Goal: Information Seeking & Learning: Find specific fact

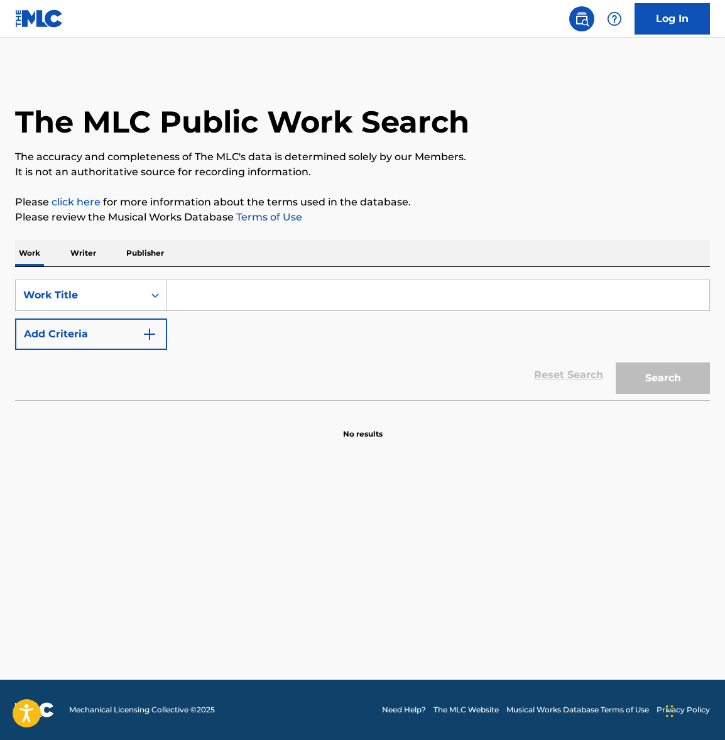
click at [224, 296] on input "Search Form" at bounding box center [438, 295] width 542 height 30
paste input "Can You Feel My Heart"
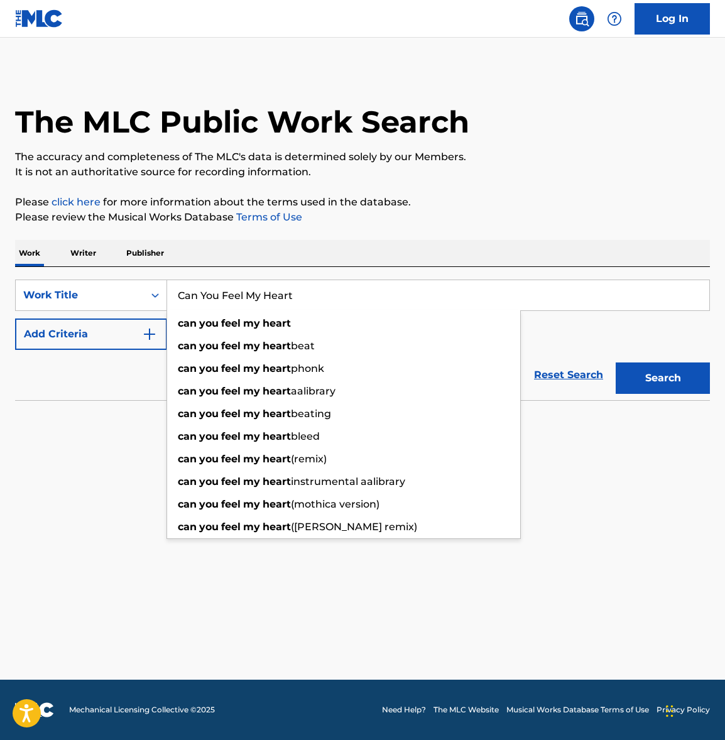
type input "Can You Feel My Heart"
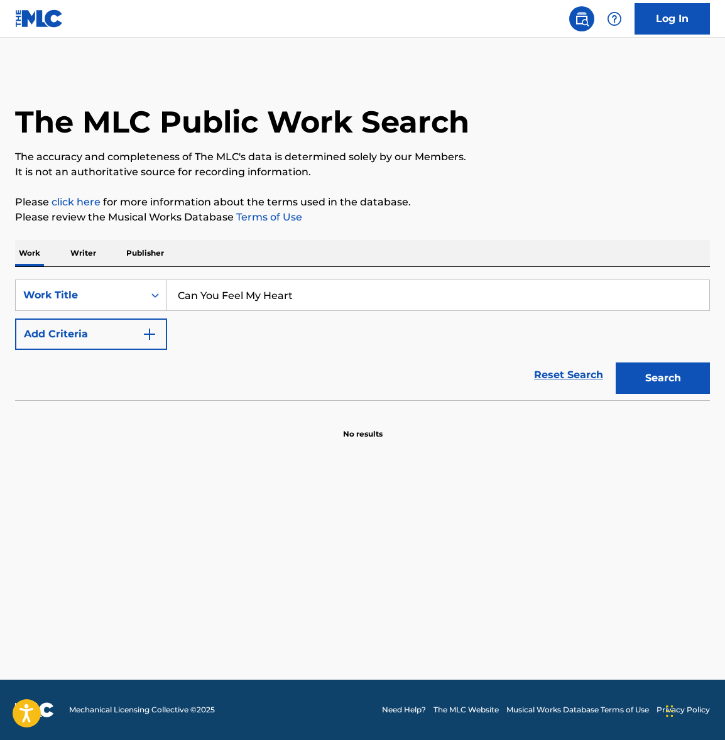
click at [137, 330] on button "Add Criteria" at bounding box center [91, 333] width 152 height 31
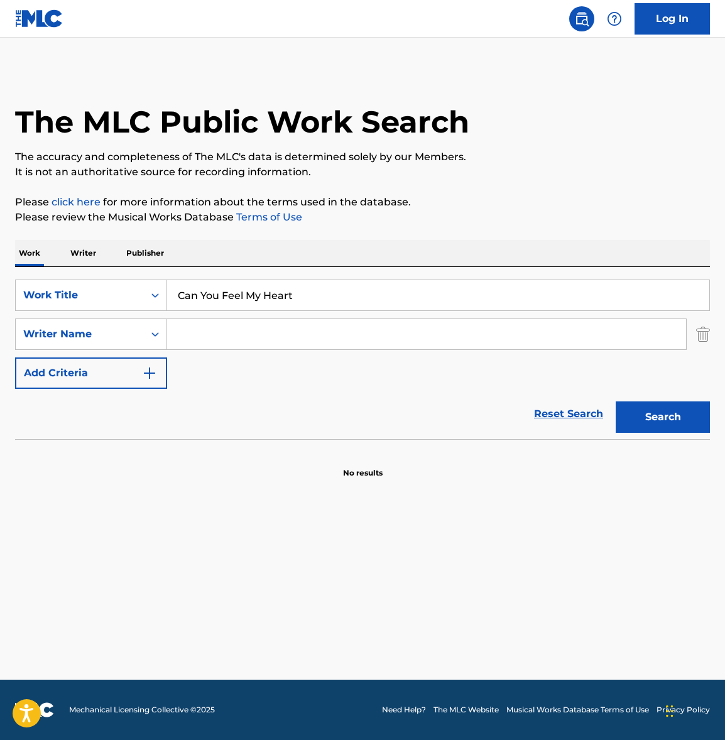
click at [224, 327] on input "Search Form" at bounding box center [426, 334] width 519 height 30
type input "oly"
click at [616, 401] on button "Search" at bounding box center [663, 416] width 94 height 31
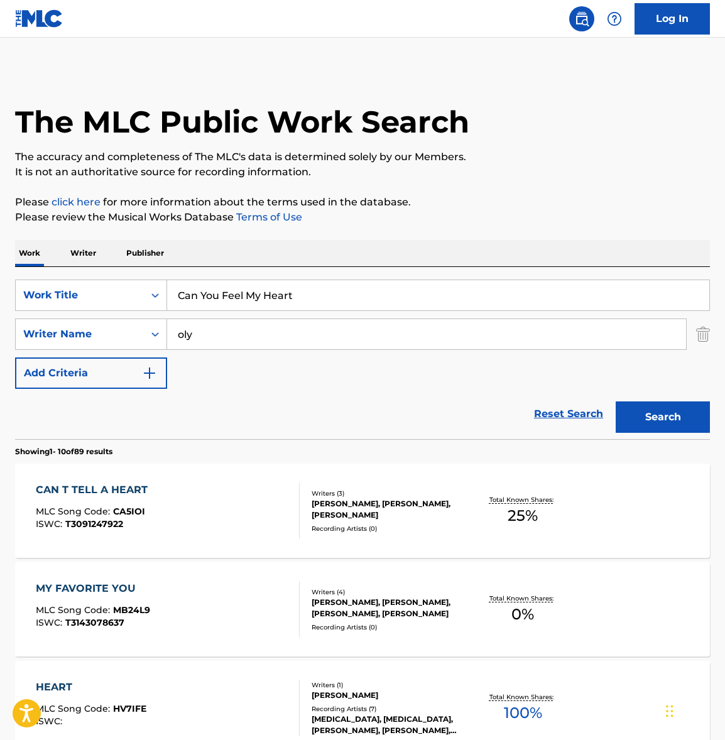
click at [224, 343] on input "oly" at bounding box center [426, 334] width 519 height 30
click at [223, 343] on input "oly" at bounding box center [426, 334] width 519 height 30
click at [616, 401] on button "Search" at bounding box center [663, 416] width 94 height 31
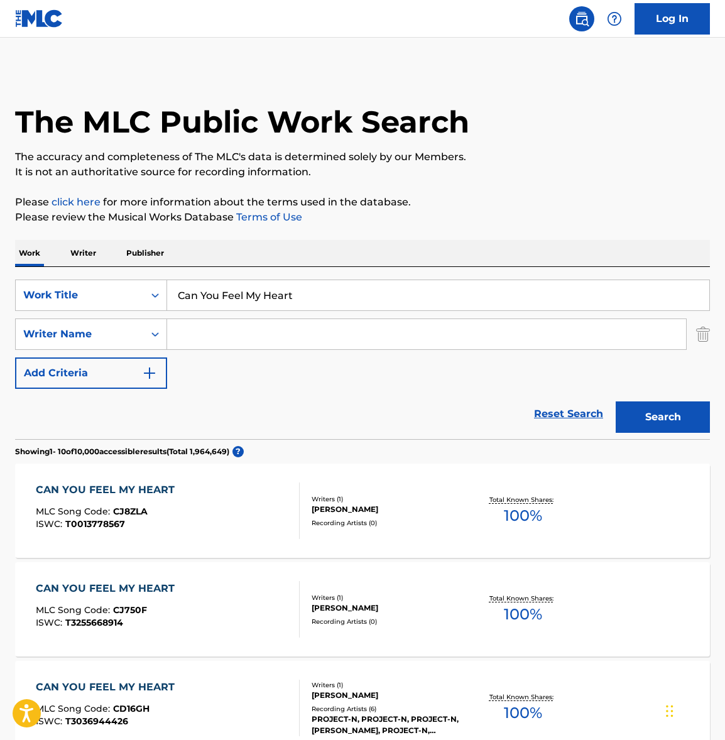
click at [208, 339] on input "Search Form" at bounding box center [426, 334] width 519 height 30
type input "[PERSON_NAME]"
click at [616, 401] on button "Search" at bounding box center [663, 416] width 94 height 31
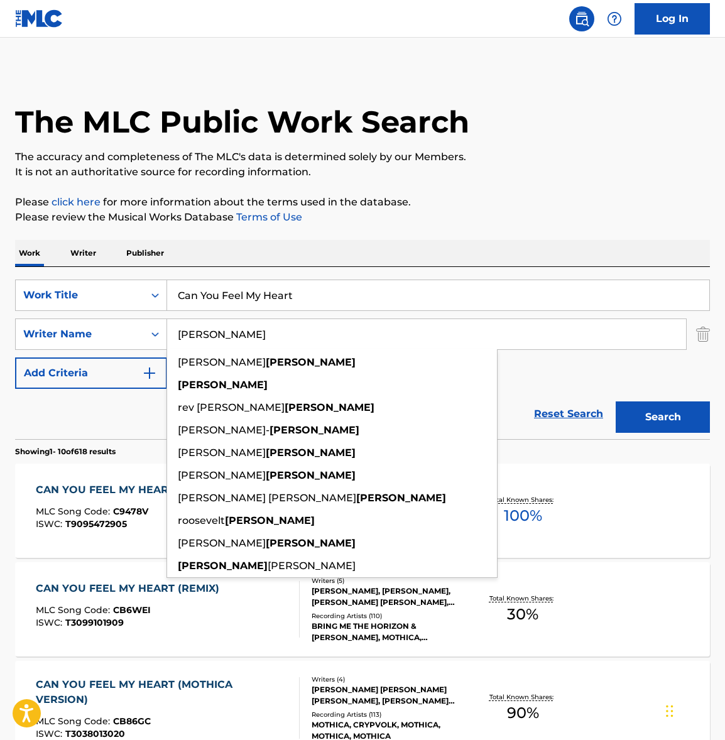
click at [104, 511] on span "MLC Song Code :" at bounding box center [74, 511] width 77 height 11
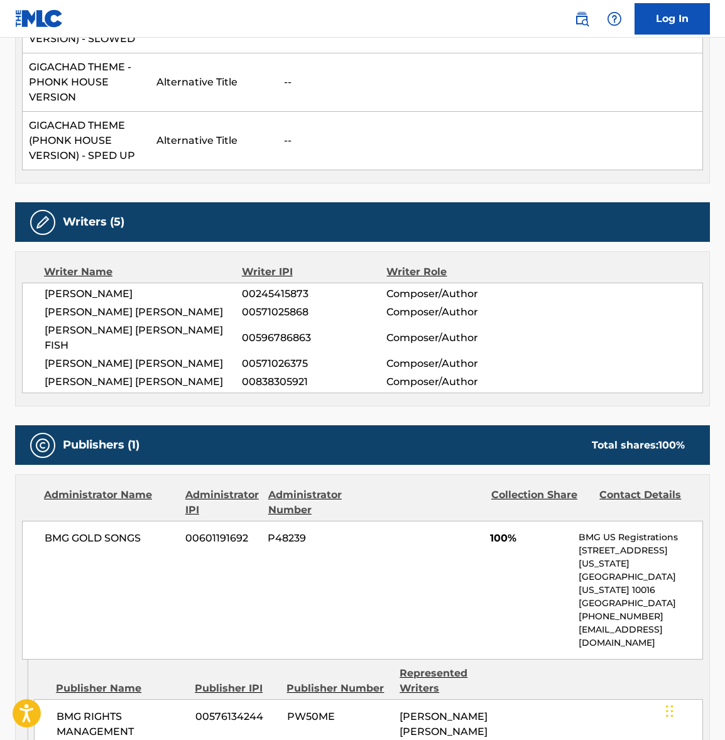
scroll to position [451, 0]
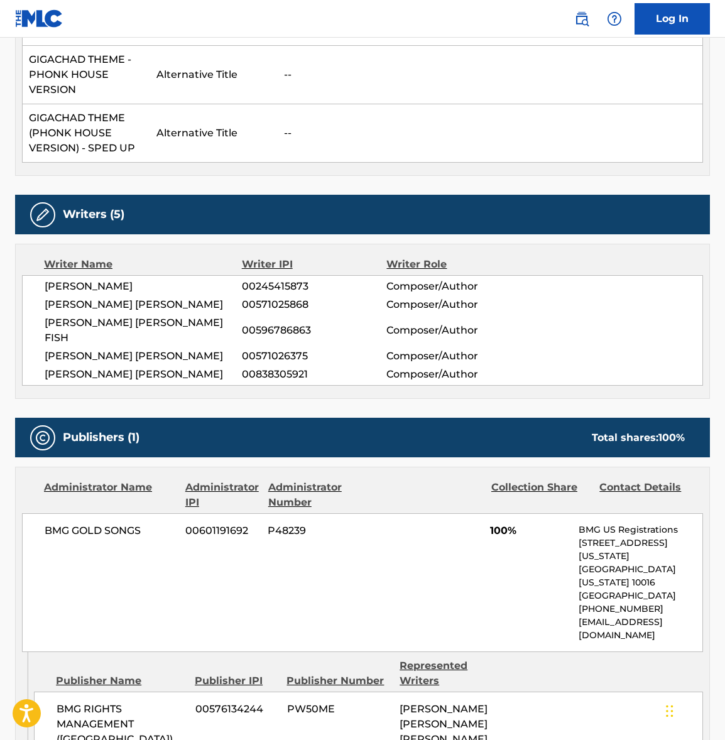
click at [64, 286] on span "[PERSON_NAME]" at bounding box center [143, 286] width 197 height 15
copy div "[PERSON_NAME]"
click at [97, 298] on span "[PERSON_NAME] [PERSON_NAME]" at bounding box center [143, 304] width 197 height 15
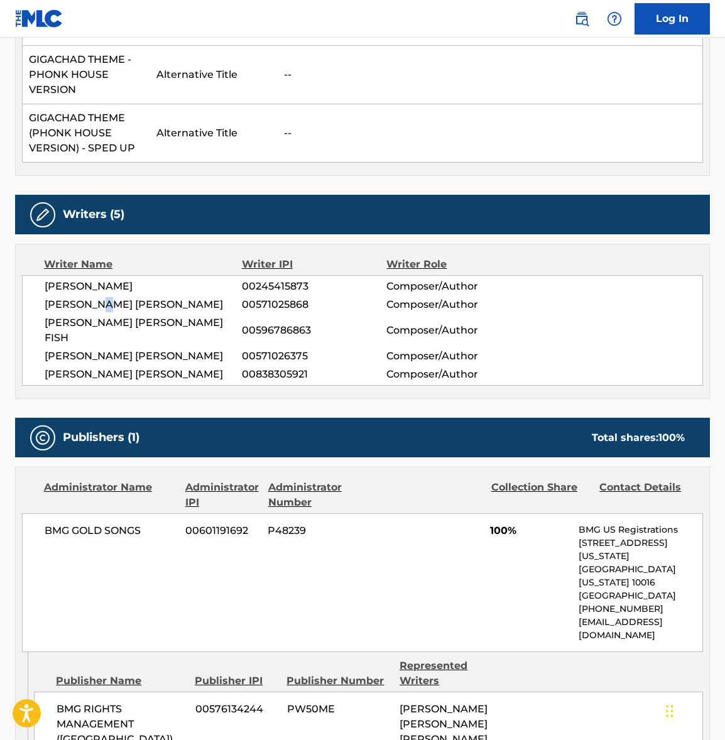
click at [97, 298] on span "[PERSON_NAME] [PERSON_NAME]" at bounding box center [143, 304] width 197 height 15
drag, startPoint x: 97, startPoint y: 298, endPoint x: 37, endPoint y: 310, distance: 60.7
click at [95, 298] on span "[PERSON_NAME] [PERSON_NAME]" at bounding box center [143, 304] width 197 height 15
copy div "[PERSON_NAME] [PERSON_NAME]"
click at [143, 316] on span "[PERSON_NAME] [PERSON_NAME] FISH" at bounding box center [143, 330] width 197 height 30
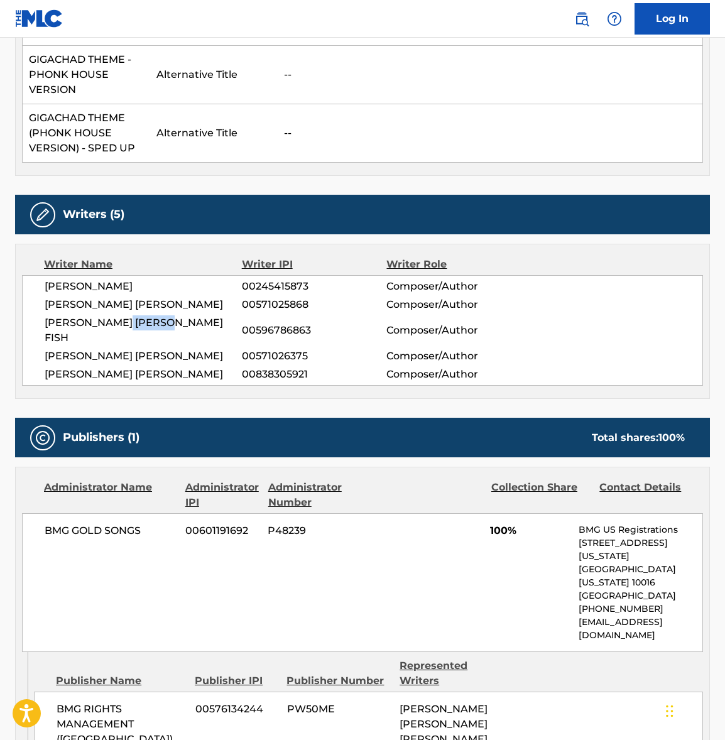
click at [143, 316] on span "[PERSON_NAME] [PERSON_NAME] FISH" at bounding box center [143, 330] width 197 height 30
copy div "[PERSON_NAME] [PERSON_NAME] FISH"
click at [129, 349] on span "[PERSON_NAME] [PERSON_NAME]" at bounding box center [143, 356] width 197 height 15
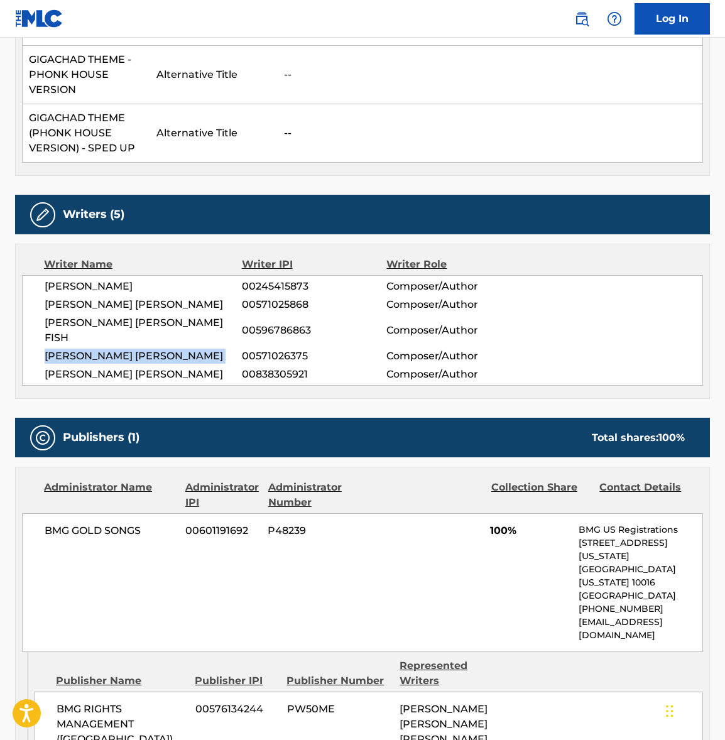
drag, startPoint x: 129, startPoint y: 341, endPoint x: 9, endPoint y: 374, distance: 125.0
click at [126, 349] on span "[PERSON_NAME] [PERSON_NAME]" at bounding box center [143, 356] width 197 height 15
copy div "[PERSON_NAME] [PERSON_NAME]"
click at [149, 367] on span "[PERSON_NAME] [PERSON_NAME]" at bounding box center [143, 374] width 197 height 15
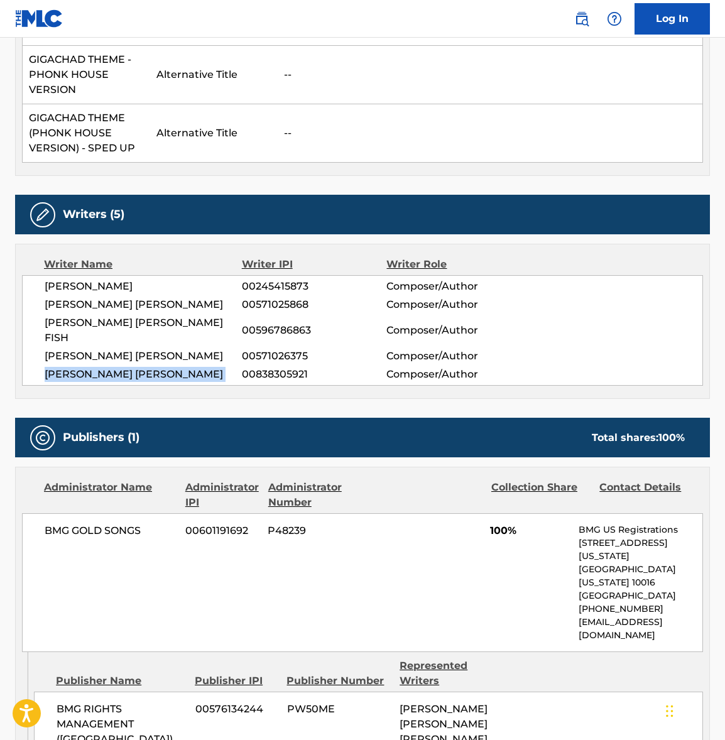
copy div "[PERSON_NAME] [PERSON_NAME]"
drag, startPoint x: 149, startPoint y: 361, endPoint x: 113, endPoint y: 364, distance: 35.9
click at [146, 367] on span "[PERSON_NAME] [PERSON_NAME]" at bounding box center [143, 374] width 197 height 15
click at [96, 523] on span "BMG GOLD SONGS" at bounding box center [110, 530] width 131 height 15
click at [95, 523] on span "BMG GOLD SONGS" at bounding box center [110, 530] width 131 height 15
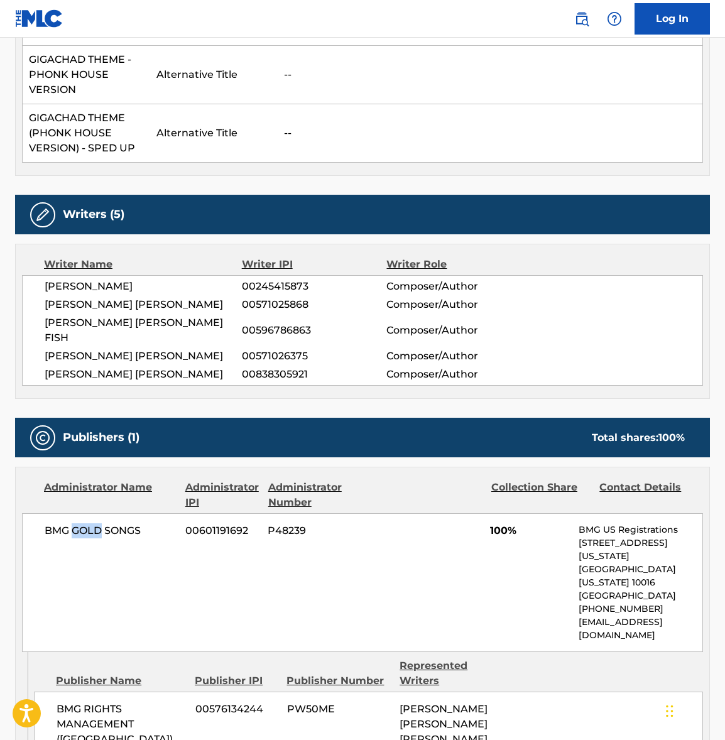
click at [95, 523] on span "BMG GOLD SONGS" at bounding box center [110, 530] width 131 height 15
copy div "BMG GOLD SONGS"
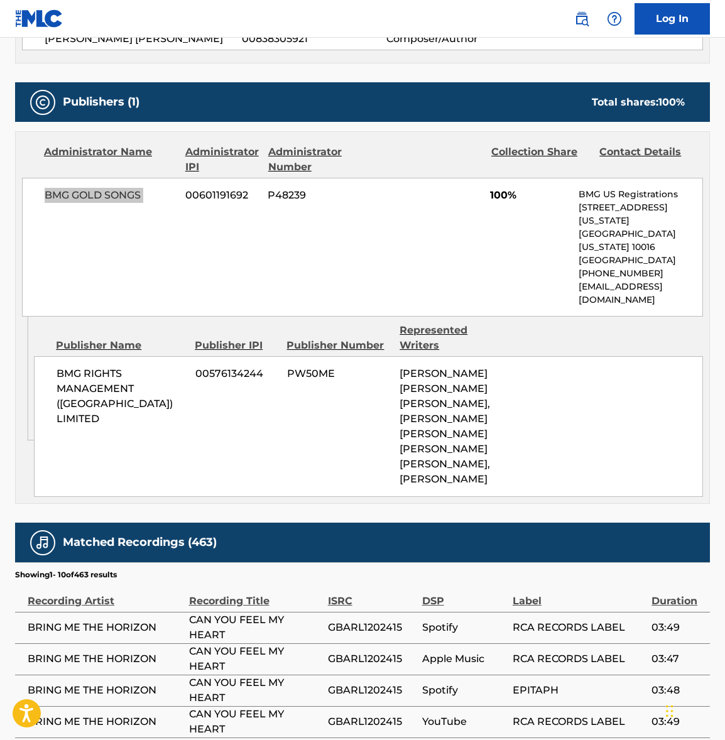
scroll to position [796, 0]
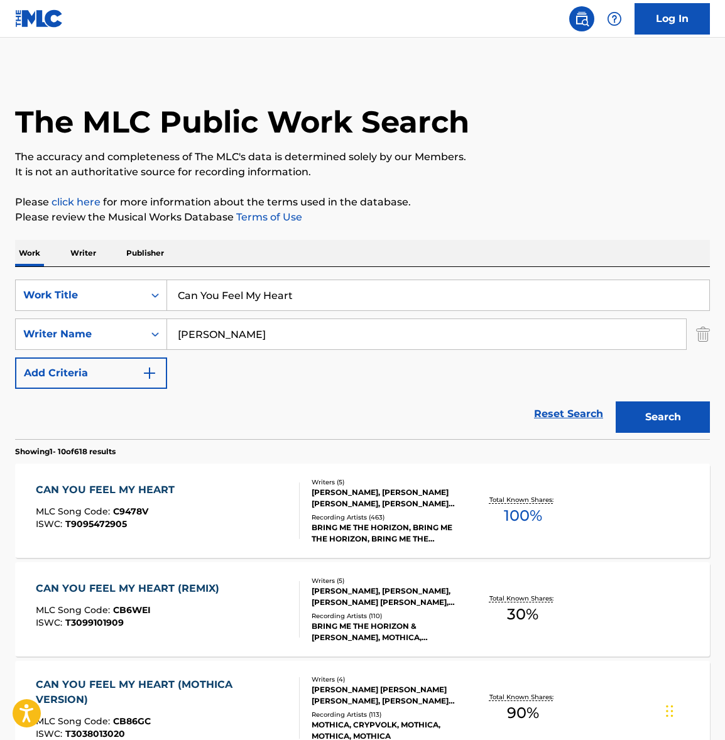
click at [247, 286] on input "Can You Feel My Heart" at bounding box center [438, 295] width 542 height 30
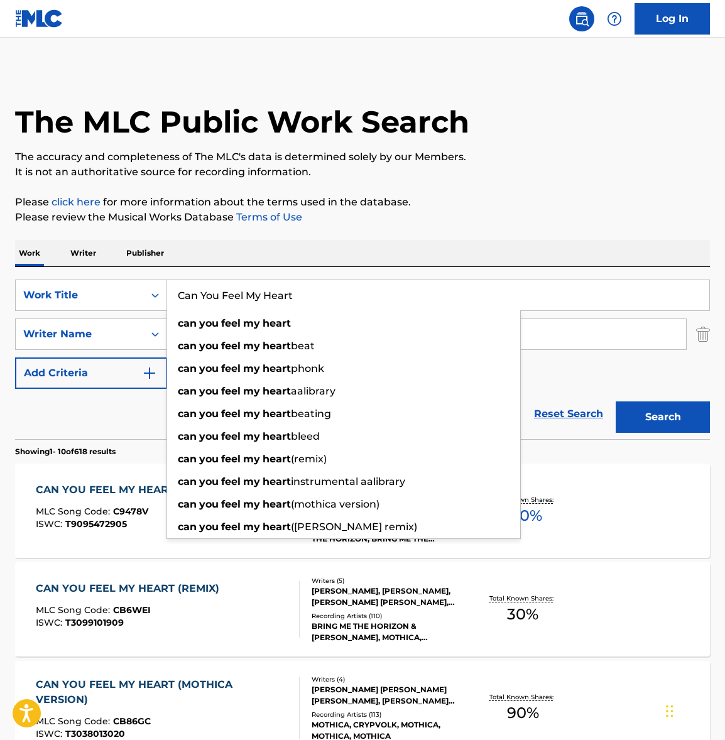
click at [247, 286] on input "Can You Feel My Heart" at bounding box center [438, 295] width 542 height 30
paste input "DiE4u"
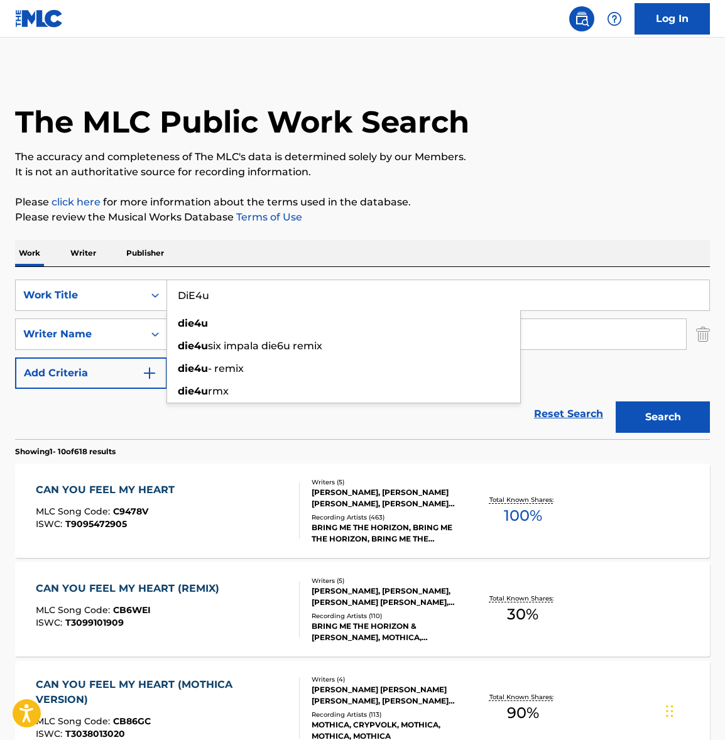
type input "DiE4u"
click at [384, 244] on div "Work Writer Publisher" at bounding box center [362, 253] width 695 height 26
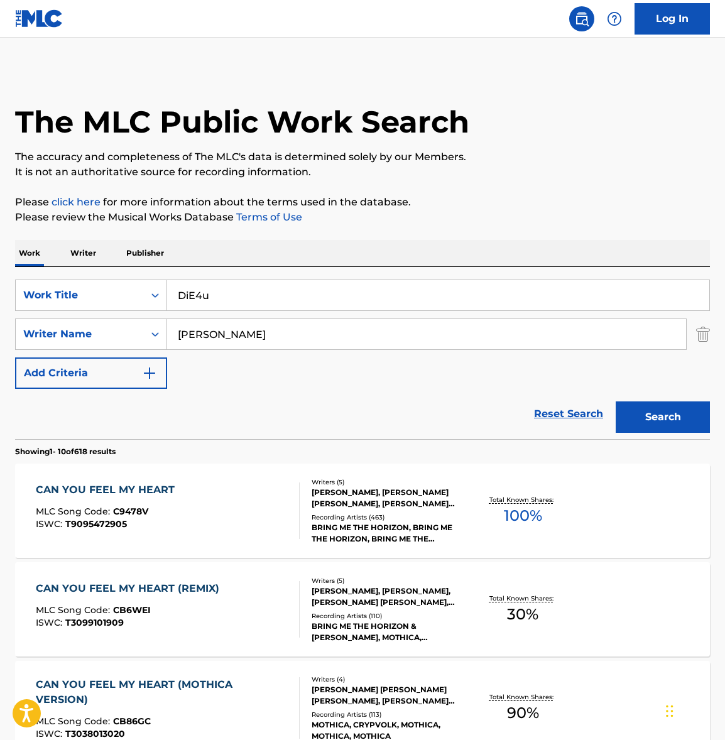
click at [640, 423] on button "Search" at bounding box center [663, 416] width 94 height 31
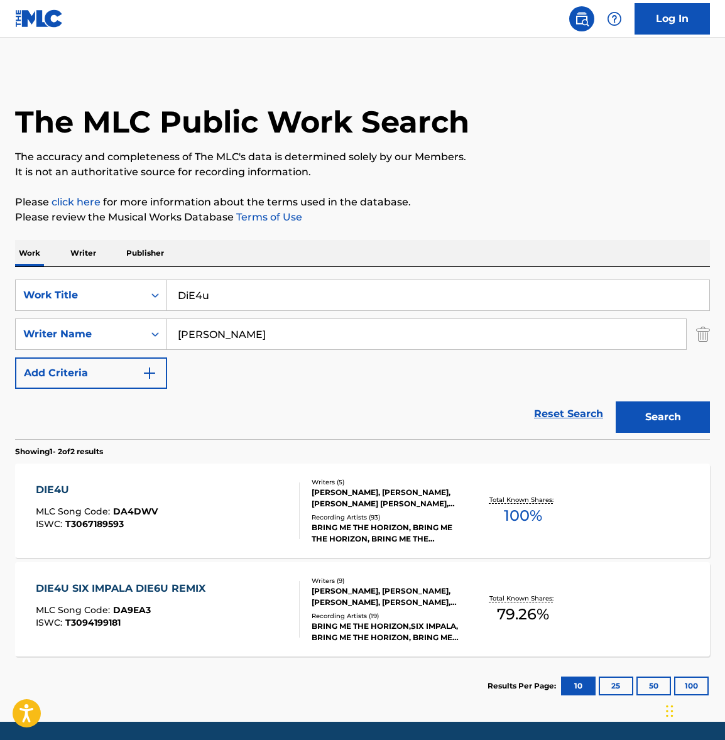
click at [209, 509] on div "DIE4U MLC Song Code : DA4DWV ISWC : T3067189593" at bounding box center [168, 510] width 264 height 57
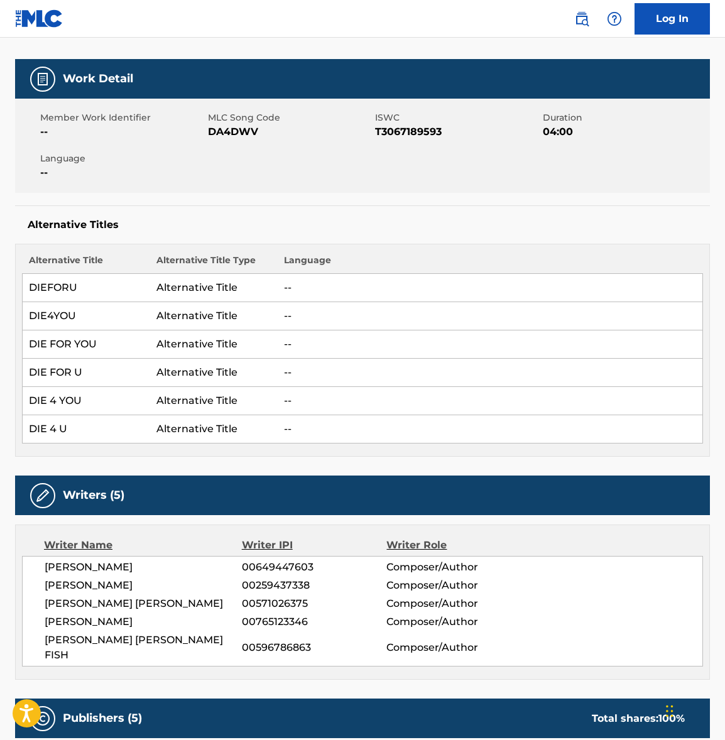
scroll to position [536, 0]
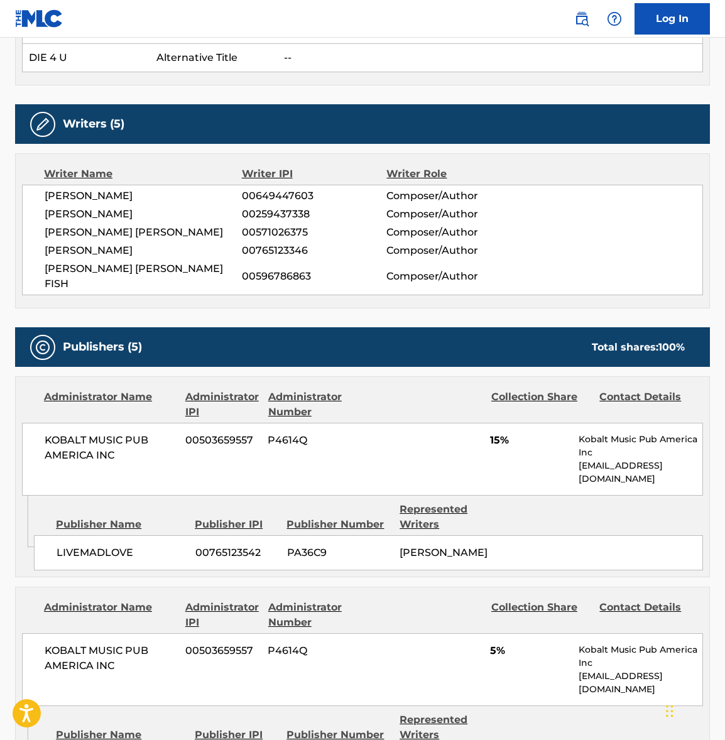
click at [94, 192] on span "[PERSON_NAME]" at bounding box center [143, 195] width 197 height 15
copy div "[PERSON_NAME]"
click at [68, 213] on span "[PERSON_NAME]" at bounding box center [143, 214] width 197 height 15
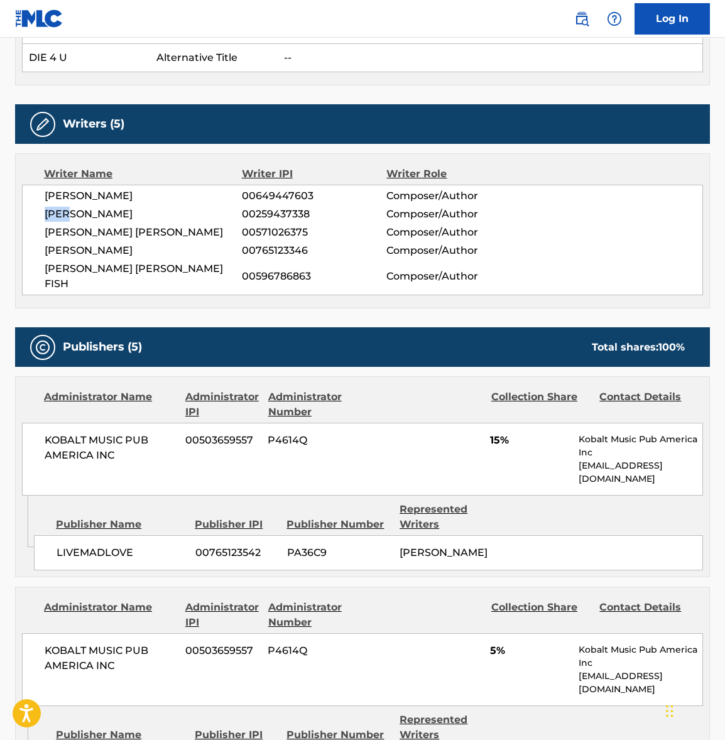
click at [68, 213] on span "[PERSON_NAME]" at bounding box center [143, 214] width 197 height 15
copy div "[PERSON_NAME]"
click at [133, 229] on span "[PERSON_NAME] [PERSON_NAME]" at bounding box center [143, 232] width 197 height 15
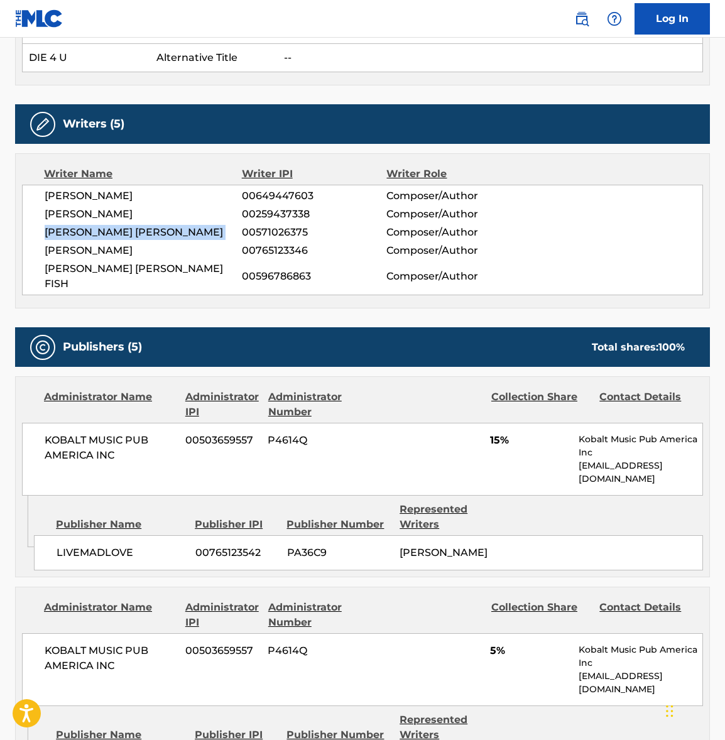
drag, startPoint x: 133, startPoint y: 229, endPoint x: 33, endPoint y: 249, distance: 102.0
click at [133, 229] on span "[PERSON_NAME] [PERSON_NAME]" at bounding box center [143, 232] width 197 height 15
copy div "[PERSON_NAME] [PERSON_NAME]"
click at [90, 254] on span "[PERSON_NAME]" at bounding box center [143, 250] width 197 height 15
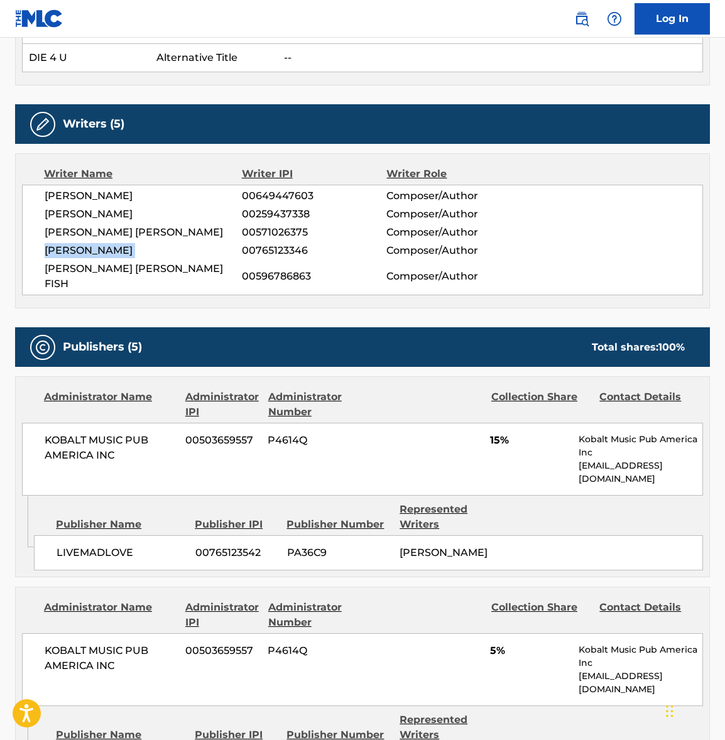
copy div "[PERSON_NAME]"
drag, startPoint x: 90, startPoint y: 254, endPoint x: 3, endPoint y: 272, distance: 89.1
click at [87, 254] on span "[PERSON_NAME]" at bounding box center [143, 250] width 197 height 15
click at [111, 268] on span "[PERSON_NAME] [PERSON_NAME] FISH" at bounding box center [143, 276] width 197 height 30
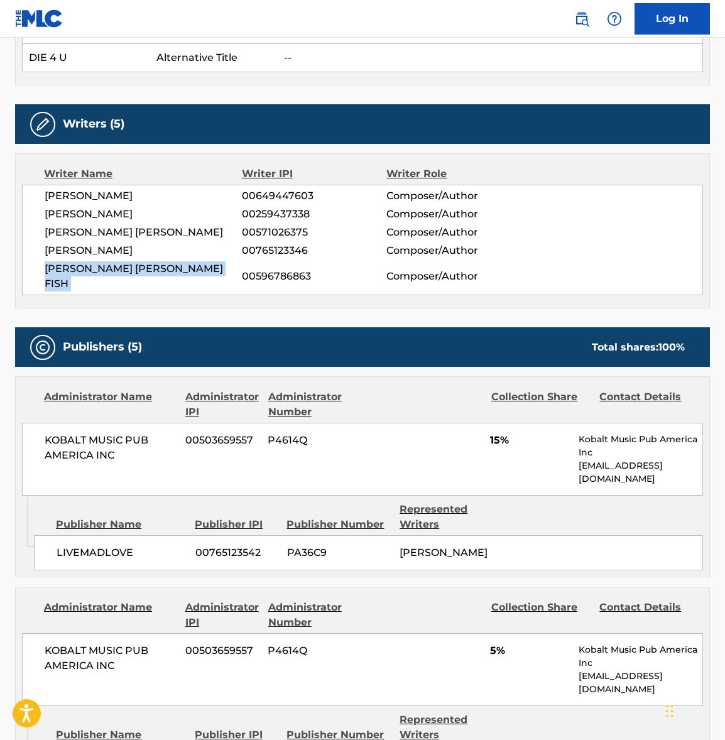
click at [111, 268] on span "[PERSON_NAME] [PERSON_NAME] FISH" at bounding box center [143, 276] width 197 height 30
click at [108, 433] on span "KOBALT MUSIC PUB AMERICA INC" at bounding box center [110, 448] width 131 height 30
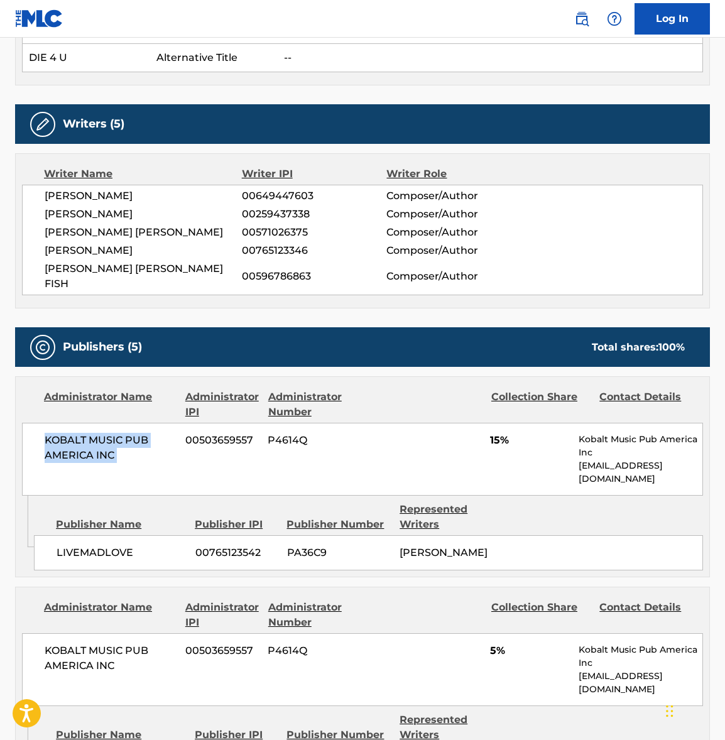
click at [108, 433] on span "KOBALT MUSIC PUB AMERICA INC" at bounding box center [110, 448] width 131 height 30
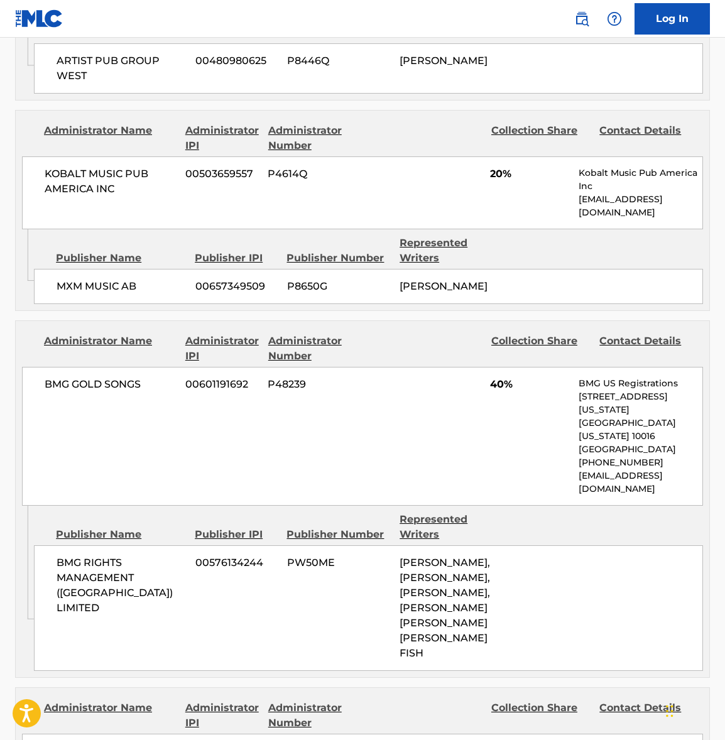
scroll to position [1315, 0]
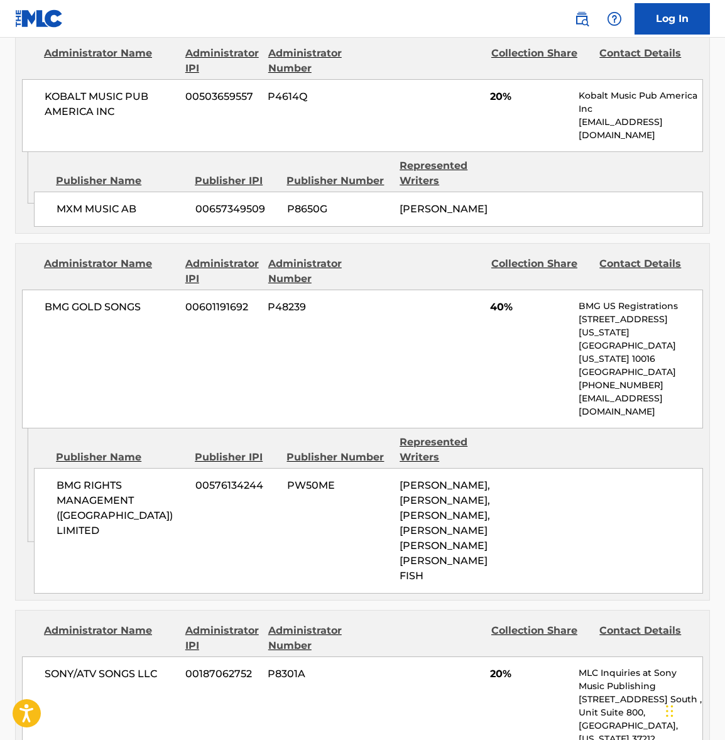
click at [92, 302] on span "BMG GOLD SONGS" at bounding box center [110, 307] width 131 height 15
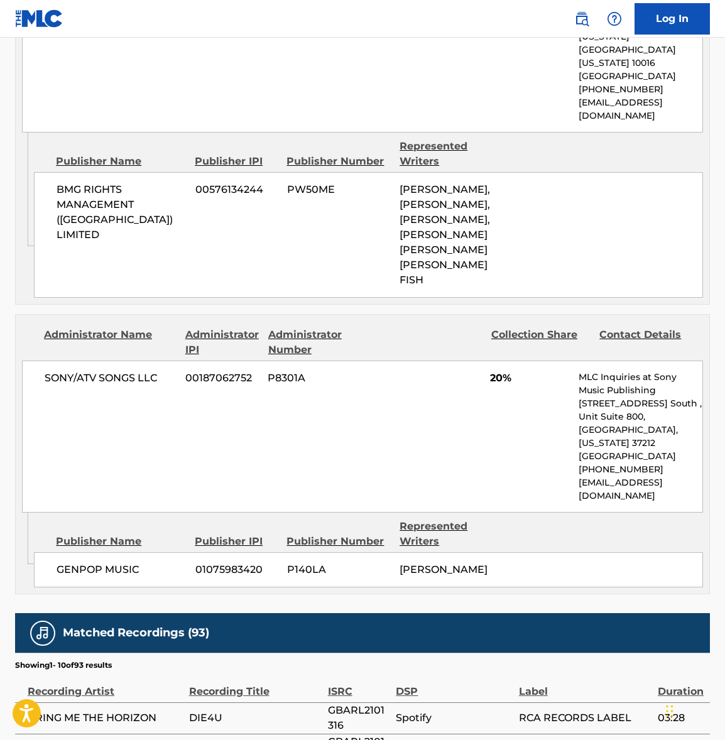
click at [92, 371] on span "SONY/ATV SONGS LLC" at bounding box center [110, 378] width 131 height 15
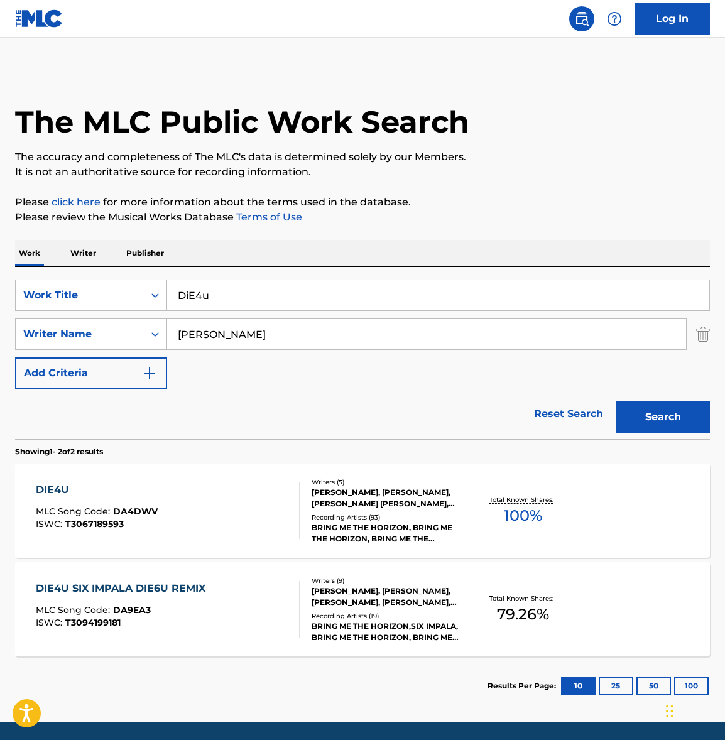
click at [214, 301] on input "DiE4u" at bounding box center [438, 295] width 542 height 30
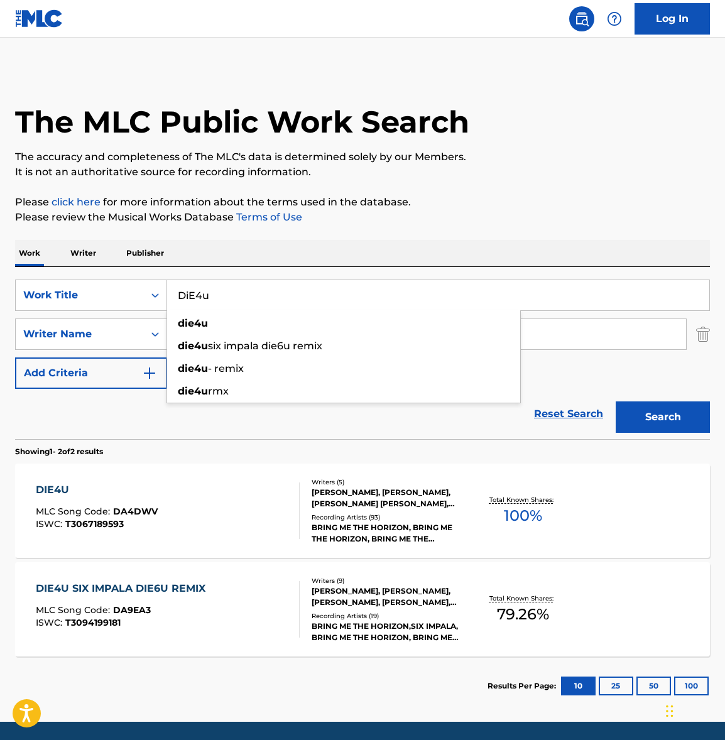
click at [213, 300] on input "DiE4u" at bounding box center [438, 295] width 542 height 30
click at [212, 300] on input "DiE4u" at bounding box center [438, 295] width 542 height 30
paste input "1x1"
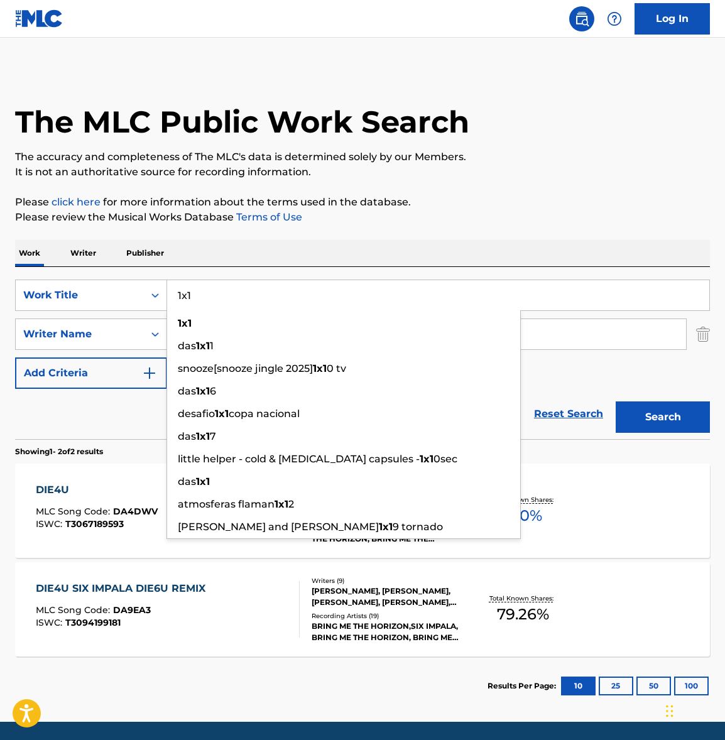
type input "1x1"
click at [445, 237] on div "The MLC Public Work Search The accuracy and completeness of The MLC's data is d…" at bounding box center [362, 392] width 725 height 646
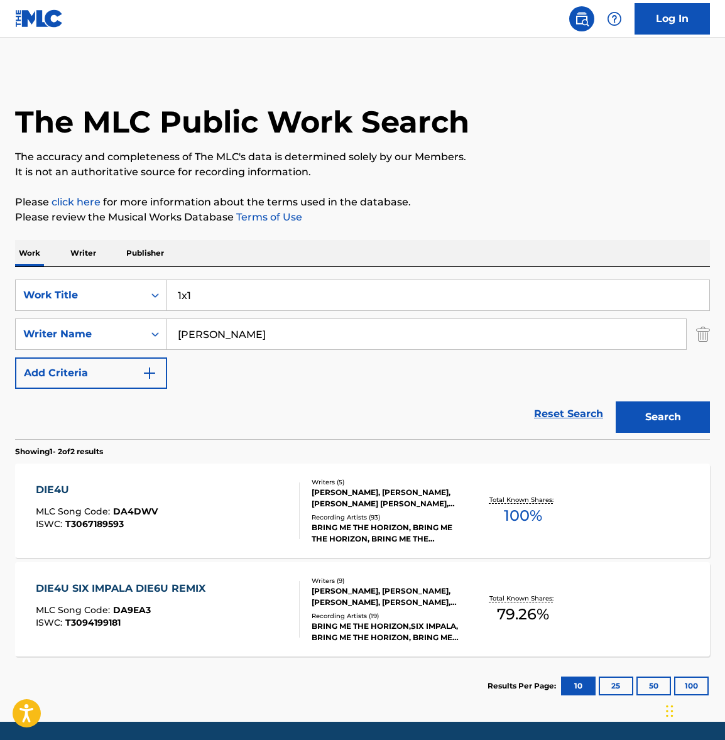
click at [673, 418] on button "Search" at bounding box center [663, 416] width 94 height 31
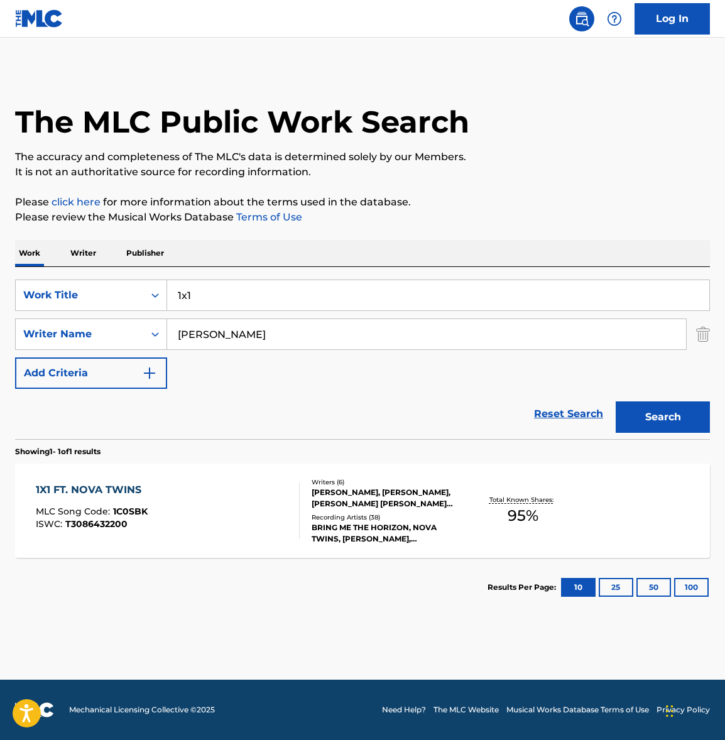
click at [237, 502] on div "1X1 FT. NOVA TWINS MLC Song Code : 1C0SBK ISWC : T3086432200" at bounding box center [168, 510] width 264 height 57
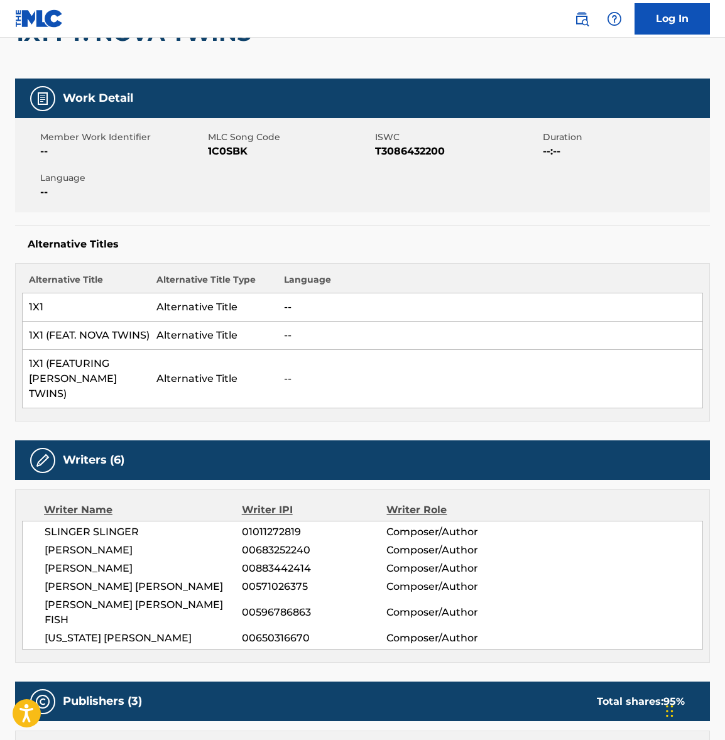
scroll to position [349, 0]
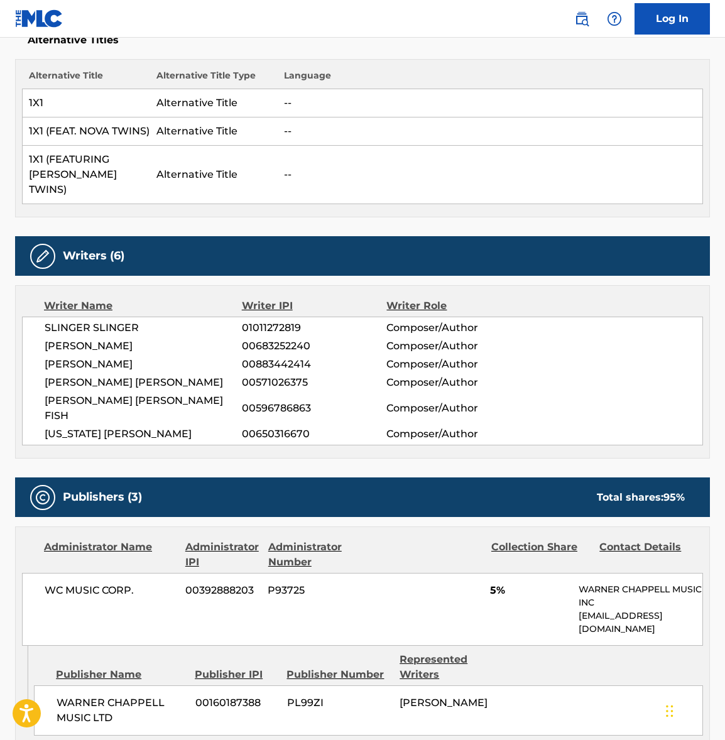
click at [97, 332] on span "SLINGER SLINGER" at bounding box center [143, 327] width 197 height 15
click at [103, 344] on span "[PERSON_NAME]" at bounding box center [143, 346] width 197 height 15
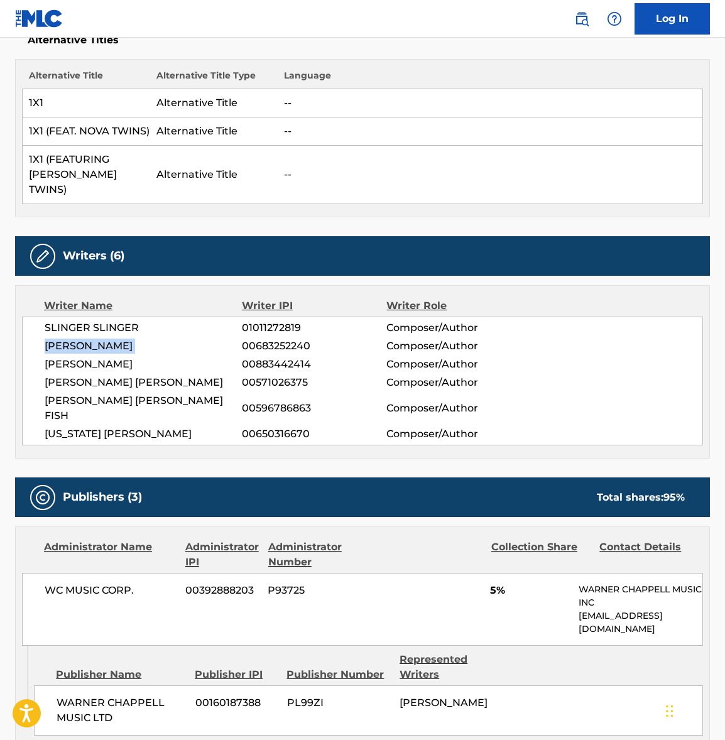
drag, startPoint x: 103, startPoint y: 344, endPoint x: 19, endPoint y: 342, distance: 83.6
click at [103, 345] on span "[PERSON_NAME]" at bounding box center [143, 346] width 197 height 15
click at [86, 365] on span "[PERSON_NAME]" at bounding box center [143, 364] width 197 height 15
click at [85, 365] on span "[PERSON_NAME]" at bounding box center [143, 364] width 197 height 15
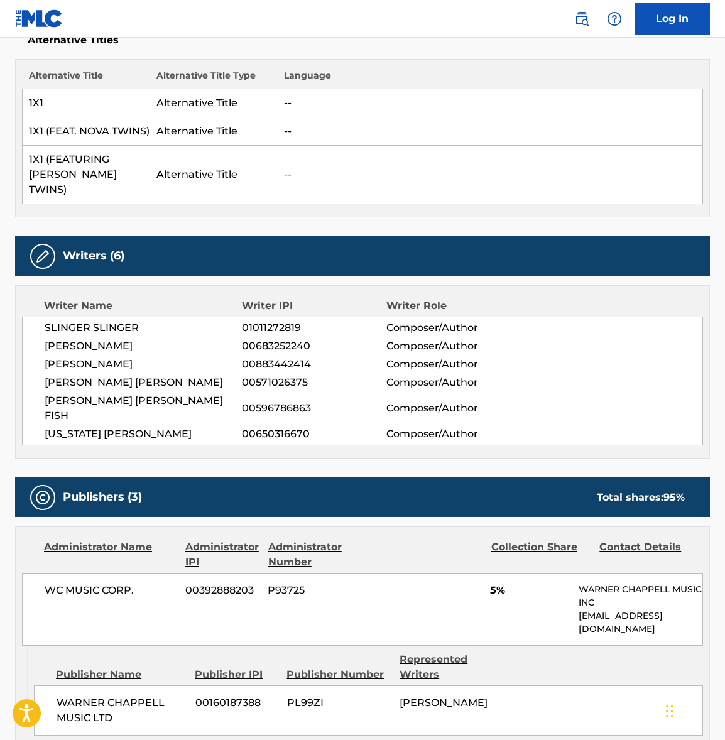
click at [105, 384] on span "[PERSON_NAME] [PERSON_NAME]" at bounding box center [143, 382] width 197 height 15
click at [126, 400] on span "[PERSON_NAME] [PERSON_NAME] FISH" at bounding box center [143, 408] width 197 height 30
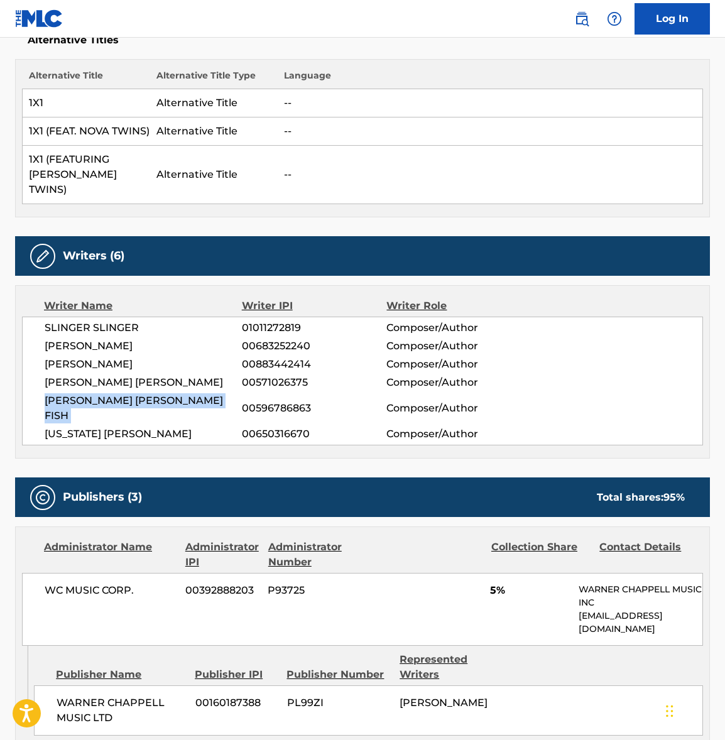
click at [126, 400] on span "[PERSON_NAME] [PERSON_NAME] FISH" at bounding box center [143, 408] width 197 height 30
click at [108, 427] on span "[US_STATE] [PERSON_NAME]" at bounding box center [143, 434] width 197 height 15
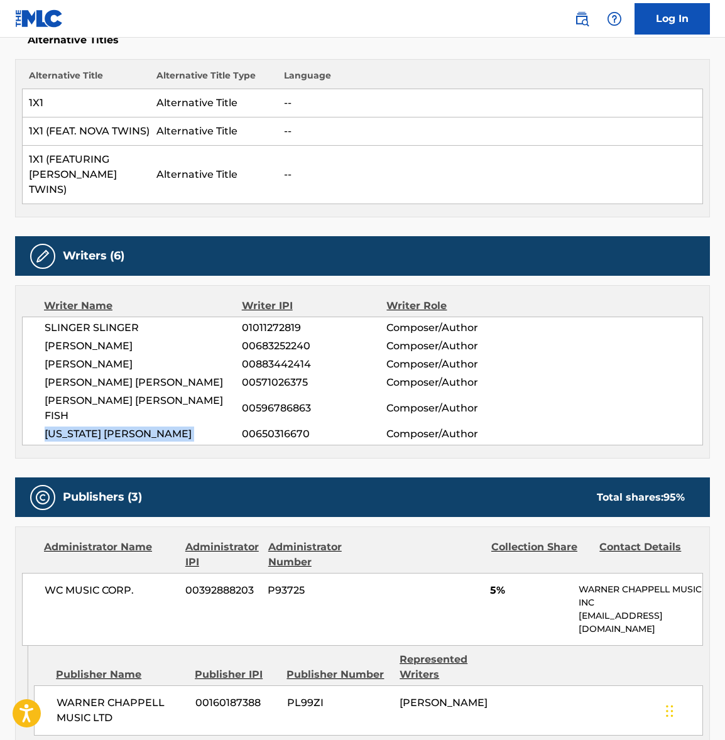
click at [108, 427] on span "[US_STATE] [PERSON_NAME]" at bounding box center [143, 434] width 197 height 15
click at [75, 583] on span "WC MUSIC CORP." at bounding box center [110, 590] width 131 height 15
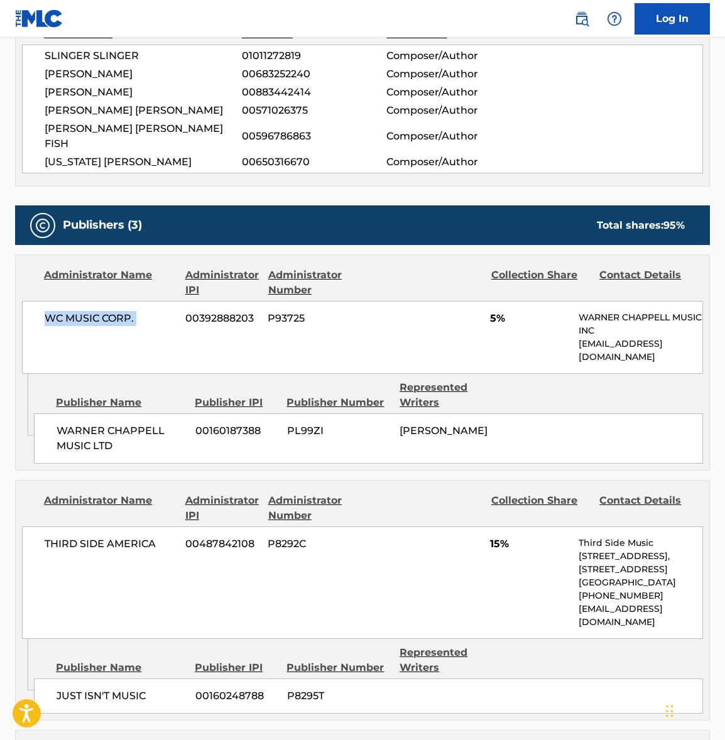
scroll to position [686, 0]
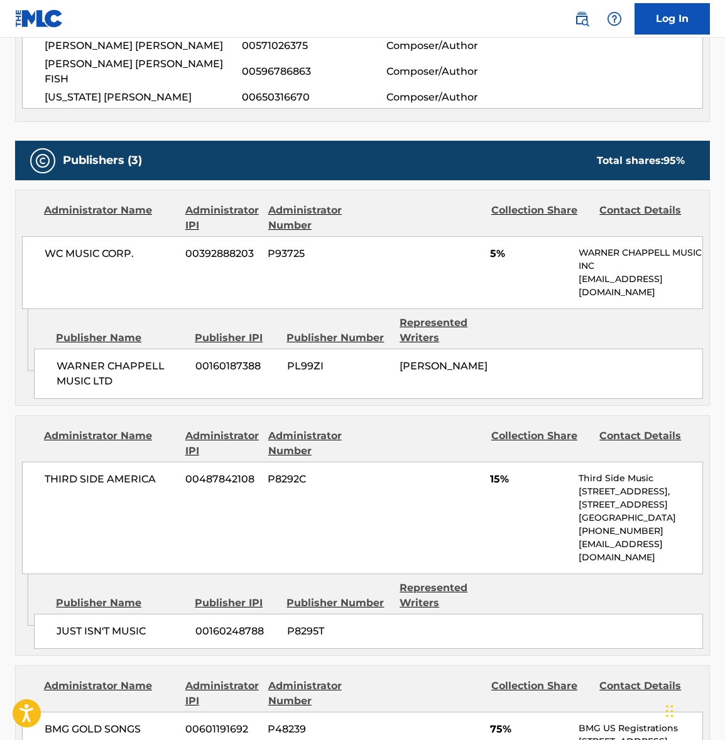
click at [106, 472] on span "THIRD SIDE AMERICA" at bounding box center [110, 479] width 131 height 15
drag, startPoint x: 106, startPoint y: 462, endPoint x: 25, endPoint y: 450, distance: 81.3
click at [106, 472] on span "THIRD SIDE AMERICA" at bounding box center [110, 479] width 131 height 15
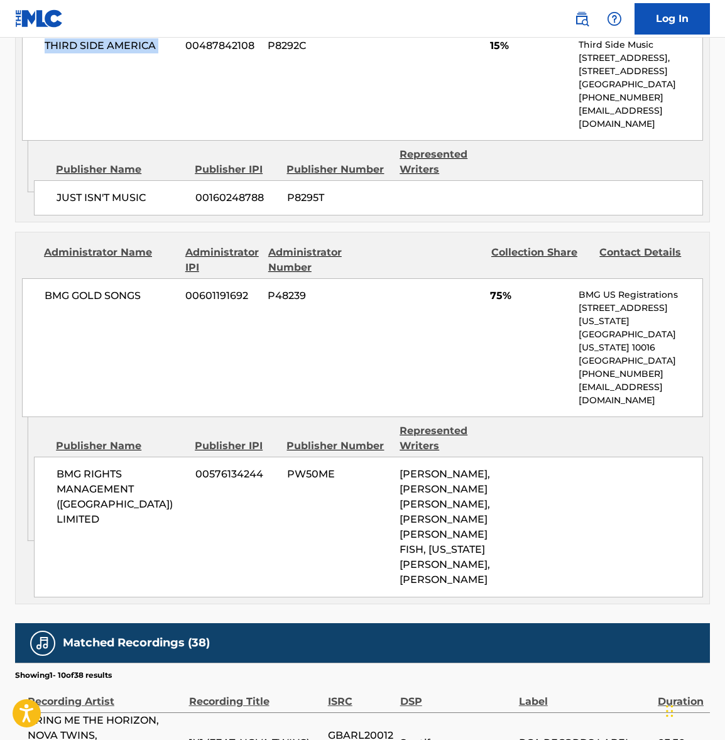
scroll to position [1135, 0]
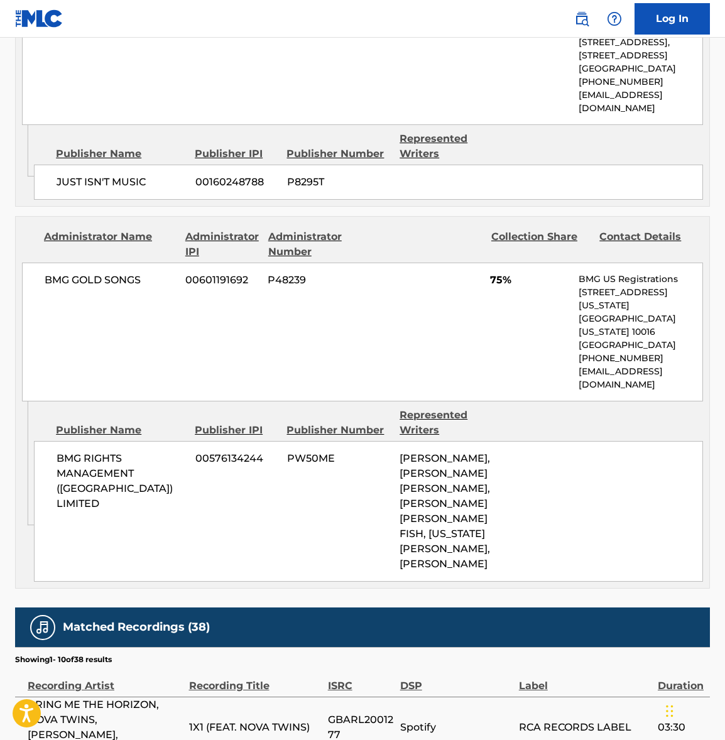
click at [95, 276] on span "BMG GOLD SONGS" at bounding box center [110, 280] width 131 height 15
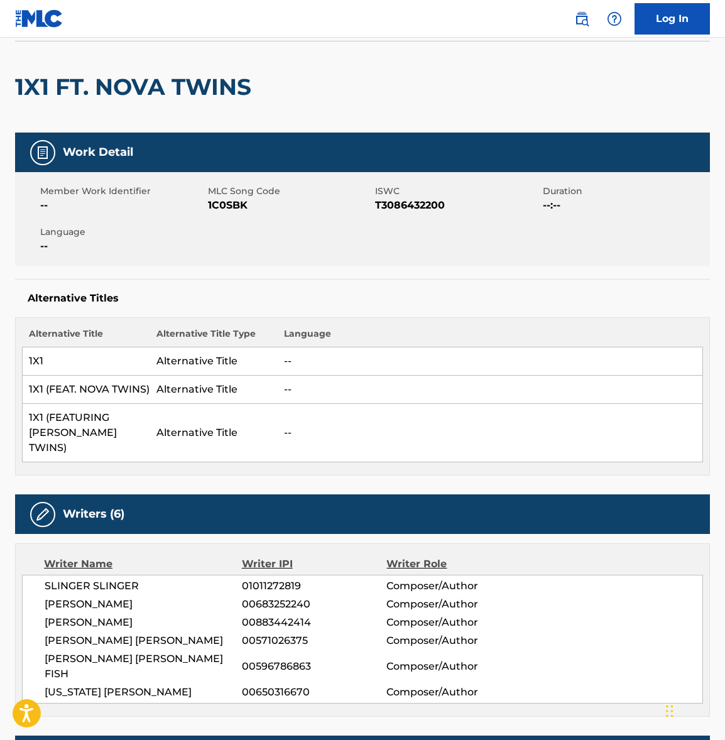
scroll to position [0, 0]
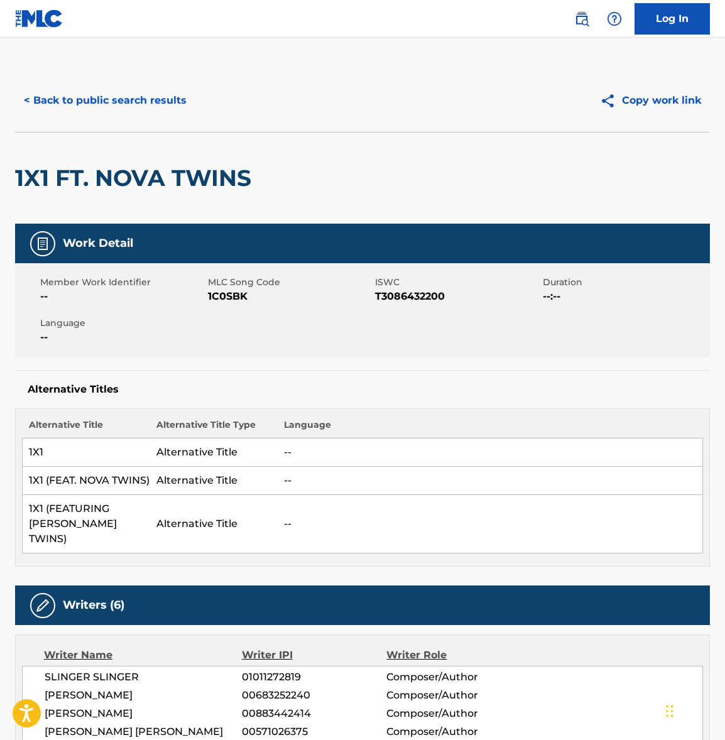
click at [95, 87] on button "< Back to public search results" at bounding box center [105, 100] width 180 height 31
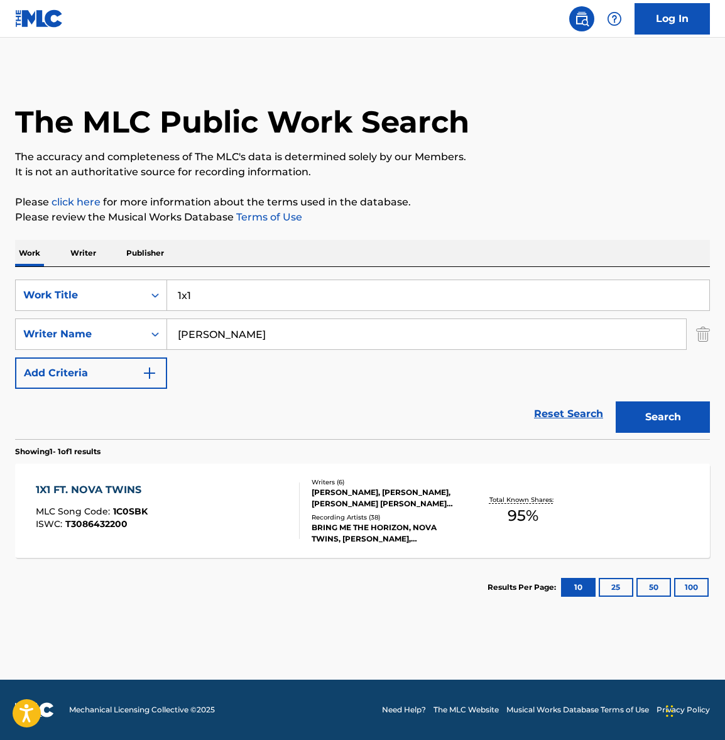
click at [220, 298] on input "1x1" at bounding box center [438, 295] width 542 height 30
paste input "ouch"
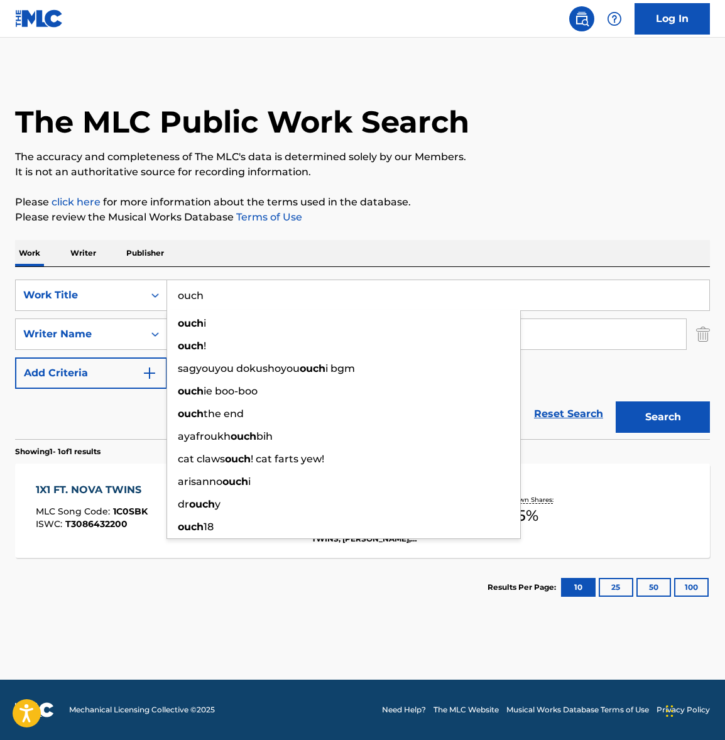
type input "ouch"
click at [356, 241] on div "Work Writer Publisher" at bounding box center [362, 253] width 695 height 26
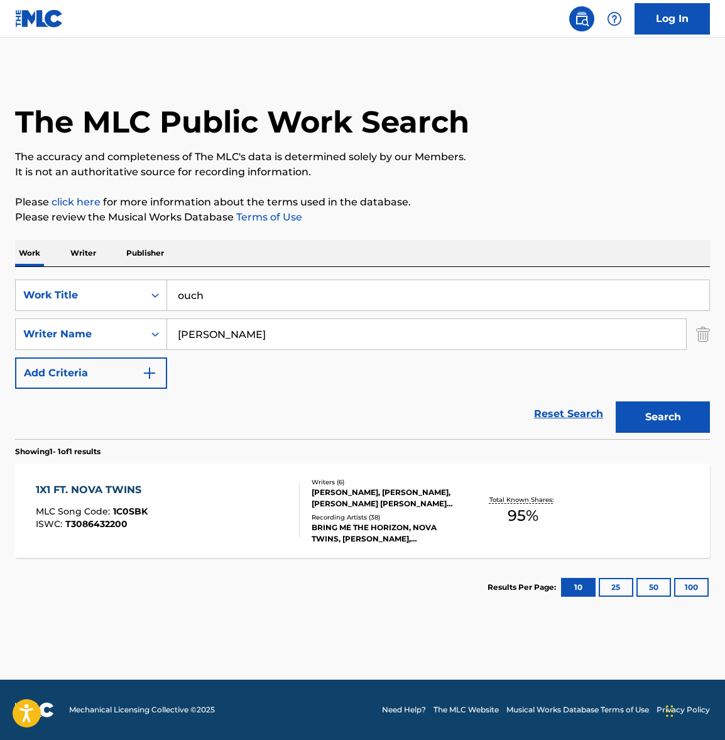
click at [627, 408] on button "Search" at bounding box center [663, 416] width 94 height 31
click at [213, 491] on div "OUCH MLC Song Code : OC824P ISWC : T9270847966" at bounding box center [168, 510] width 264 height 57
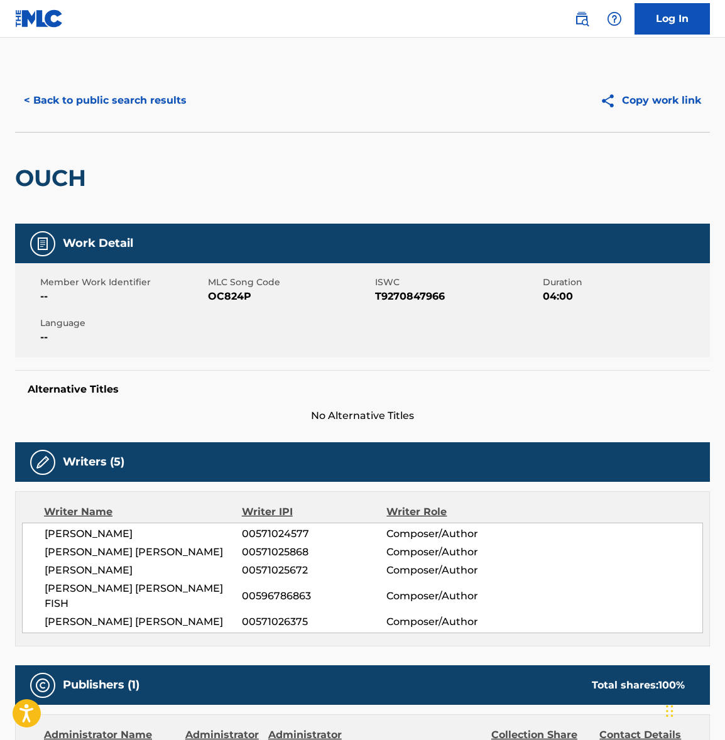
click at [99, 532] on span "[PERSON_NAME]" at bounding box center [143, 533] width 197 height 15
click at [80, 552] on span "[PERSON_NAME] [PERSON_NAME]" at bounding box center [143, 552] width 197 height 15
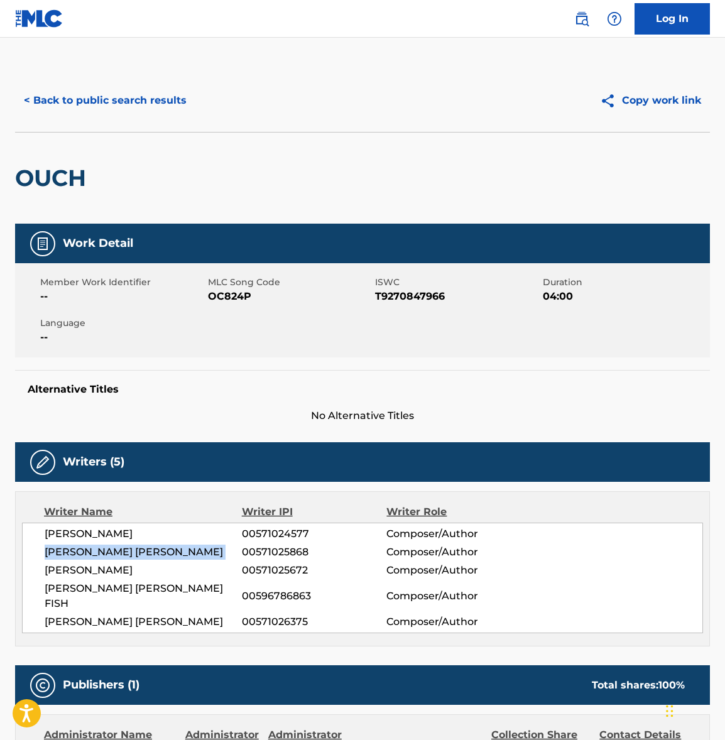
click at [80, 552] on span "[PERSON_NAME] [PERSON_NAME]" at bounding box center [143, 552] width 197 height 15
click at [113, 570] on span "[PERSON_NAME]" at bounding box center [143, 570] width 197 height 15
click at [94, 586] on span "[PERSON_NAME] [PERSON_NAME] FISH" at bounding box center [143, 596] width 197 height 30
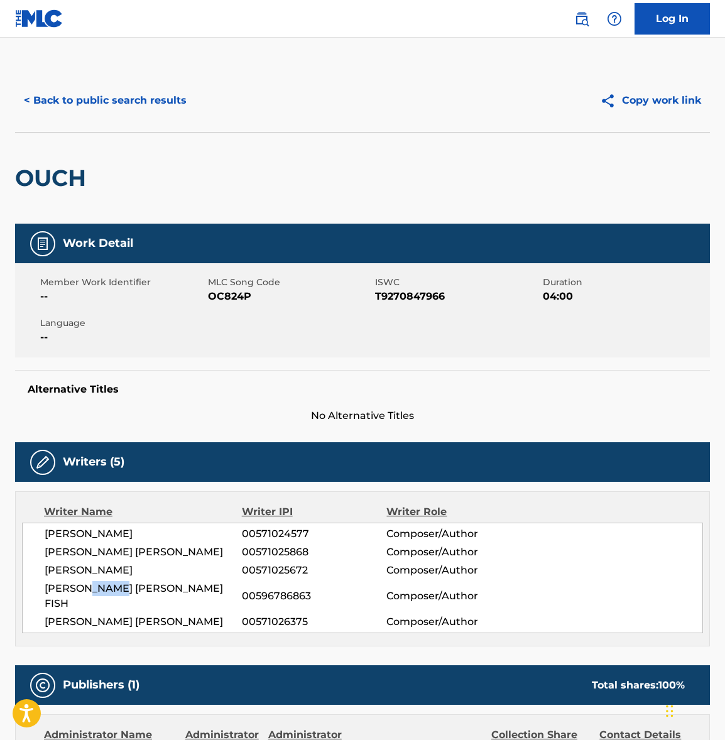
click at [94, 586] on span "[PERSON_NAME] [PERSON_NAME] FISH" at bounding box center [143, 596] width 197 height 30
click at [113, 614] on span "[PERSON_NAME] [PERSON_NAME]" at bounding box center [143, 621] width 197 height 15
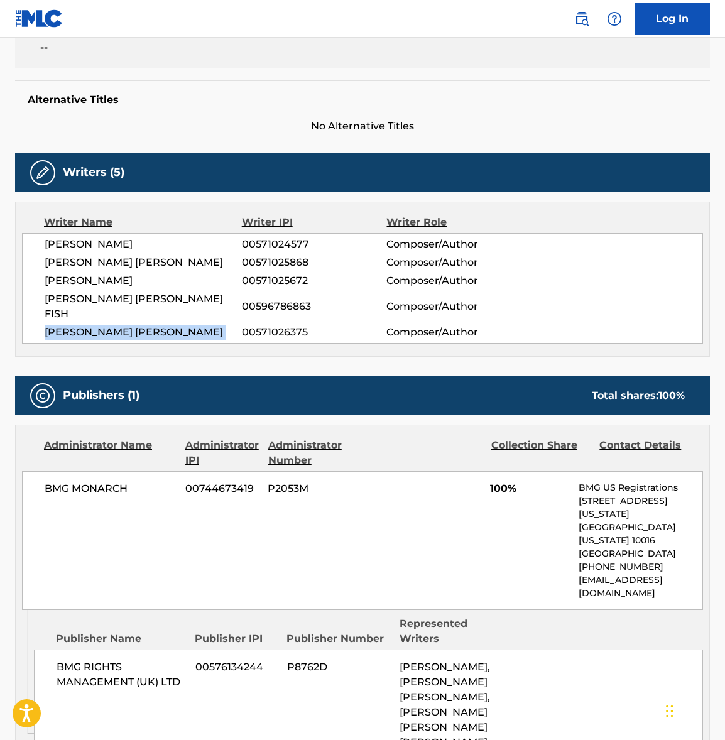
scroll to position [332, 0]
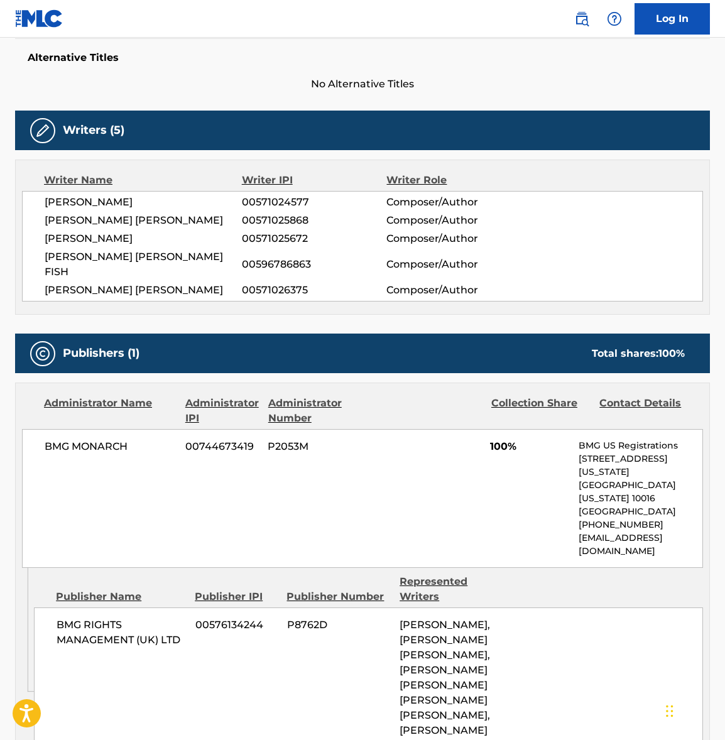
click at [99, 439] on span "BMG MONARCH" at bounding box center [110, 446] width 131 height 15
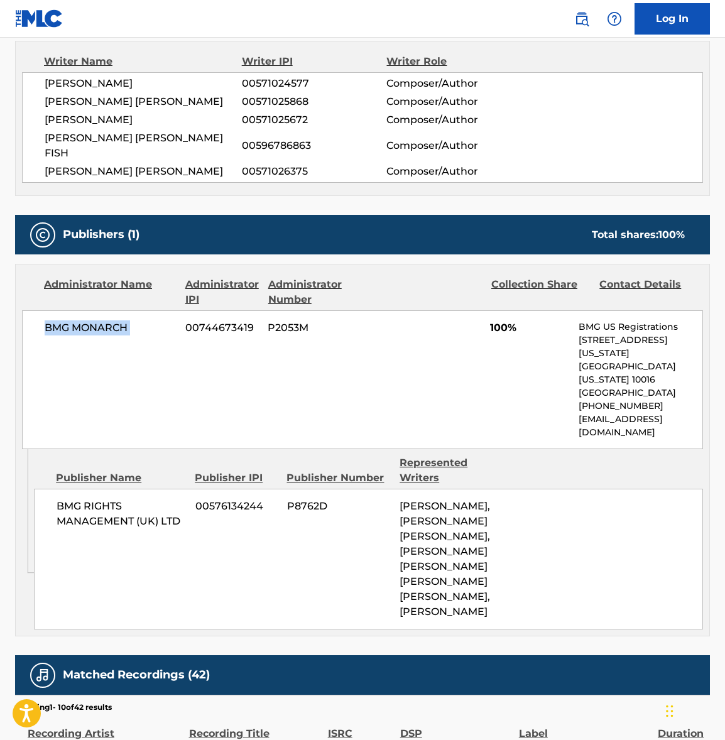
scroll to position [454, 0]
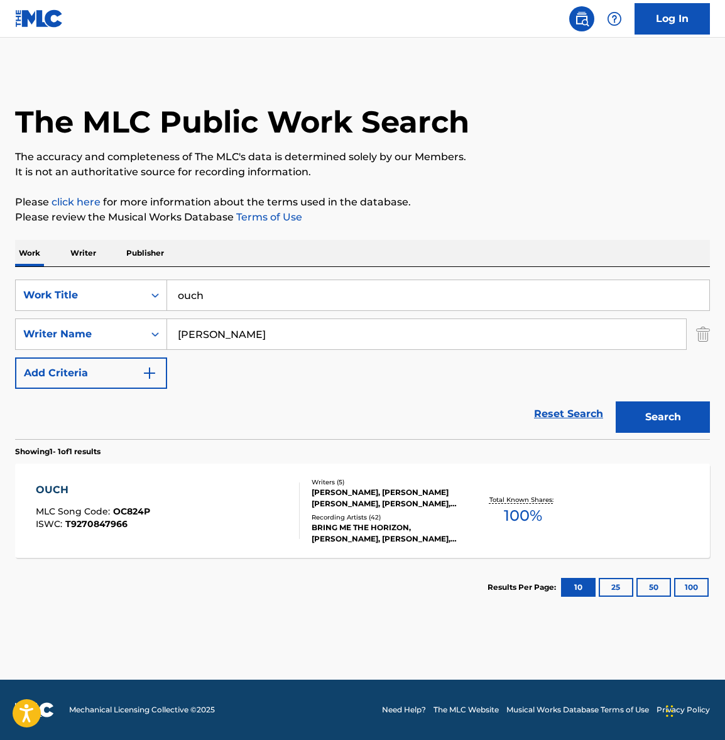
click at [224, 301] on input "ouch" at bounding box center [438, 295] width 542 height 30
paste input "[MEDICAL_DATA]"
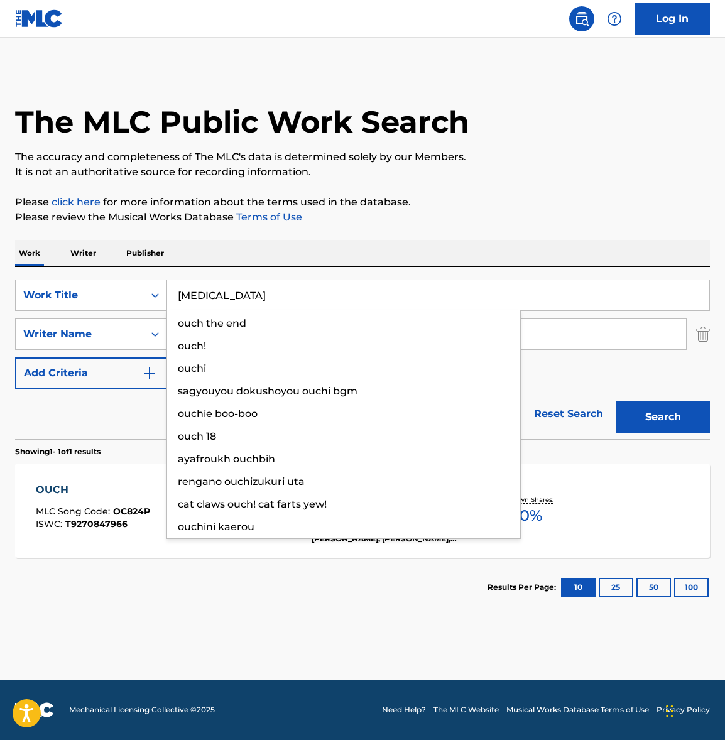
type input "[MEDICAL_DATA]"
click at [391, 219] on p "Please review the Musical Works Database Terms of Use" at bounding box center [362, 217] width 695 height 15
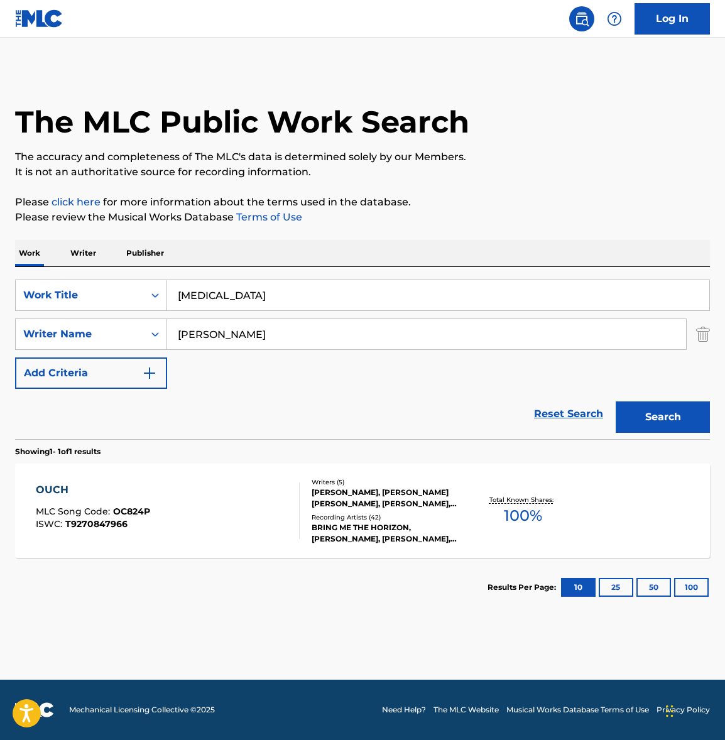
click at [684, 408] on button "Search" at bounding box center [663, 416] width 94 height 31
click at [245, 511] on div "[MEDICAL_DATA] MLC Song Code : X4314R ISWC :" at bounding box center [168, 510] width 264 height 57
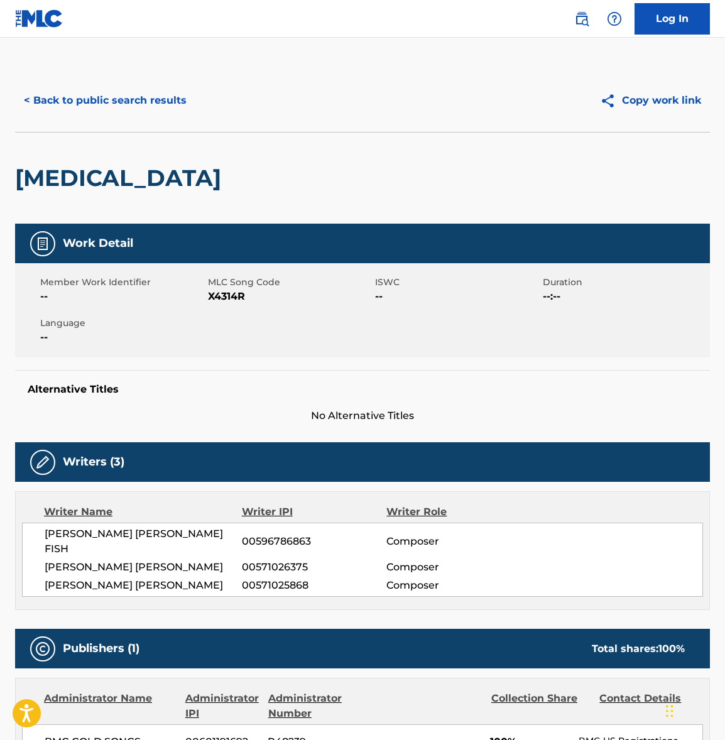
click at [134, 533] on span "[PERSON_NAME] [PERSON_NAME] FISH" at bounding box center [143, 541] width 197 height 30
click at [114, 560] on span "[PERSON_NAME] [PERSON_NAME]" at bounding box center [143, 567] width 197 height 15
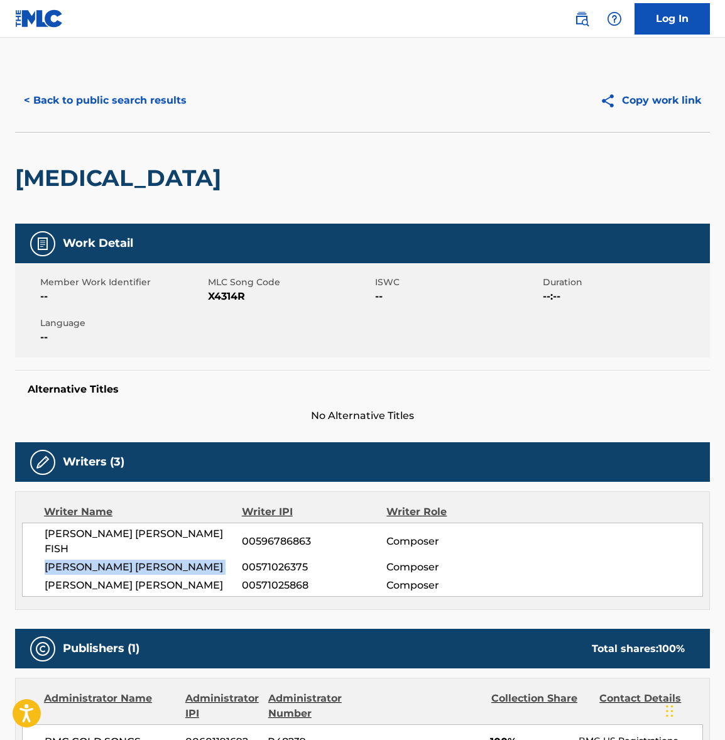
click at [114, 560] on span "[PERSON_NAME] [PERSON_NAME]" at bounding box center [143, 567] width 197 height 15
click at [100, 578] on span "[PERSON_NAME] [PERSON_NAME]" at bounding box center [143, 585] width 197 height 15
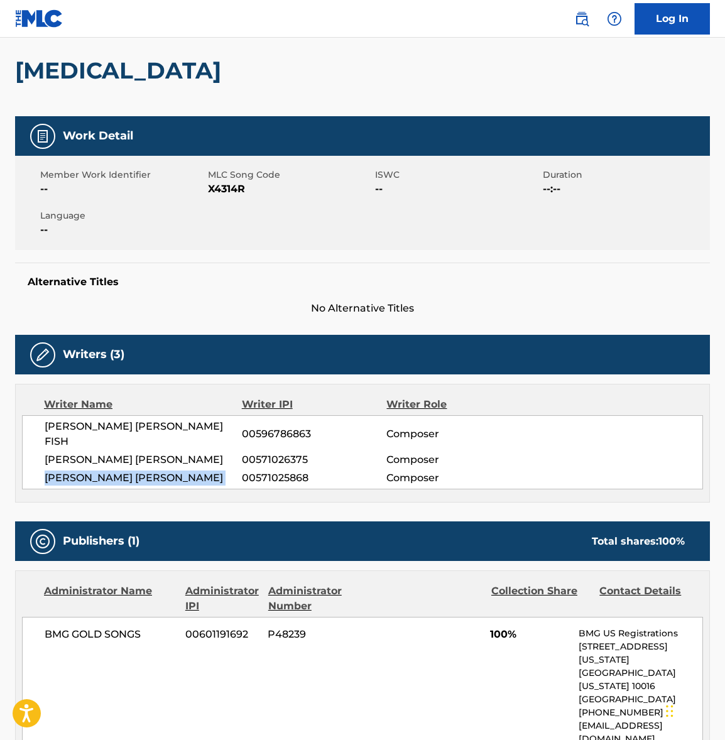
scroll to position [303, 0]
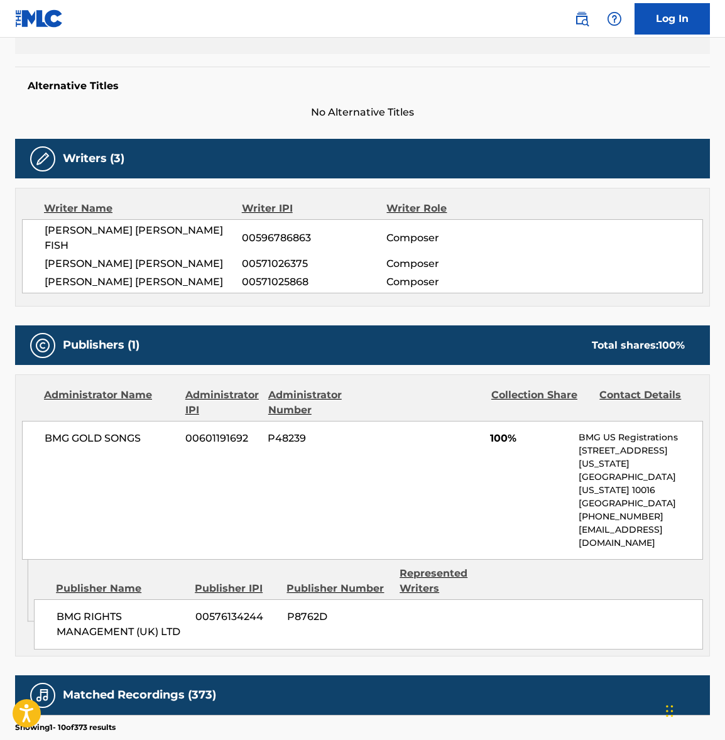
click at [100, 431] on span "BMG GOLD SONGS" at bounding box center [110, 438] width 131 height 15
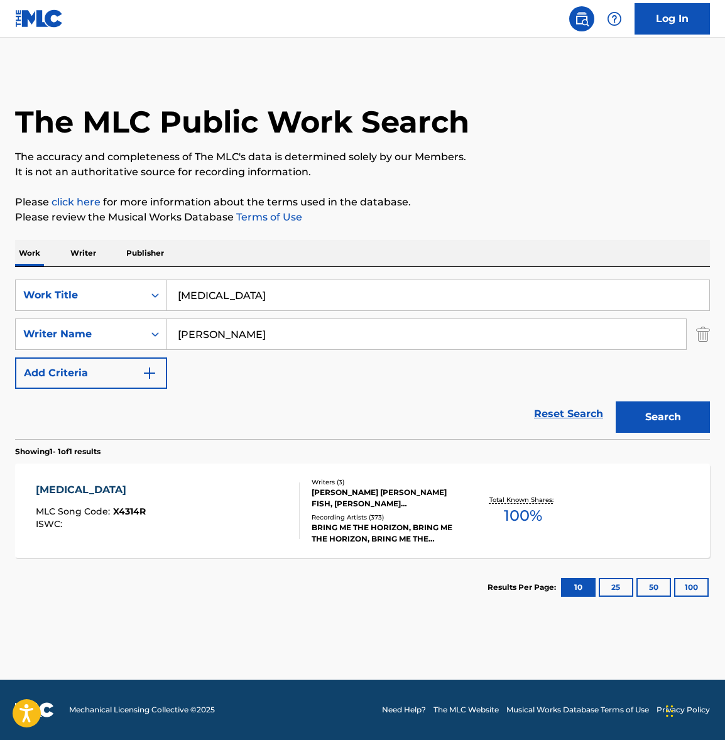
click at [207, 295] on input "[MEDICAL_DATA]" at bounding box center [438, 295] width 542 height 30
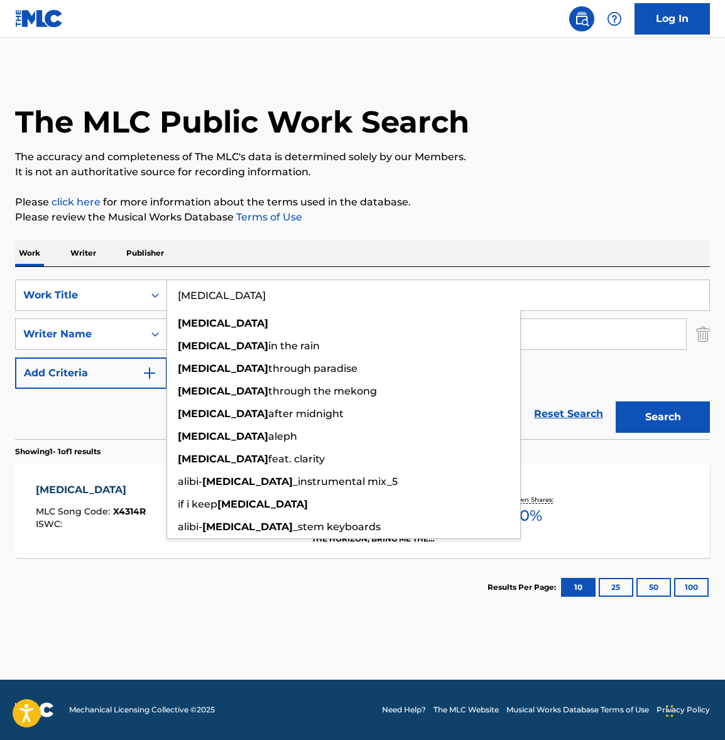
paste input "mother tongue"
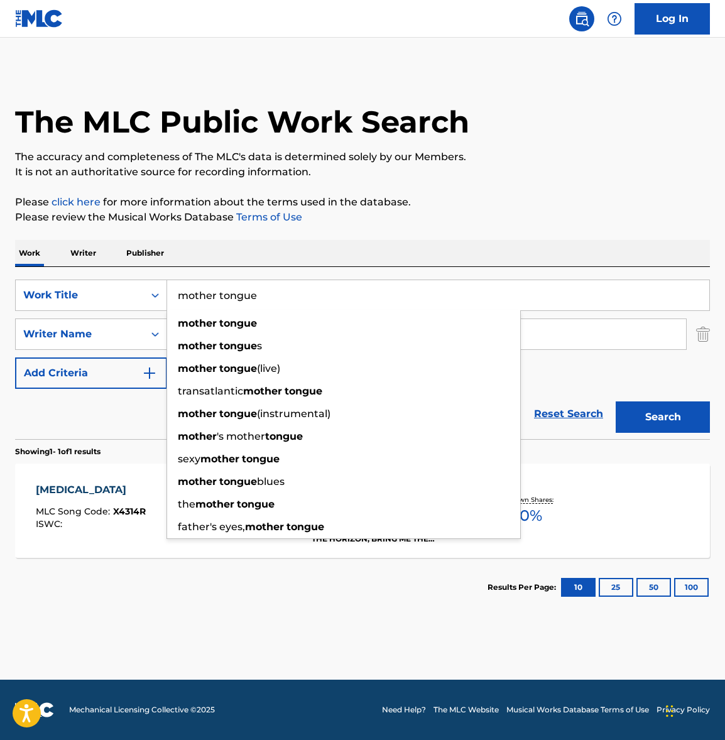
type input "mother tongue"
click at [340, 261] on div "Work Writer Publisher" at bounding box center [362, 253] width 695 height 26
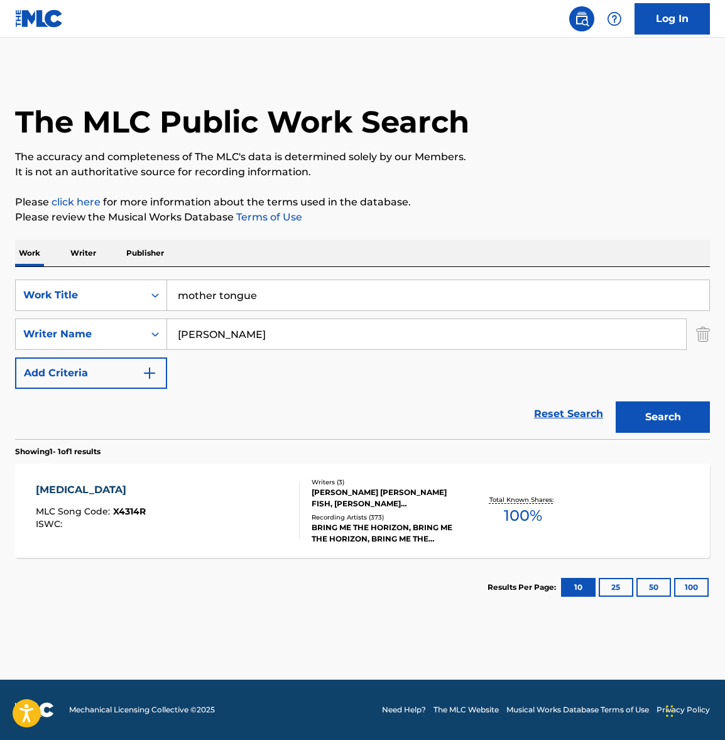
click at [665, 409] on button "Search" at bounding box center [663, 416] width 94 height 31
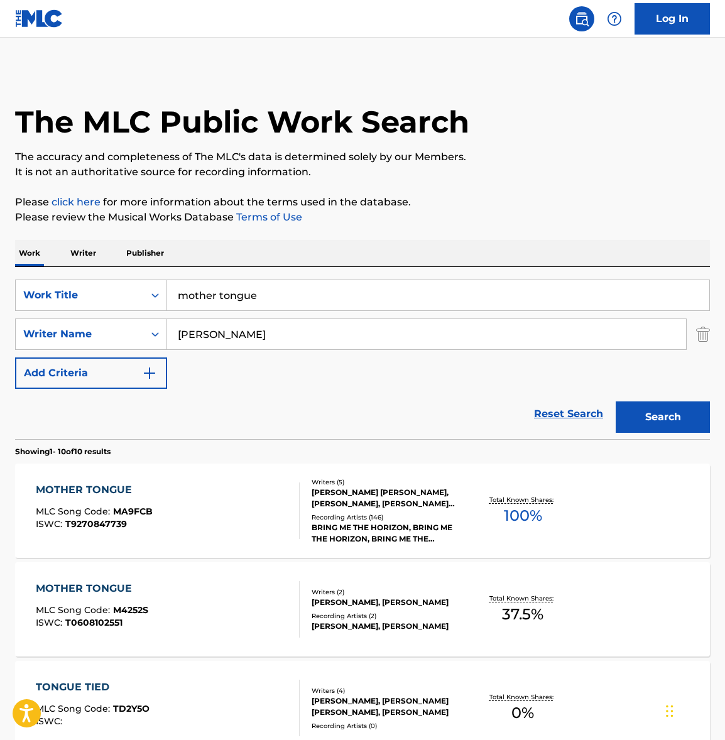
click at [214, 498] on div "MOTHER TONGUE MLC Song Code : MA9FCB ISWC : T9270847739" at bounding box center [168, 510] width 264 height 57
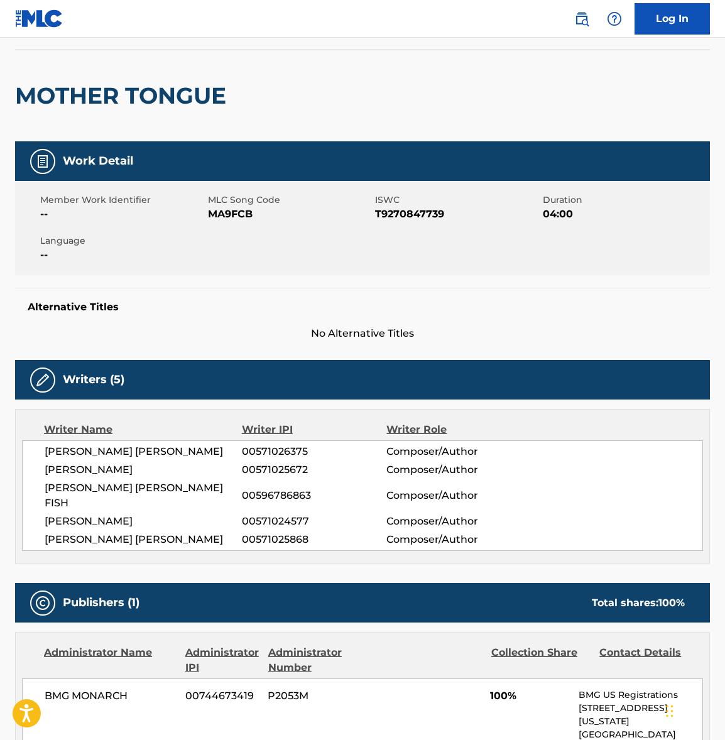
scroll to position [89, 0]
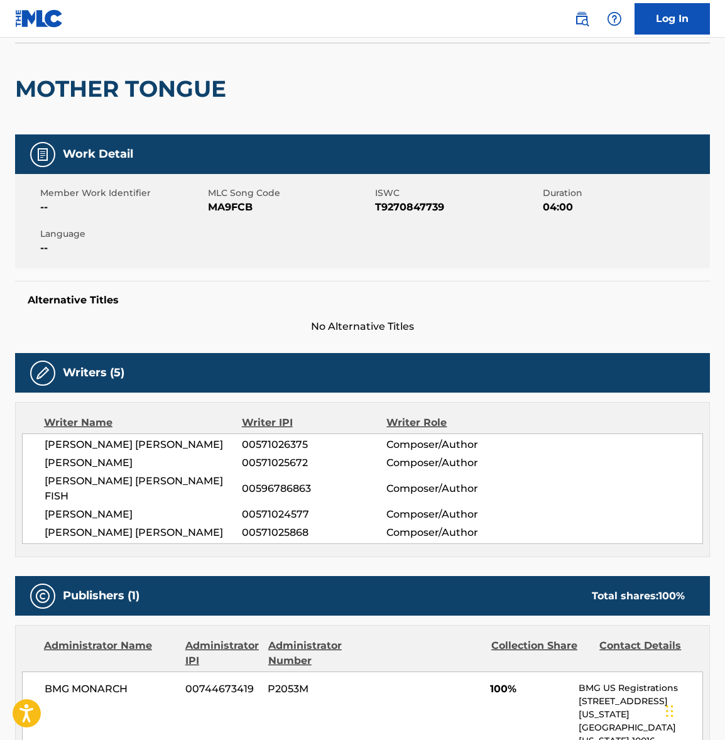
click at [117, 443] on span "[PERSON_NAME] [PERSON_NAME]" at bounding box center [143, 444] width 197 height 15
click at [117, 461] on span "[PERSON_NAME]" at bounding box center [143, 462] width 197 height 15
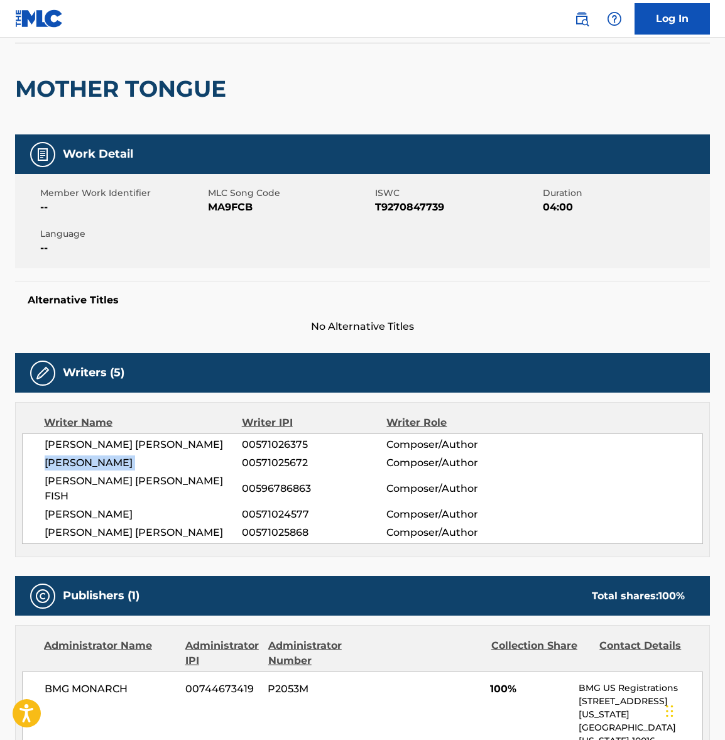
click at [117, 461] on span "[PERSON_NAME]" at bounding box center [143, 462] width 197 height 15
click at [139, 480] on span "[PERSON_NAME] [PERSON_NAME] FISH" at bounding box center [143, 489] width 197 height 30
click at [121, 507] on span "[PERSON_NAME]" at bounding box center [143, 514] width 197 height 15
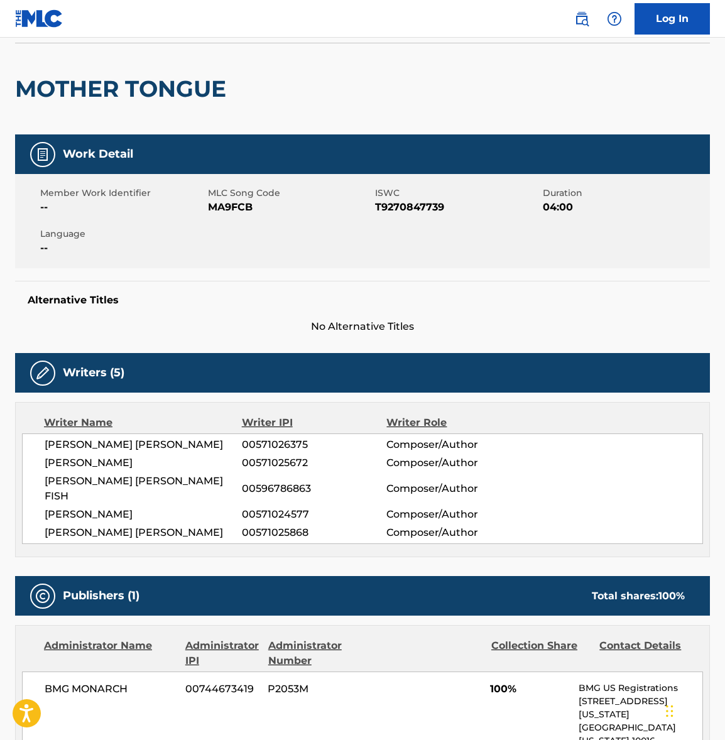
click at [121, 507] on span "[PERSON_NAME]" at bounding box center [143, 514] width 197 height 15
click at [116, 525] on span "[PERSON_NAME] [PERSON_NAME]" at bounding box center [143, 532] width 197 height 15
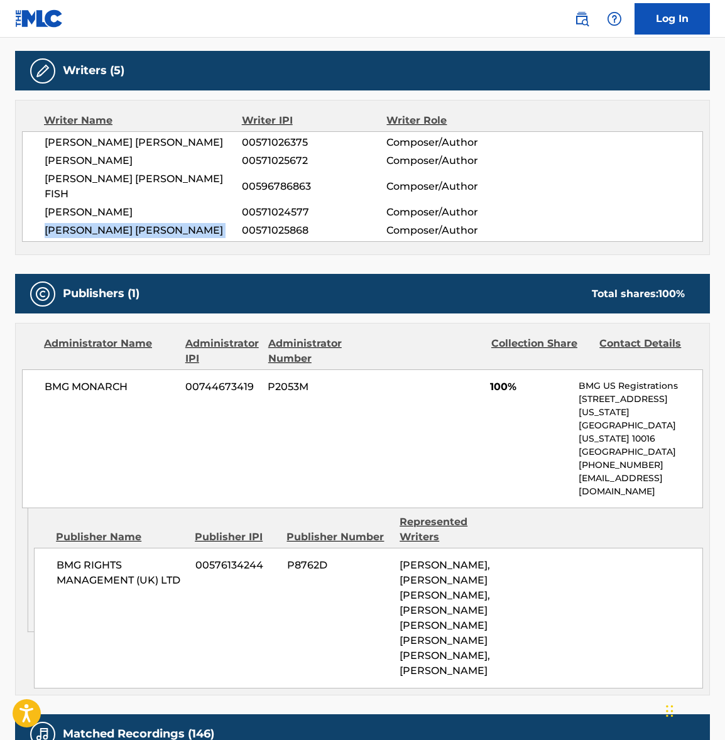
scroll to position [411, 0]
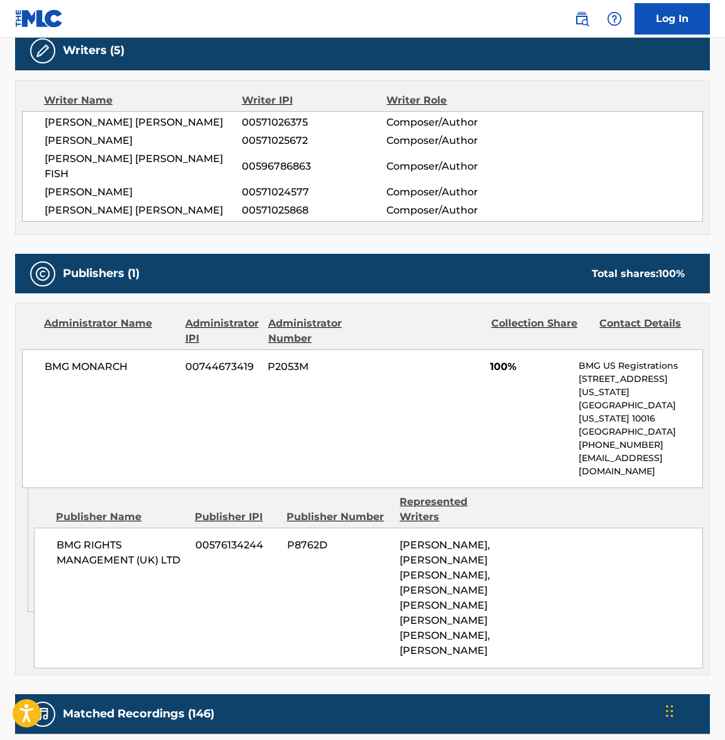
click at [93, 359] on span "BMG MONARCH" at bounding box center [110, 366] width 131 height 15
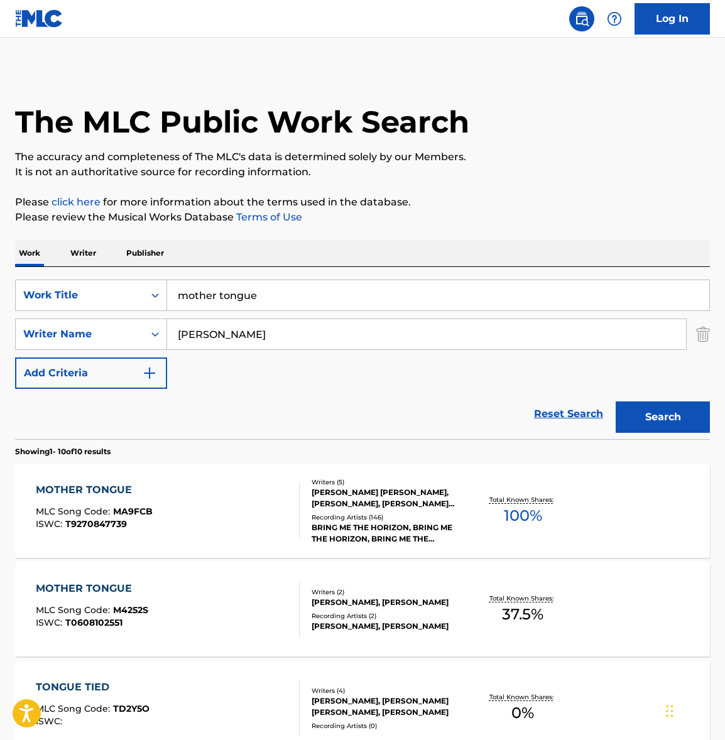
click at [214, 303] on input "mother tongue" at bounding box center [438, 295] width 542 height 30
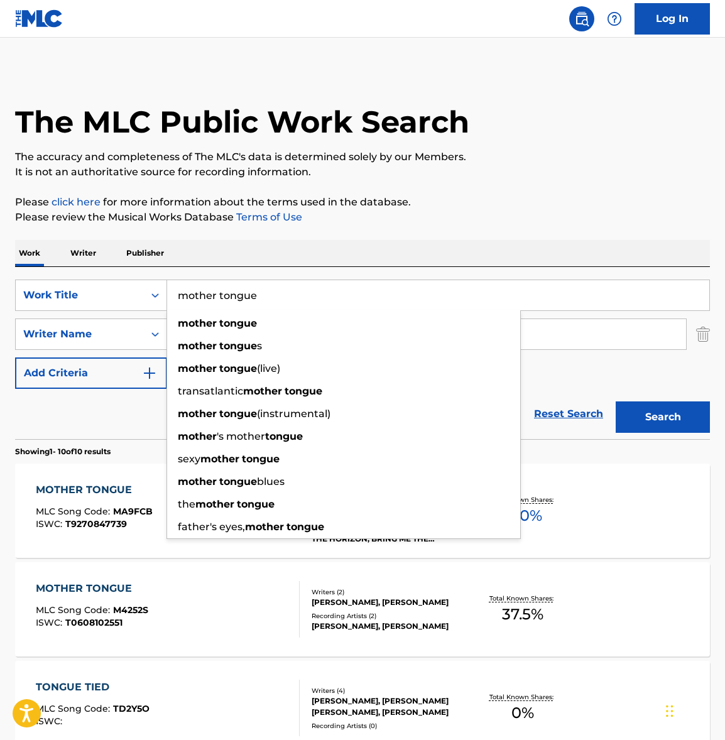
click at [214, 303] on input "mother tongue" at bounding box center [438, 295] width 542 height 30
paste input "Shadow Moses"
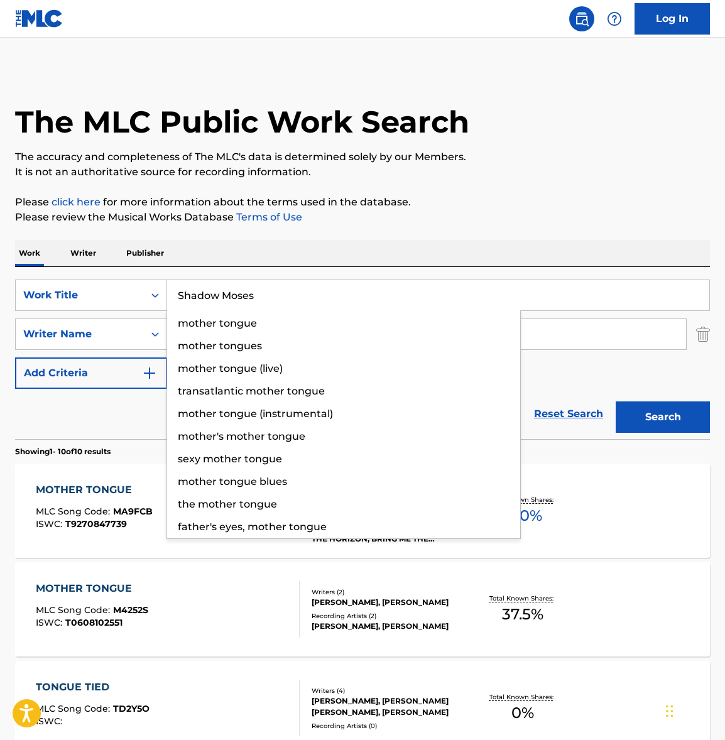
type input "Shadow Moses"
click at [362, 254] on div "Work Writer Publisher" at bounding box center [362, 253] width 695 height 26
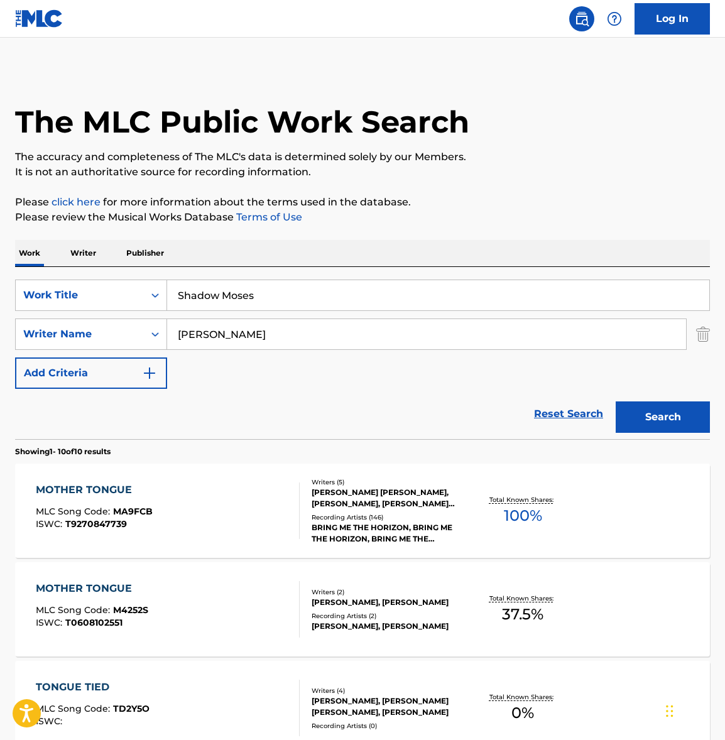
click at [661, 428] on button "Search" at bounding box center [663, 416] width 94 height 31
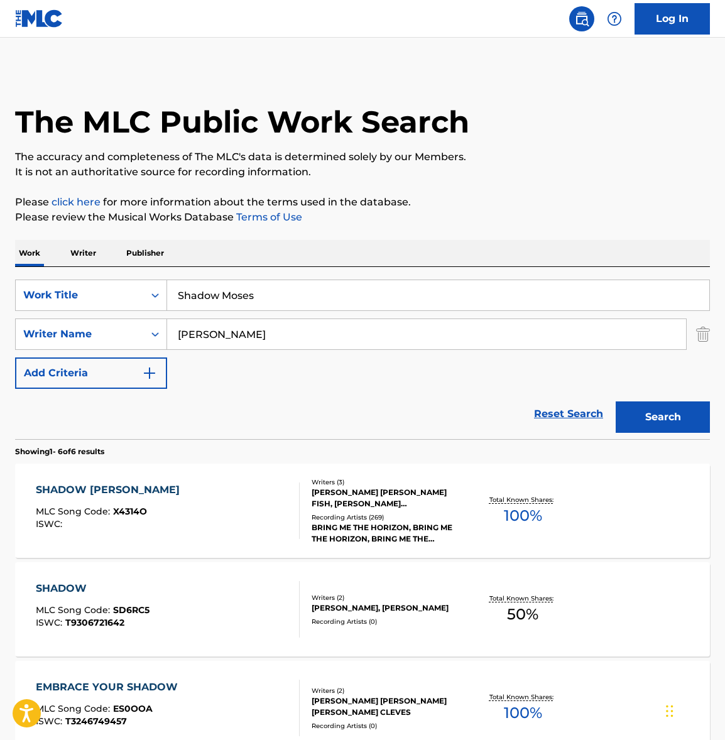
click at [160, 490] on div "SHADOW [PERSON_NAME] MLC Song Code : X4314O ISWC :" at bounding box center [168, 510] width 264 height 57
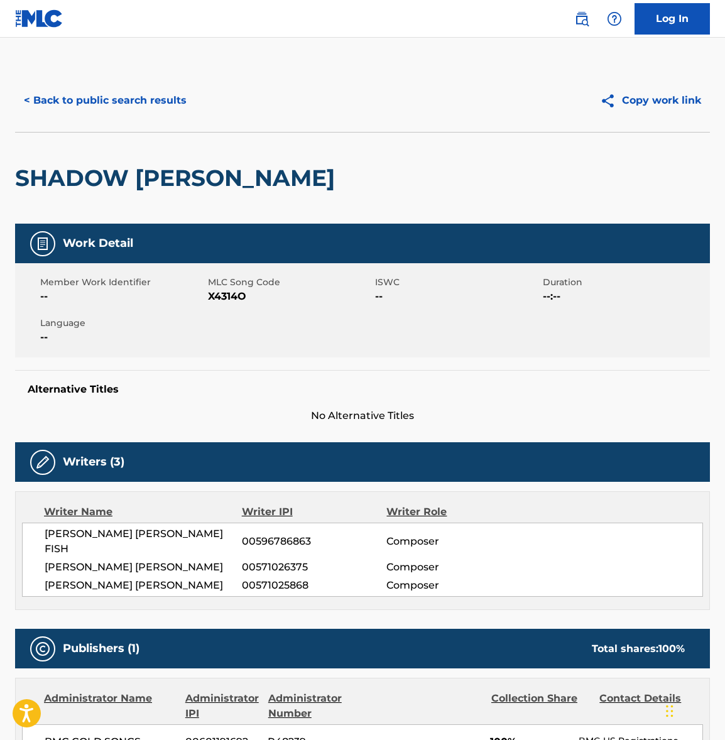
click at [109, 534] on span "[PERSON_NAME] [PERSON_NAME] FISH" at bounding box center [143, 541] width 197 height 30
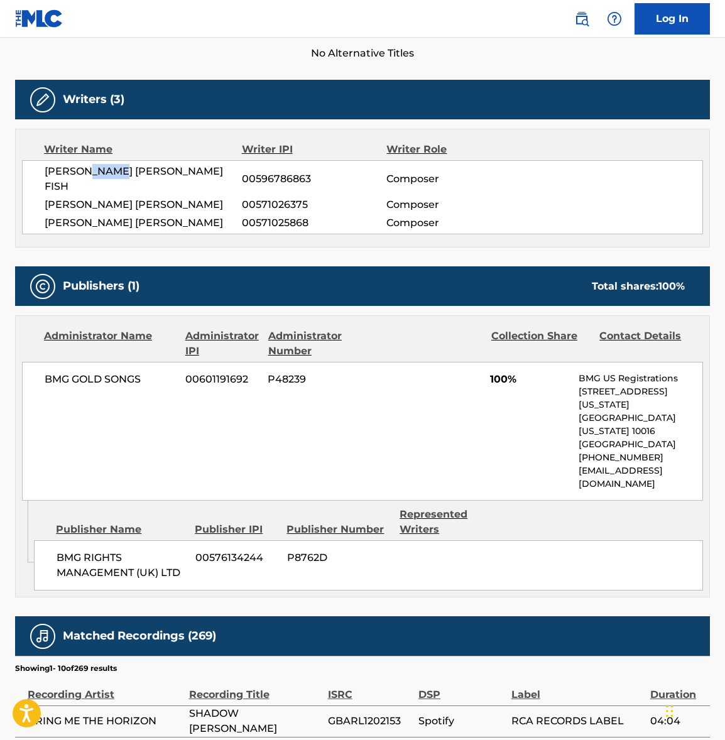
scroll to position [382, 0]
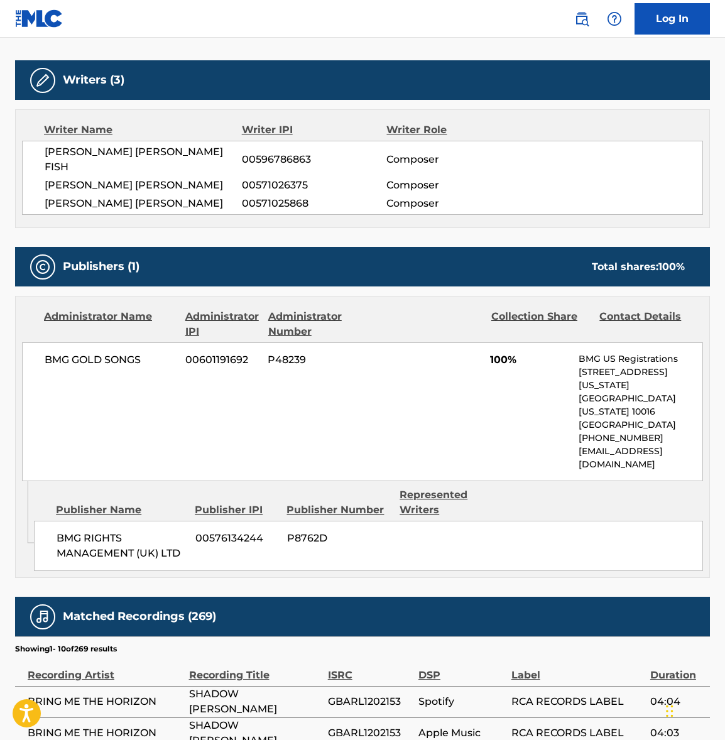
click at [108, 352] on span "BMG GOLD SONGS" at bounding box center [110, 359] width 131 height 15
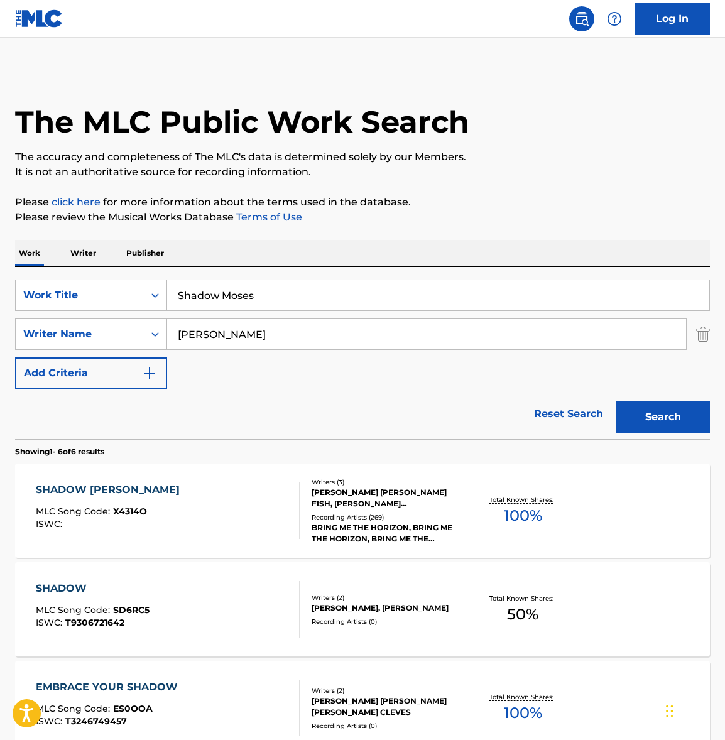
click at [234, 291] on input "Shadow Moses" at bounding box center [438, 295] width 542 height 30
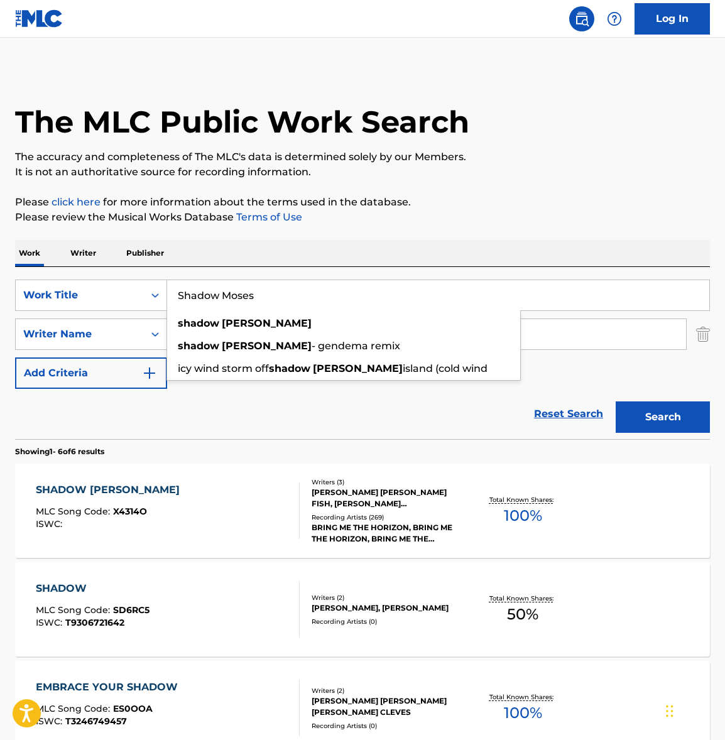
click at [234, 291] on input "Shadow Moses" at bounding box center [438, 295] width 542 height 30
paste input "Teardrop"
type input "Teardrops"
click at [413, 243] on div "Work Writer Publisher" at bounding box center [362, 253] width 695 height 26
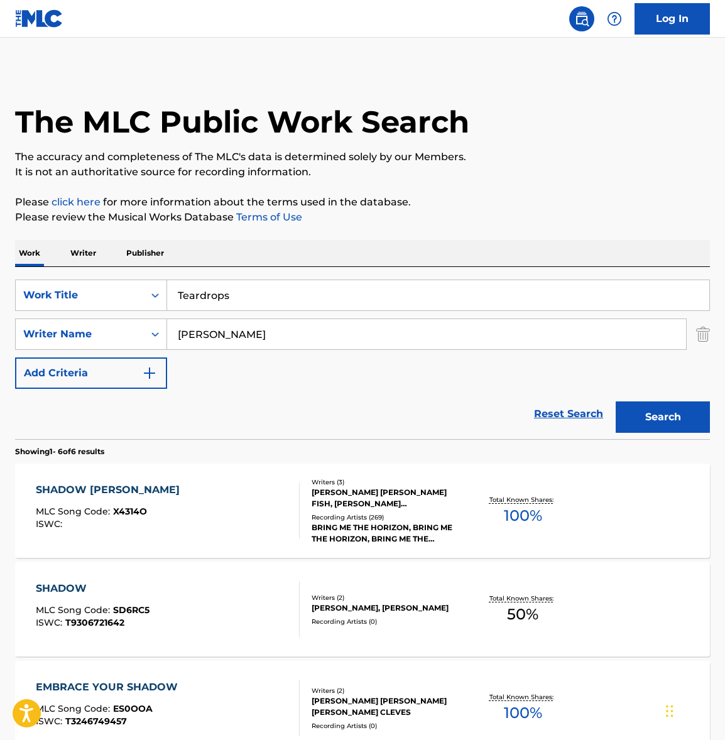
click at [688, 416] on button "Search" at bounding box center [663, 416] width 94 height 31
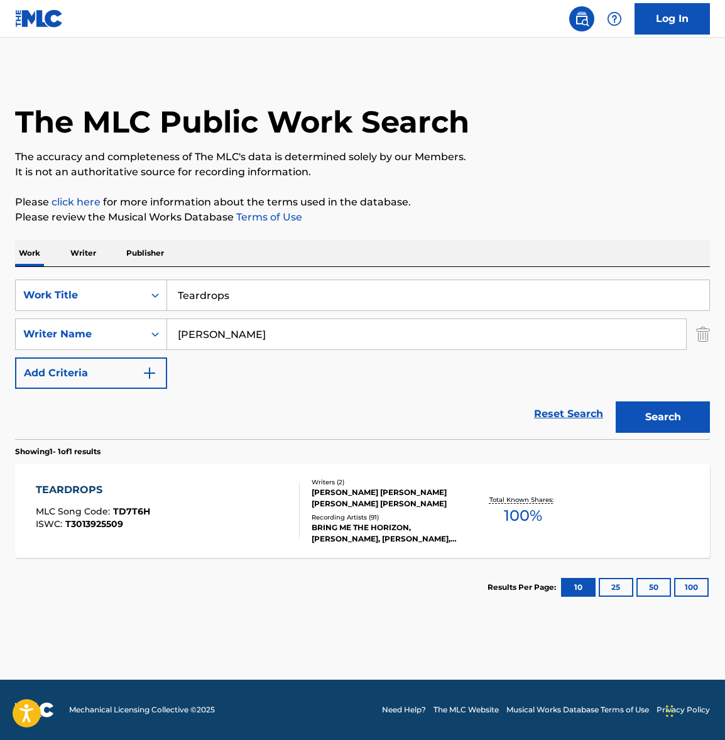
click at [162, 526] on div "TEARDROPS MLC Song Code : TD7T6H ISWC : T3013925509" at bounding box center [168, 510] width 264 height 57
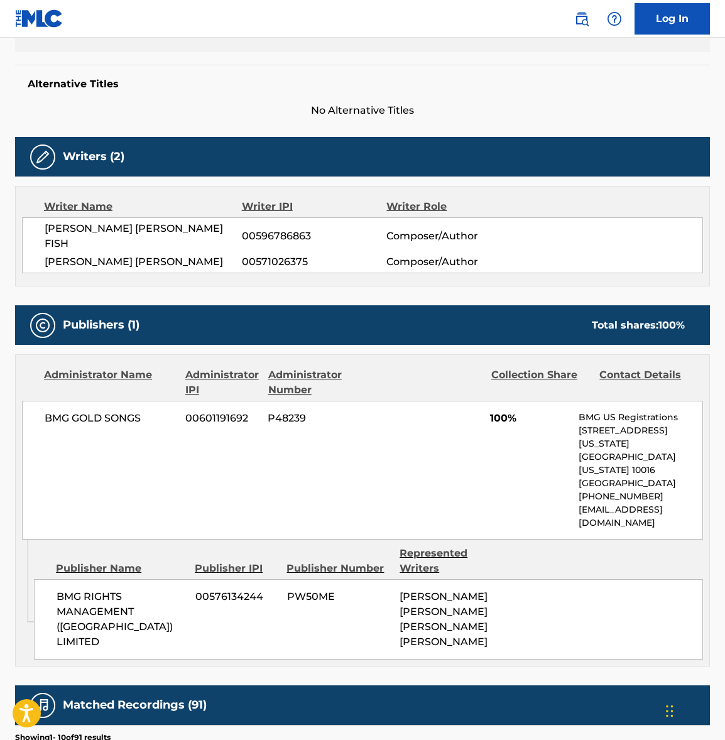
scroll to position [358, 0]
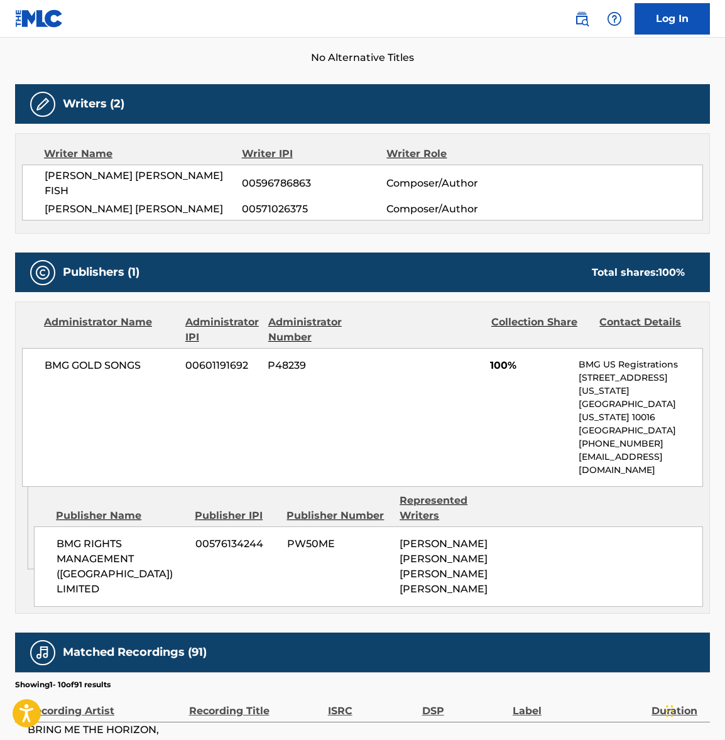
click at [107, 358] on span "BMG GOLD SONGS" at bounding box center [110, 365] width 131 height 15
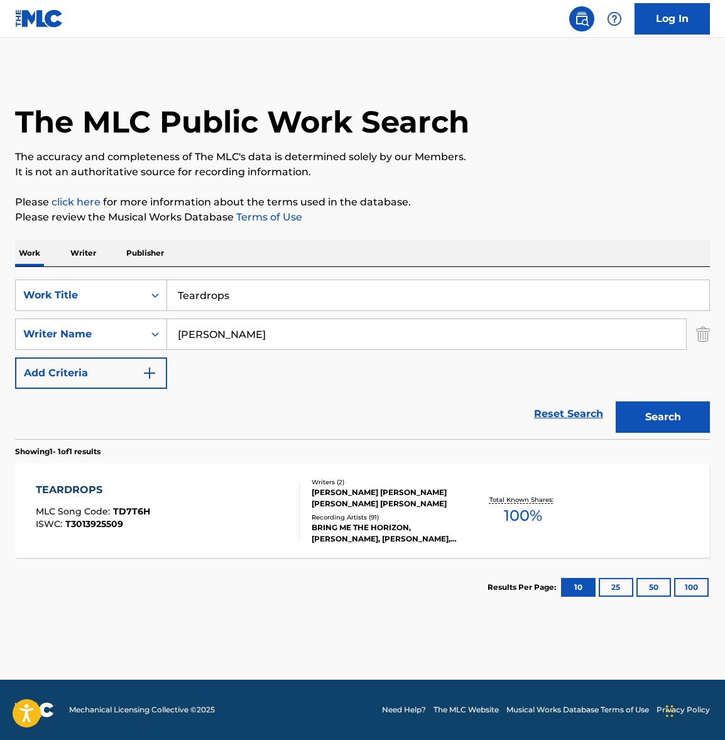
click at [234, 295] on input "Teardrops" at bounding box center [438, 295] width 542 height 30
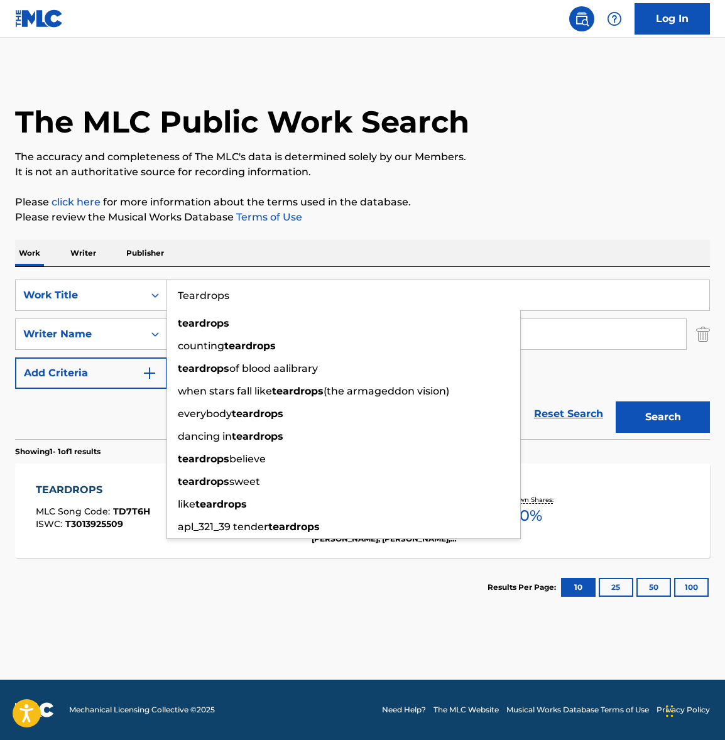
click at [234, 295] on input "Teardrops" at bounding box center [438, 295] width 542 height 30
paste input "Follow You"
type input "Follow You"
click at [391, 242] on div "Work Writer Publisher" at bounding box center [362, 253] width 695 height 26
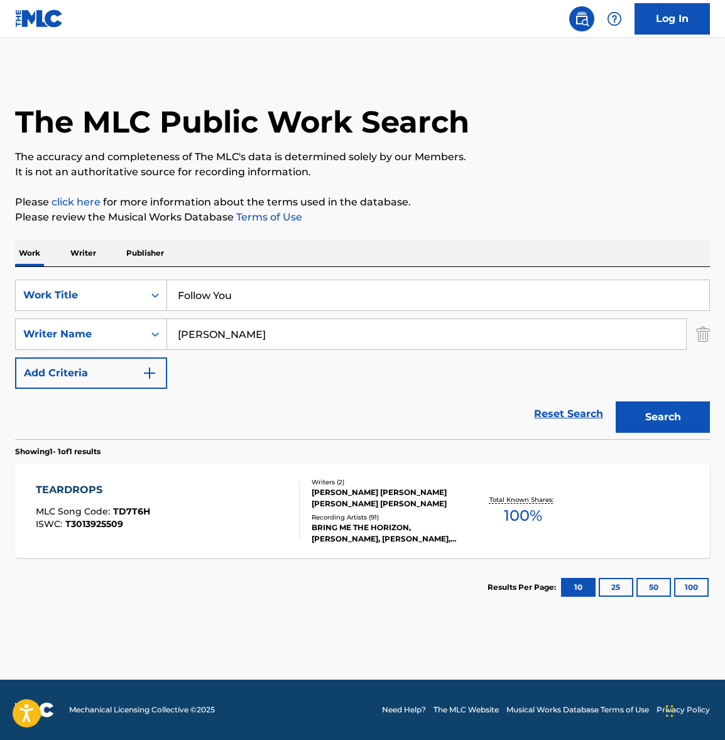
click at [661, 410] on button "Search" at bounding box center [663, 416] width 94 height 31
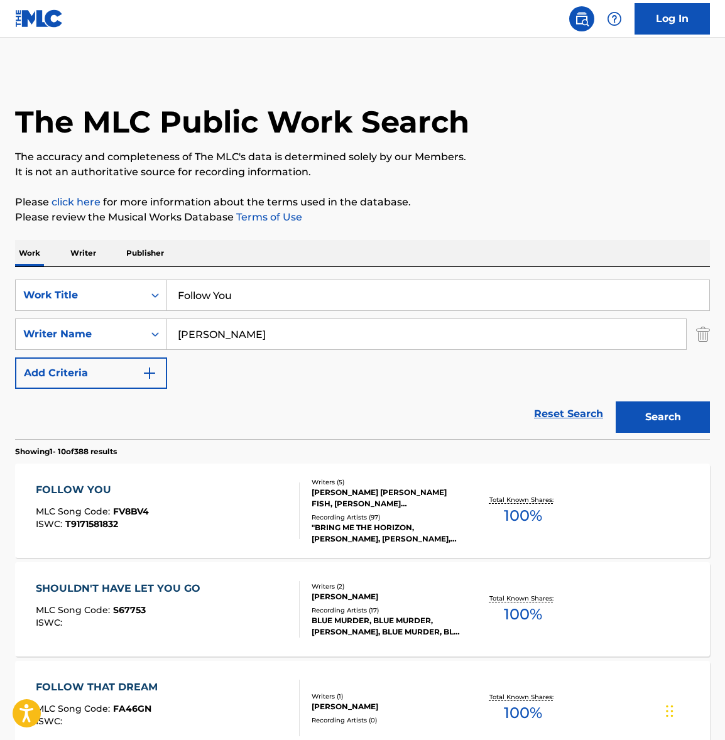
click at [207, 521] on div "FOLLOW YOU MLC Song Code : FV8BV4 ISWC : T9171581832" at bounding box center [168, 510] width 264 height 57
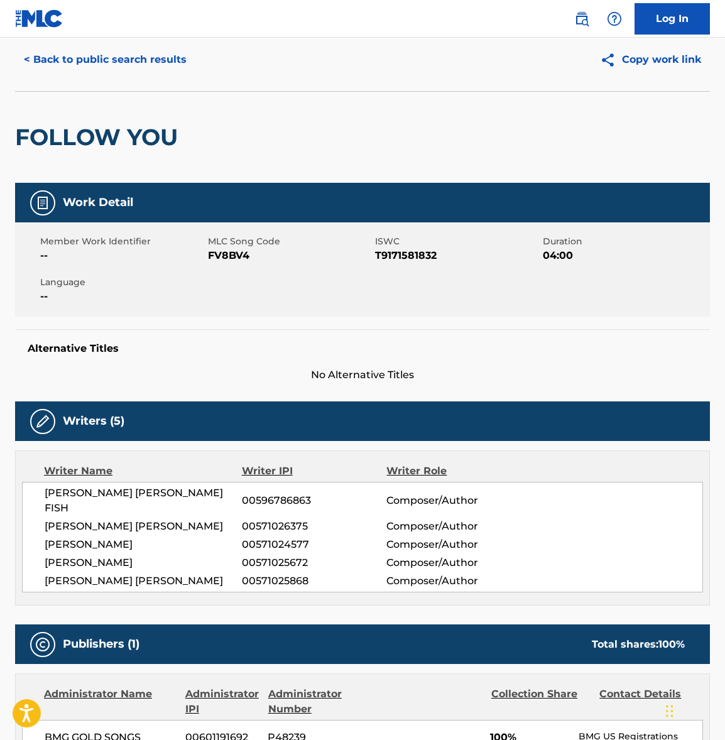
scroll to position [41, 0]
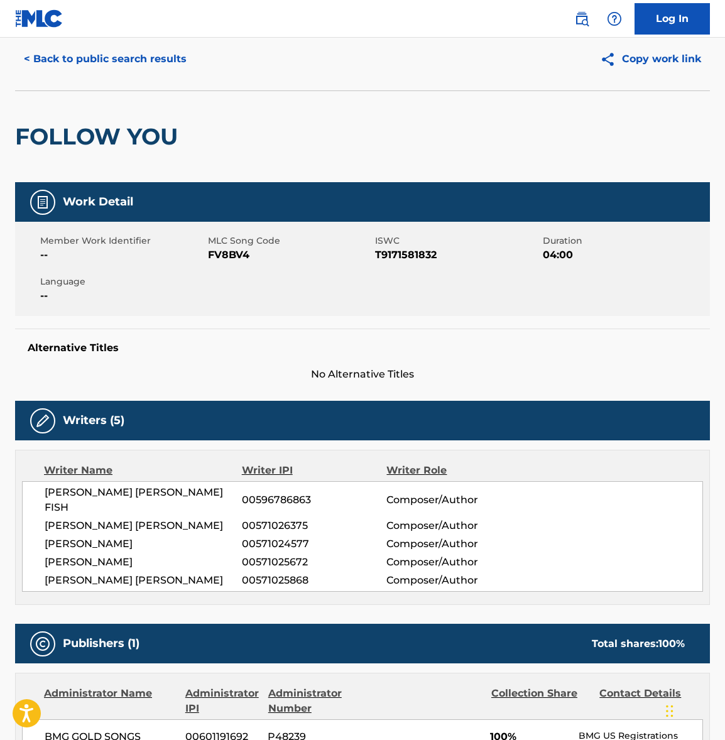
click at [107, 491] on span "[PERSON_NAME] [PERSON_NAME] FISH" at bounding box center [143, 500] width 197 height 30
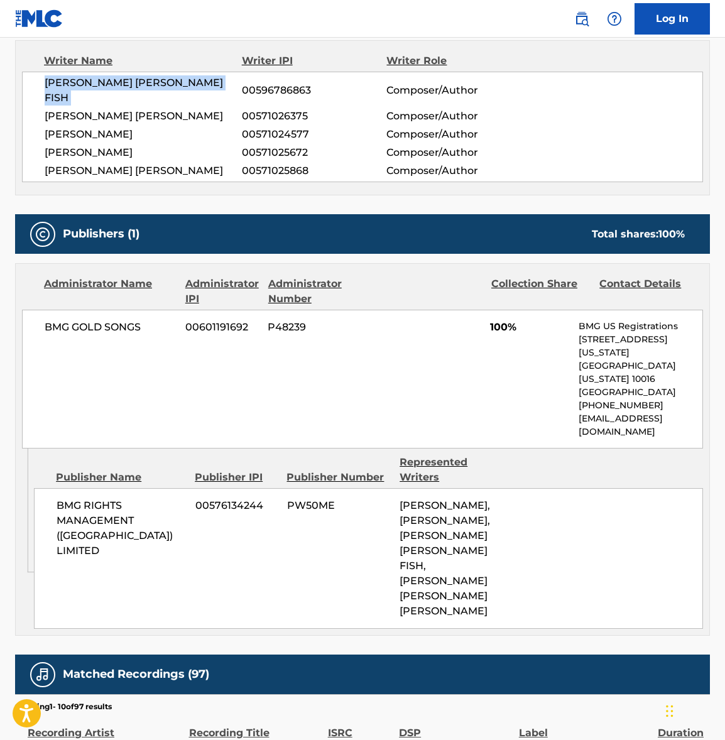
scroll to position [516, 0]
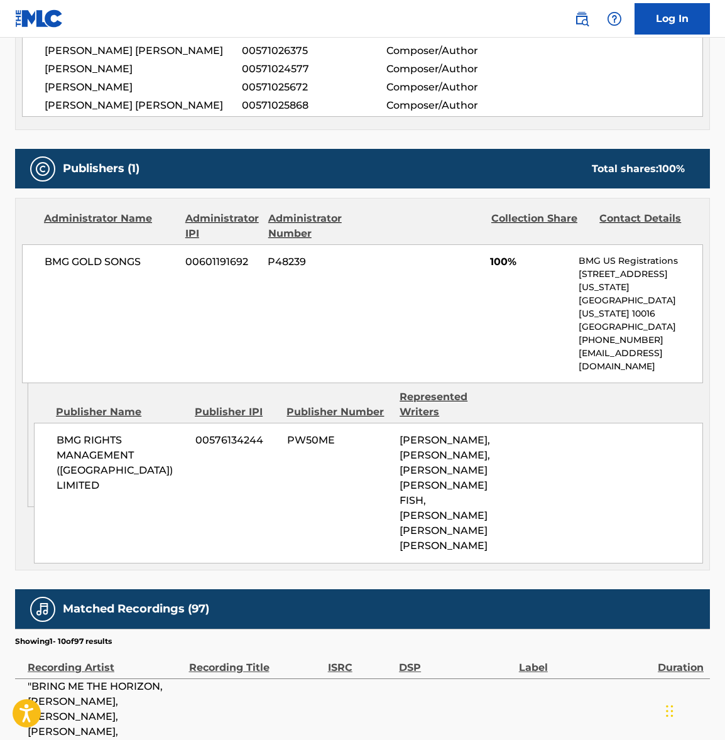
click at [100, 254] on span "BMG GOLD SONGS" at bounding box center [110, 261] width 131 height 15
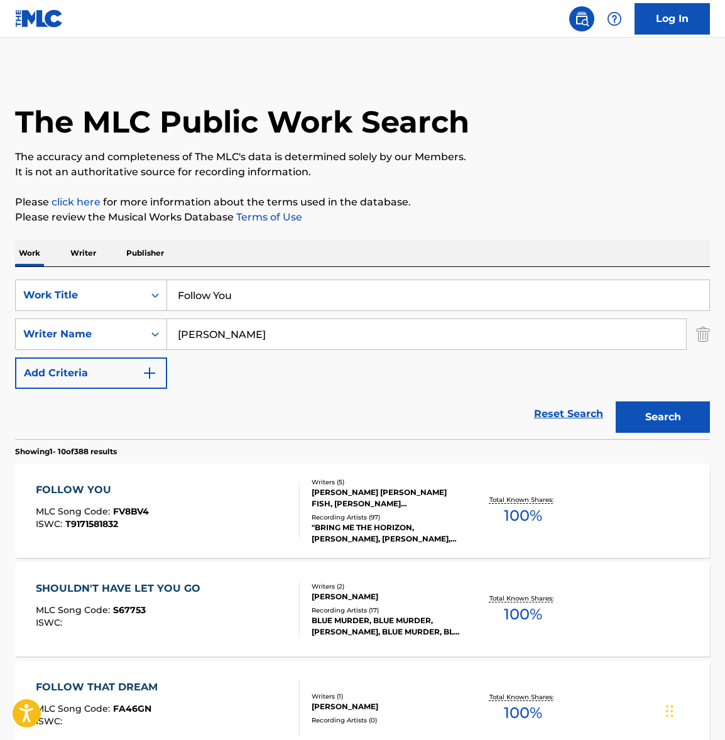
click at [233, 299] on input "Follow You" at bounding box center [438, 295] width 542 height 30
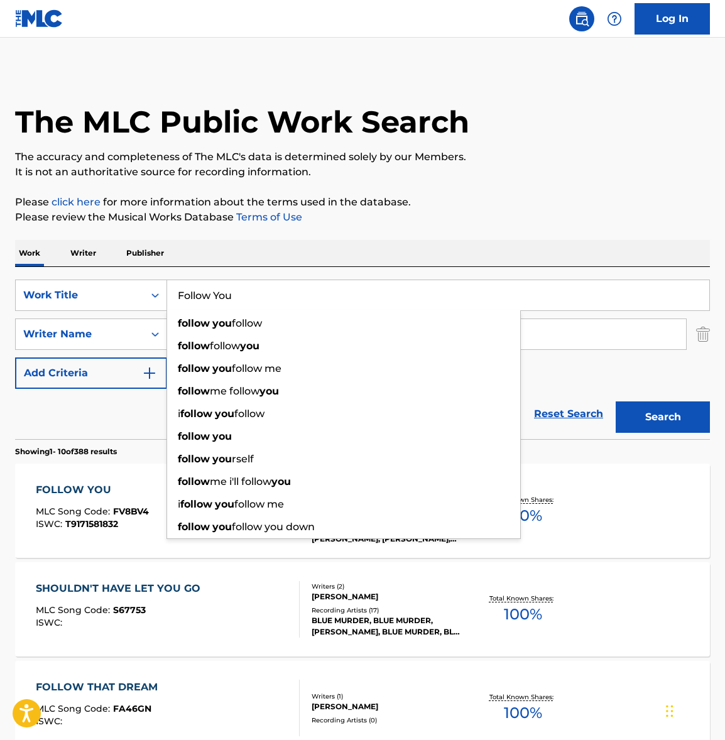
click at [233, 299] on input "Follow You" at bounding box center [438, 295] width 542 height 30
paste input "Chelsea Smile"
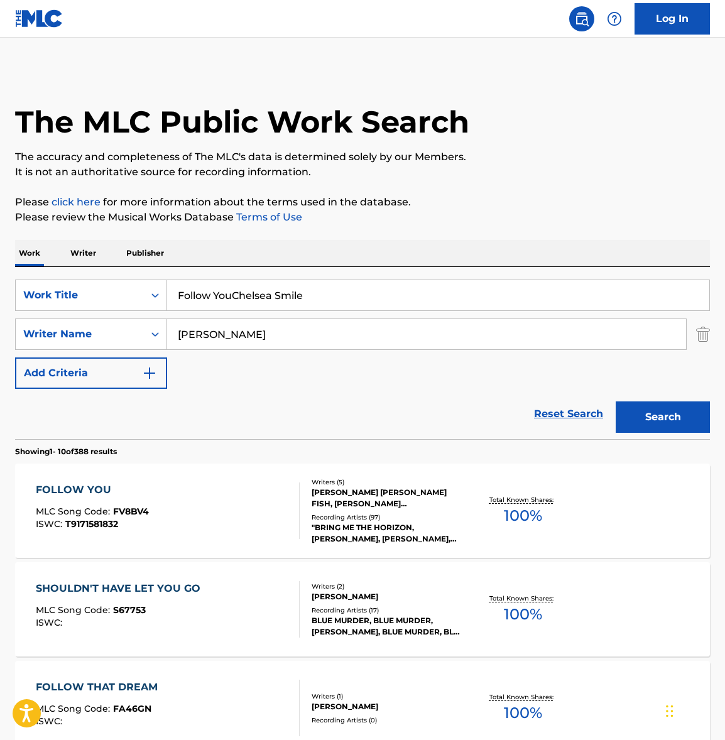
drag, startPoint x: 401, startPoint y: 286, endPoint x: 170, endPoint y: 289, distance: 231.2
click at [170, 289] on input "Follow YouChelsea Smile" at bounding box center [438, 295] width 542 height 30
drag, startPoint x: 338, startPoint y: 304, endPoint x: 50, endPoint y: 280, distance: 288.7
click at [47, 281] on div "SearchWithCriteria6fd6818b-58e2-4c98-a532-10033aa62e21 Work Title Follow YouChe…" at bounding box center [362, 295] width 695 height 31
paste input "Search Form"
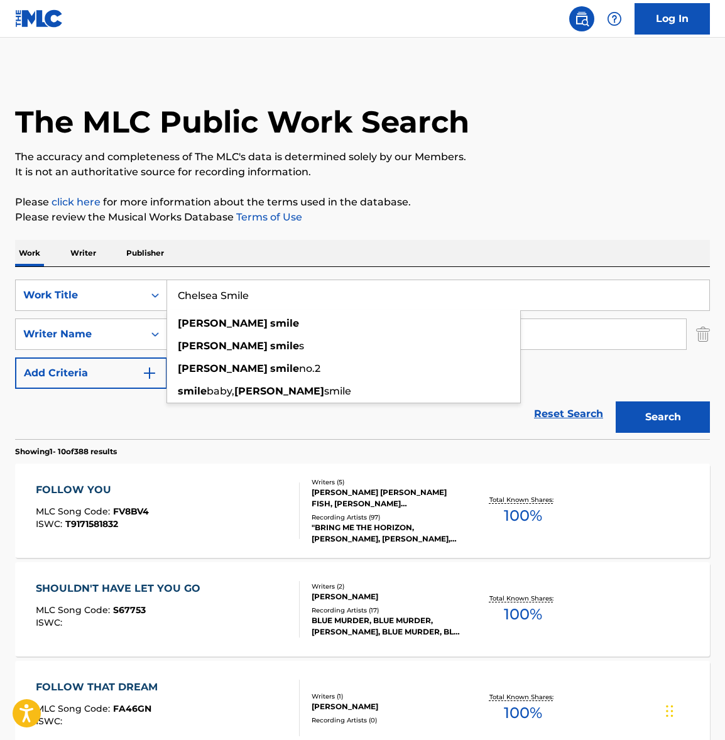
type input "Chelsea Smile"
drag, startPoint x: 545, startPoint y: 200, endPoint x: 563, endPoint y: 294, distance: 96.0
click at [545, 200] on p "Please click here for more information about the terms used in the database." at bounding box center [362, 202] width 695 height 15
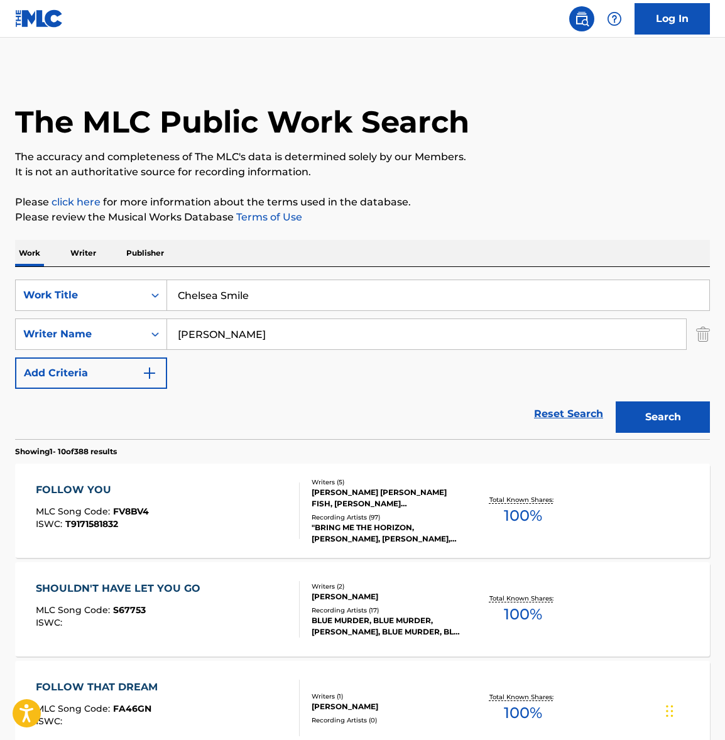
click at [674, 416] on button "Search" at bounding box center [663, 416] width 94 height 31
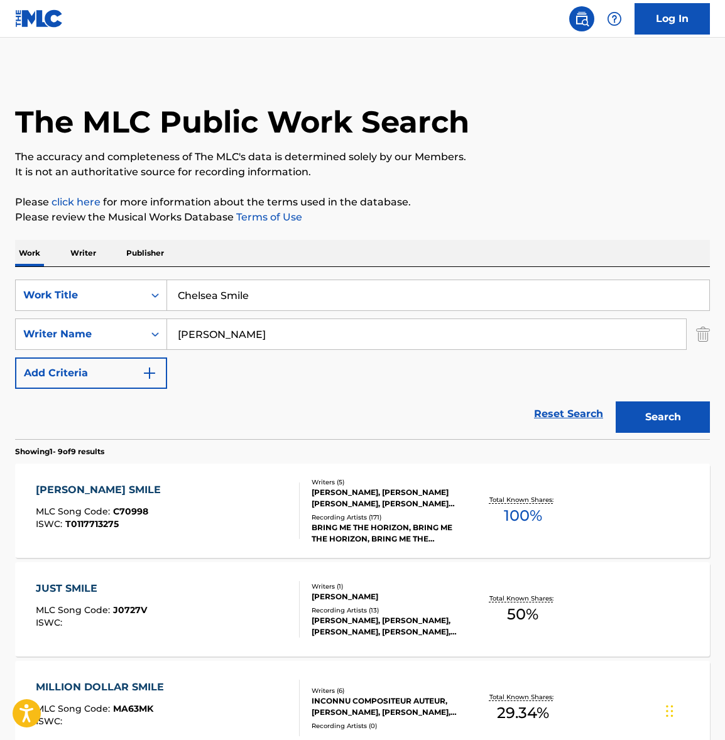
click at [226, 493] on div "[PERSON_NAME] SMILE MLC Song Code : C70998 ISWC : T0117713275" at bounding box center [168, 510] width 264 height 57
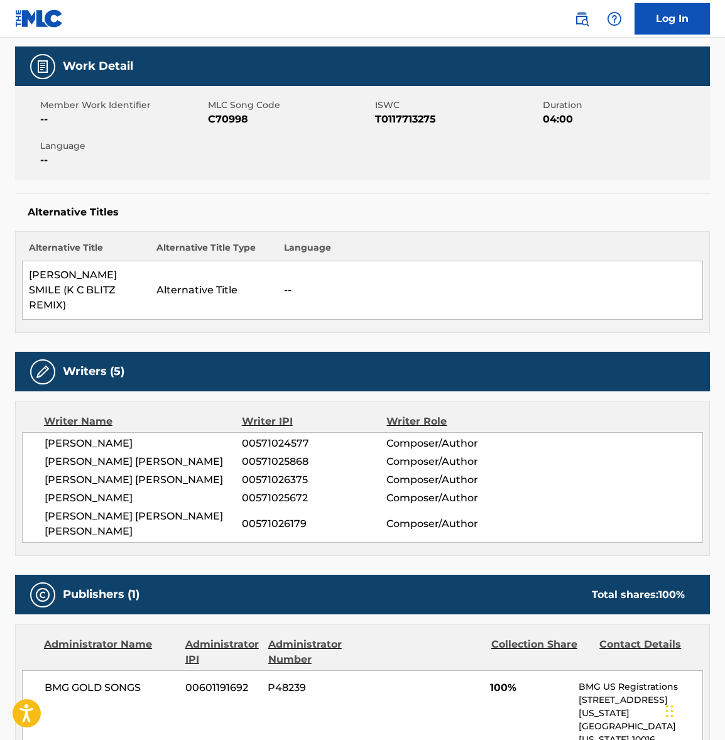
scroll to position [268, 0]
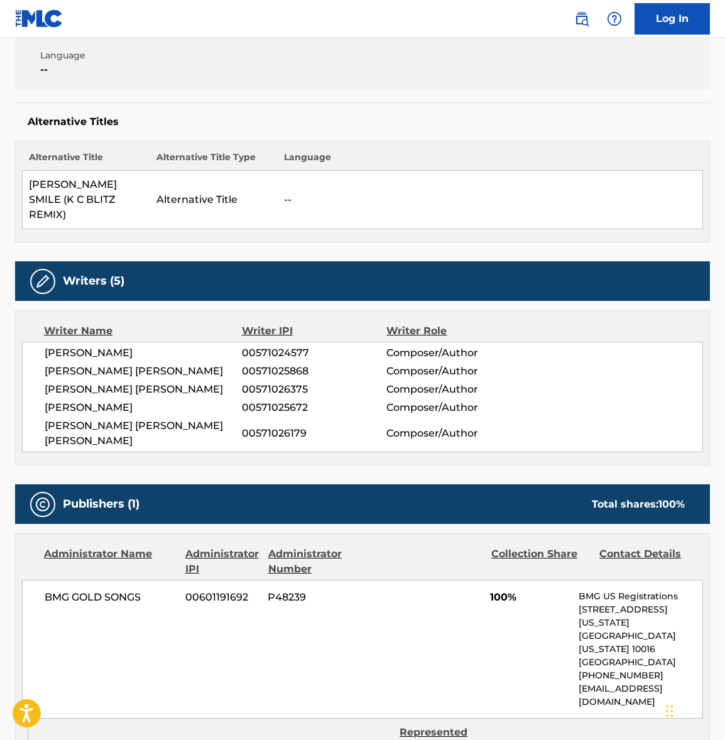
click at [56, 345] on span "[PERSON_NAME]" at bounding box center [143, 352] width 197 height 15
click at [54, 364] on span "[PERSON_NAME] [PERSON_NAME]" at bounding box center [143, 371] width 197 height 15
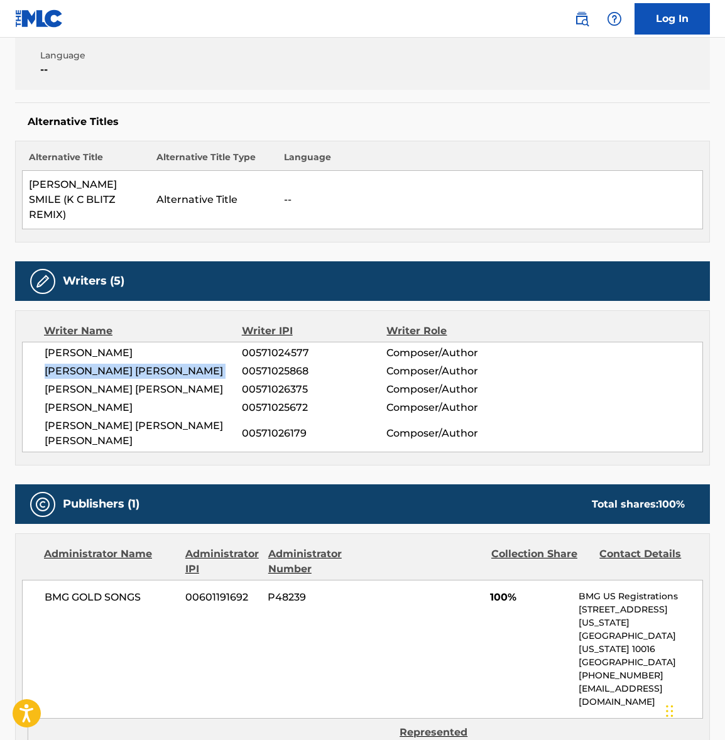
drag, startPoint x: 54, startPoint y: 355, endPoint x: 45, endPoint y: 357, distance: 9.0
click at [53, 364] on span "[PERSON_NAME] [PERSON_NAME]" at bounding box center [143, 371] width 197 height 15
click at [97, 382] on span "[PERSON_NAME] [PERSON_NAME]" at bounding box center [143, 389] width 197 height 15
drag, startPoint x: 97, startPoint y: 376, endPoint x: 14, endPoint y: 416, distance: 92.4
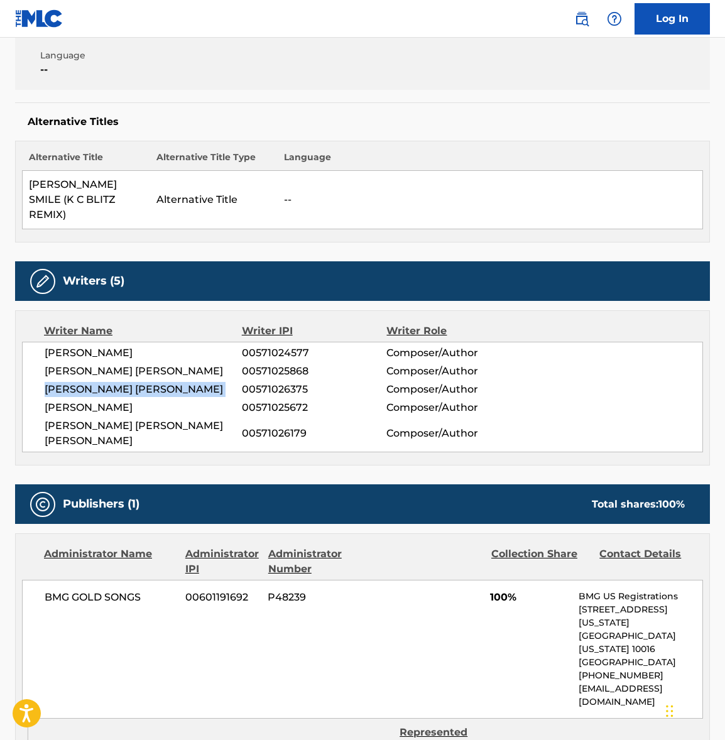
click at [97, 382] on span "[PERSON_NAME] [PERSON_NAME]" at bounding box center [143, 389] width 197 height 15
click at [99, 400] on span "[PERSON_NAME]" at bounding box center [143, 407] width 197 height 15
drag, startPoint x: 99, startPoint y: 388, endPoint x: 38, endPoint y: 400, distance: 62.1
click at [99, 400] on span "[PERSON_NAME]" at bounding box center [143, 407] width 197 height 15
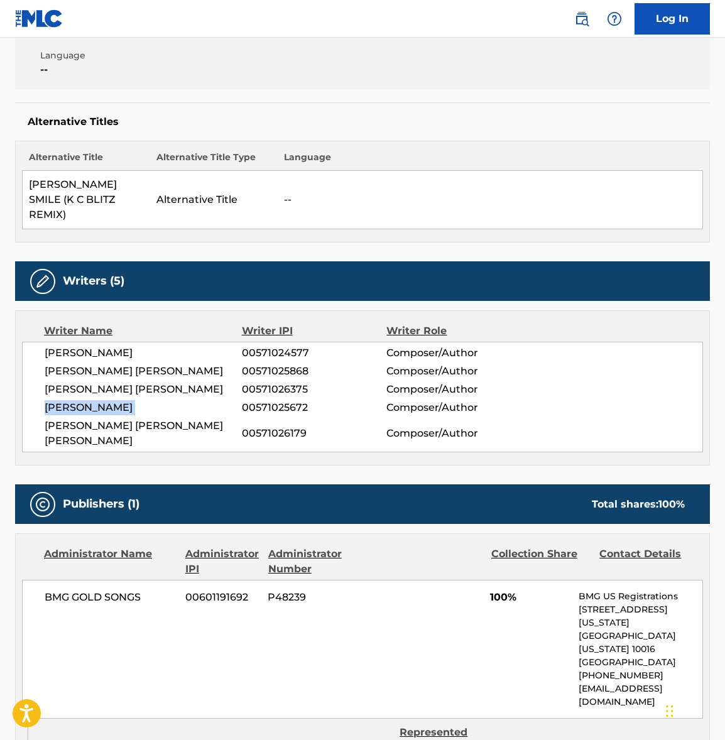
click at [119, 418] on span "[PERSON_NAME] [PERSON_NAME] [PERSON_NAME]" at bounding box center [143, 433] width 197 height 30
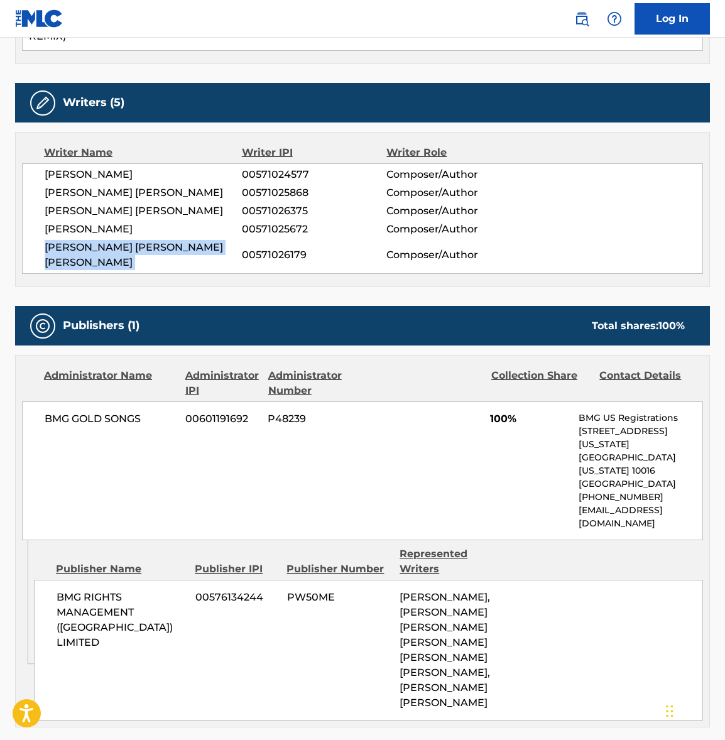
scroll to position [484, 0]
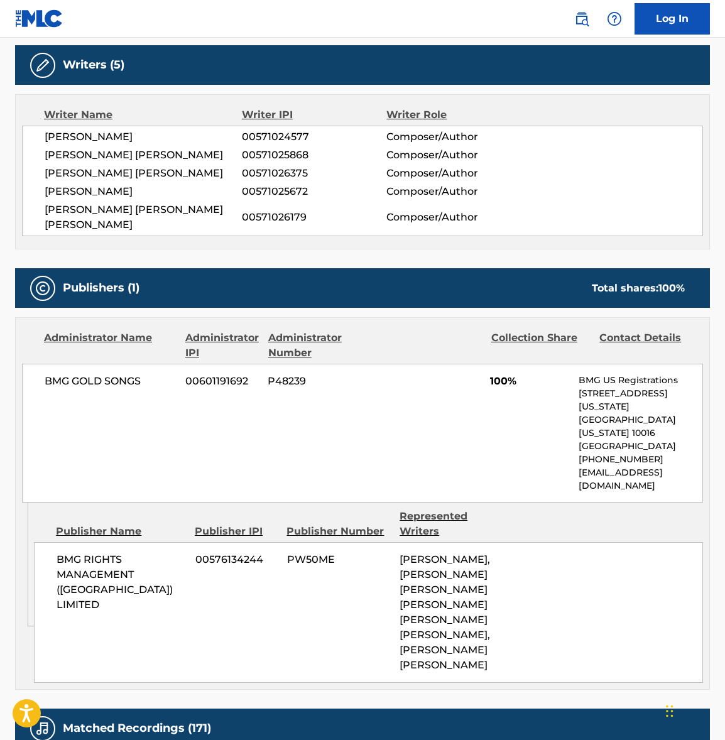
click at [90, 374] on span "BMG GOLD SONGS" at bounding box center [110, 381] width 131 height 15
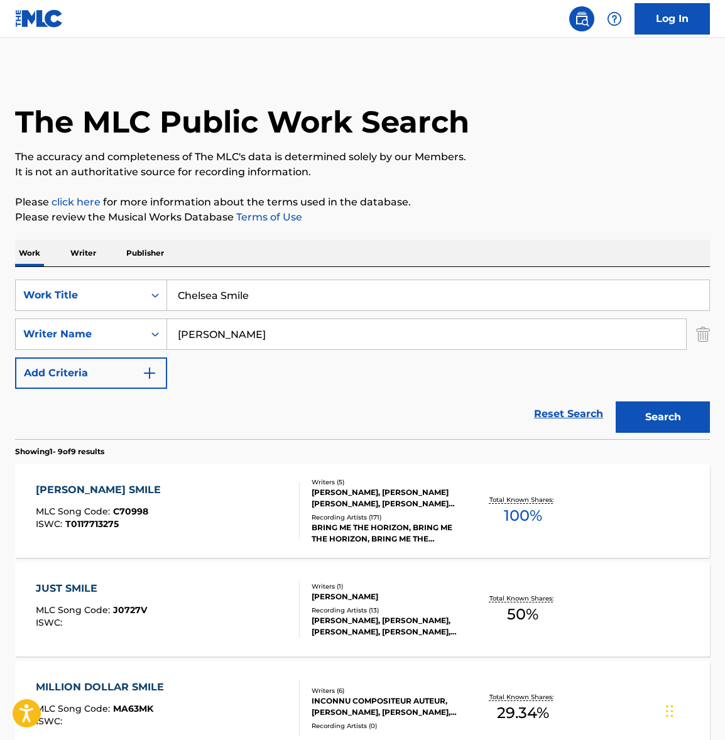
click at [227, 293] on input "Chelsea Smile" at bounding box center [438, 295] width 542 height 30
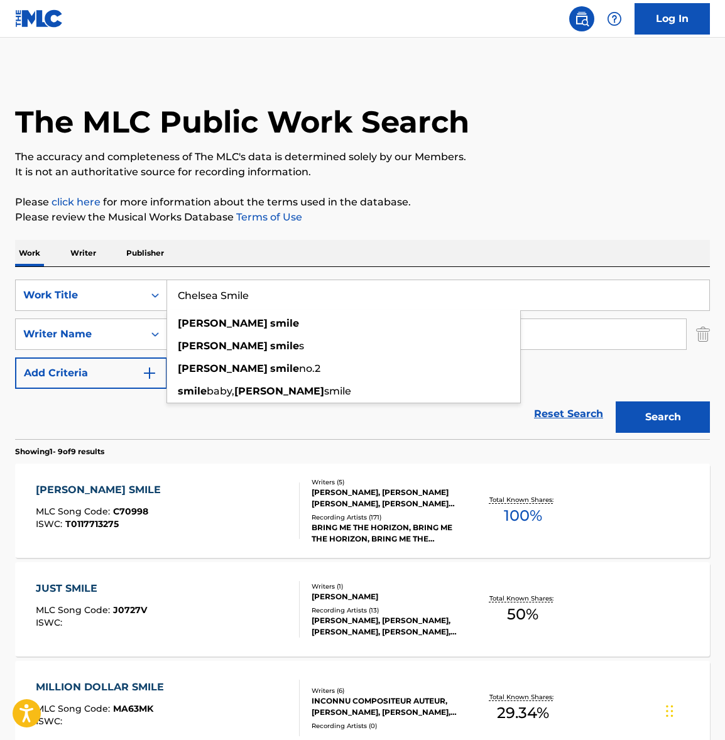
click at [227, 293] on input "Chelsea Smile" at bounding box center [438, 295] width 542 height 30
paste input "medicin"
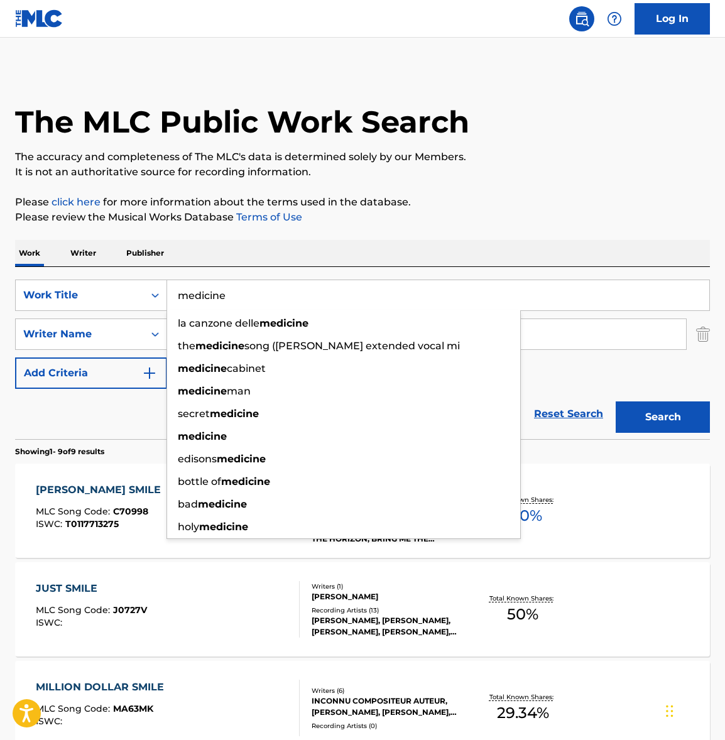
type input "medicine"
click at [501, 244] on div "Work Writer Publisher" at bounding box center [362, 253] width 695 height 26
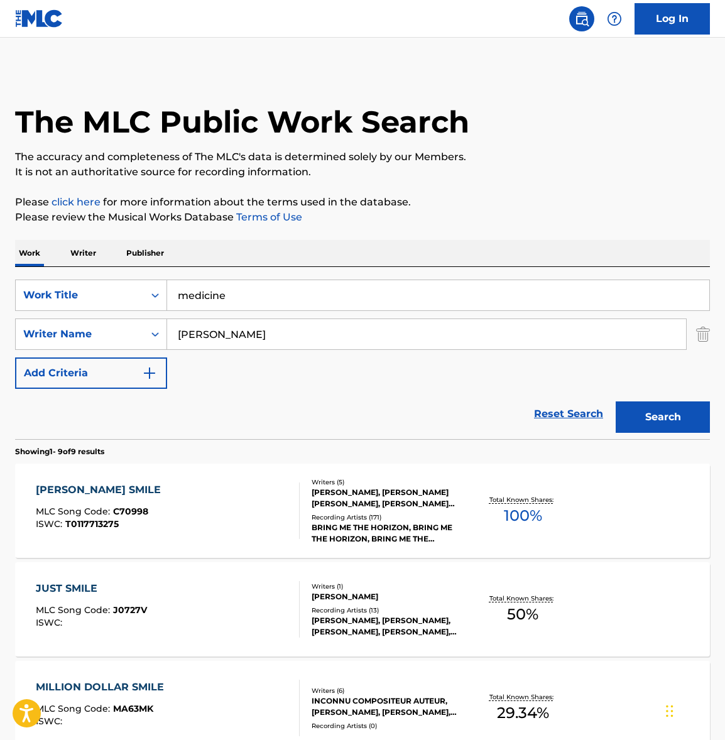
click at [686, 421] on button "Search" at bounding box center [663, 416] width 94 height 31
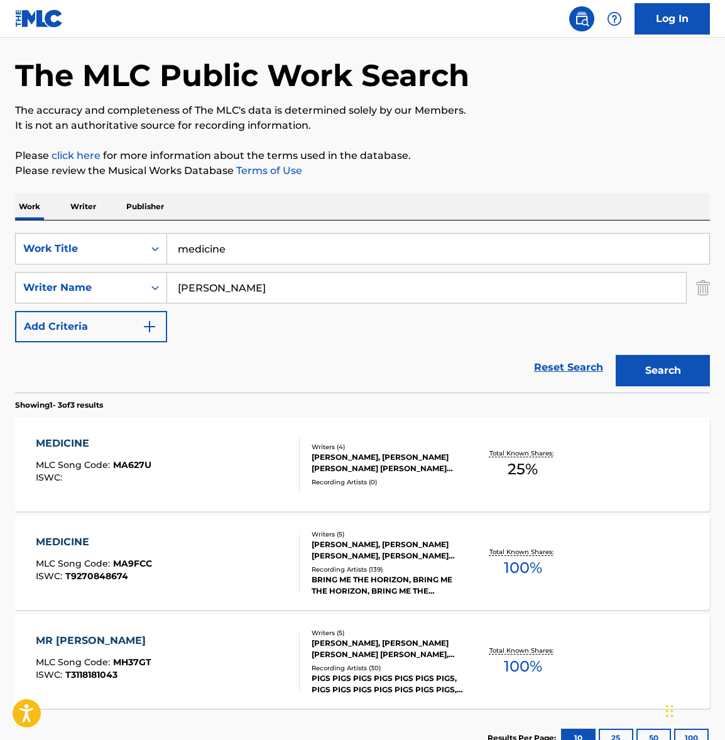
scroll to position [141, 0]
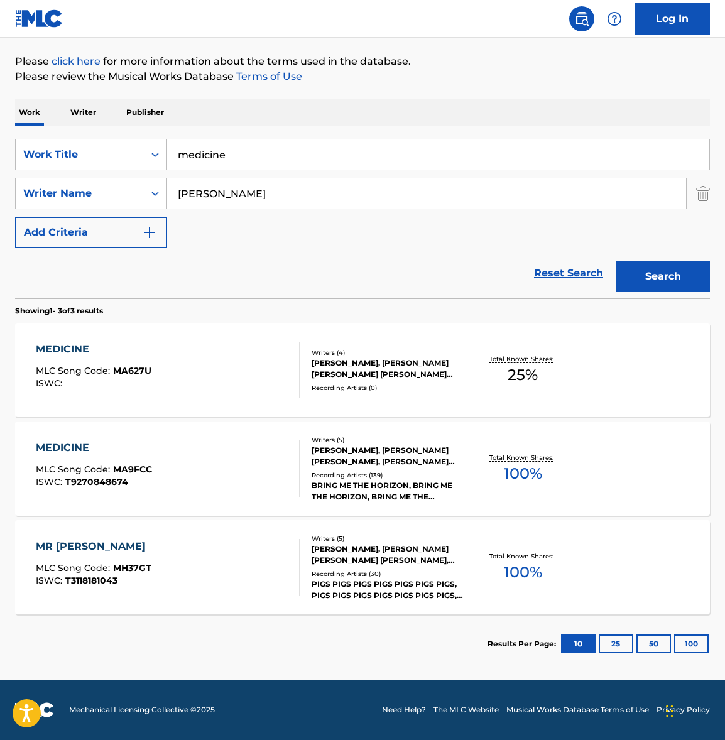
click at [214, 464] on div "MEDICINE MLC Song Code : MA9FCC ISWC : T9270848674" at bounding box center [168, 468] width 264 height 57
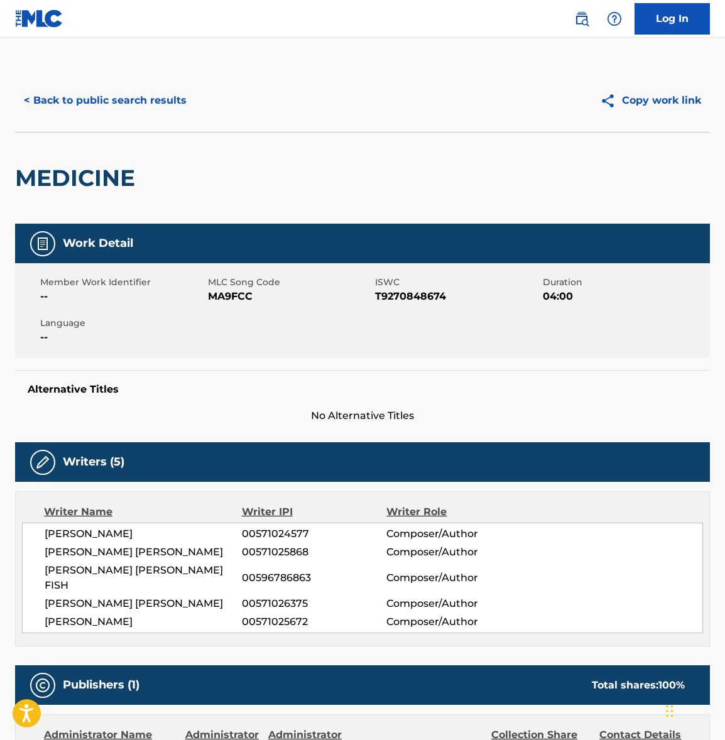
click at [123, 532] on span "[PERSON_NAME]" at bounding box center [143, 533] width 197 height 15
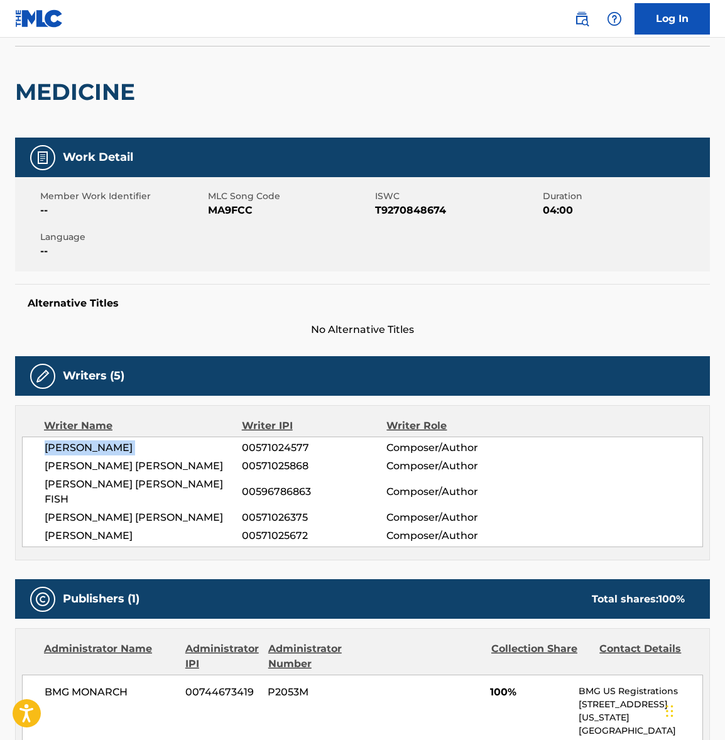
scroll to position [255, 0]
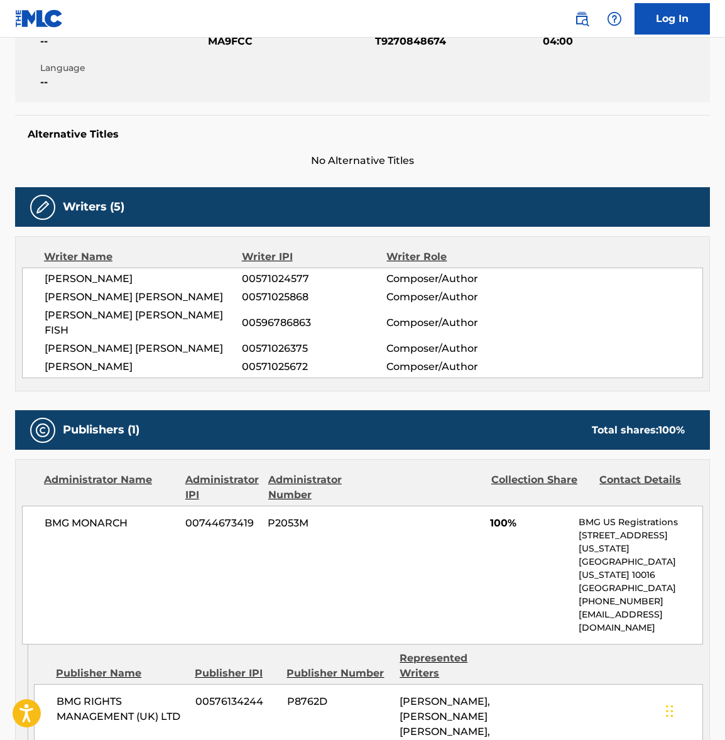
click at [79, 295] on span "[PERSON_NAME] [PERSON_NAME]" at bounding box center [143, 297] width 197 height 15
click at [84, 316] on span "[PERSON_NAME] [PERSON_NAME] FISH" at bounding box center [143, 323] width 197 height 30
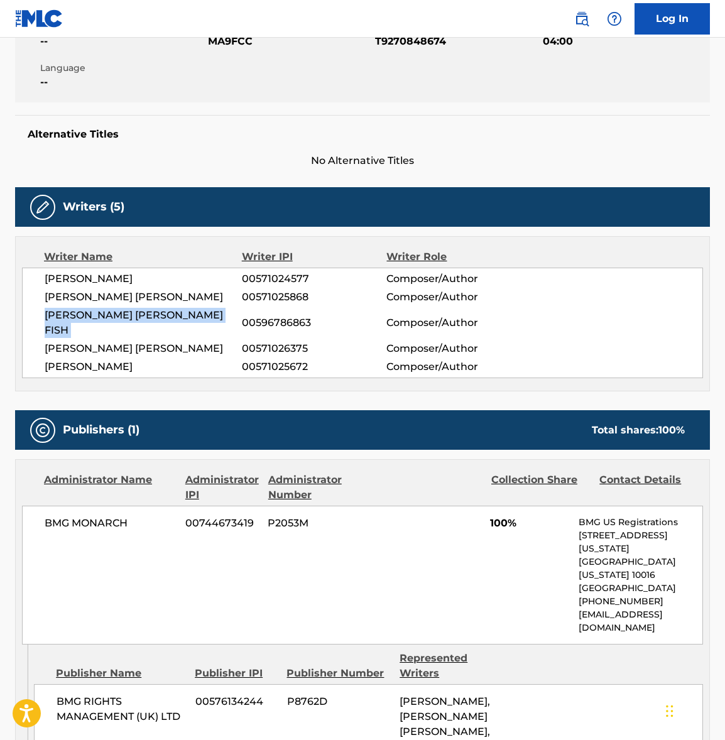
drag, startPoint x: 84, startPoint y: 316, endPoint x: 4, endPoint y: 332, distance: 81.9
click at [84, 316] on span "[PERSON_NAME] [PERSON_NAME] FISH" at bounding box center [143, 323] width 197 height 30
click at [124, 341] on span "[PERSON_NAME] [PERSON_NAME]" at bounding box center [143, 348] width 197 height 15
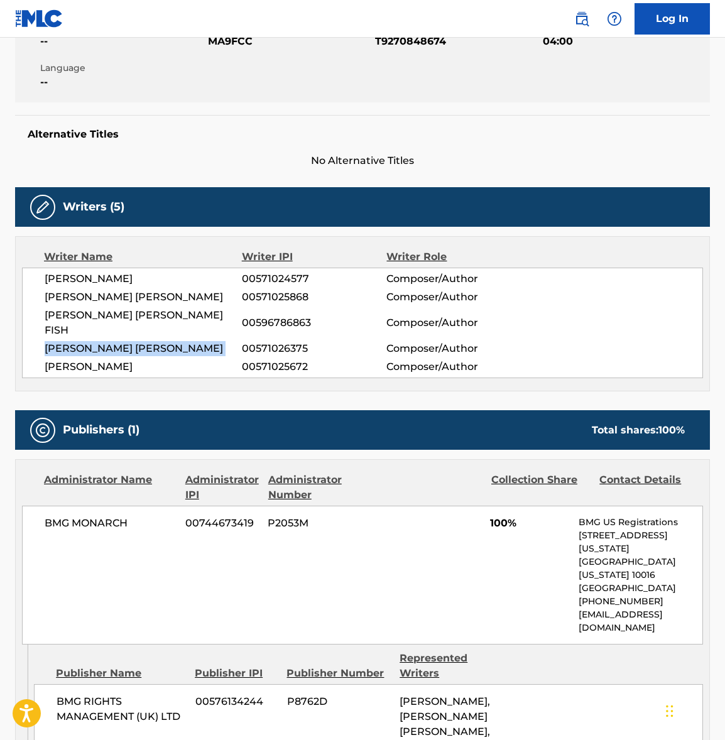
click at [124, 341] on span "[PERSON_NAME] [PERSON_NAME]" at bounding box center [143, 348] width 197 height 15
click at [67, 359] on span "[PERSON_NAME]" at bounding box center [143, 366] width 197 height 15
click at [75, 516] on span "BMG MONARCH" at bounding box center [110, 523] width 131 height 15
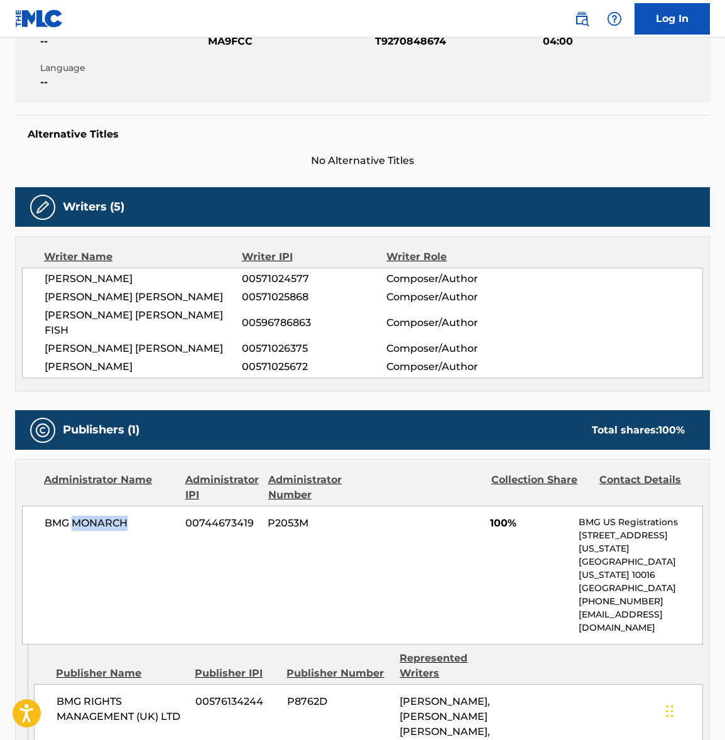
click at [75, 516] on span "BMG MONARCH" at bounding box center [110, 523] width 131 height 15
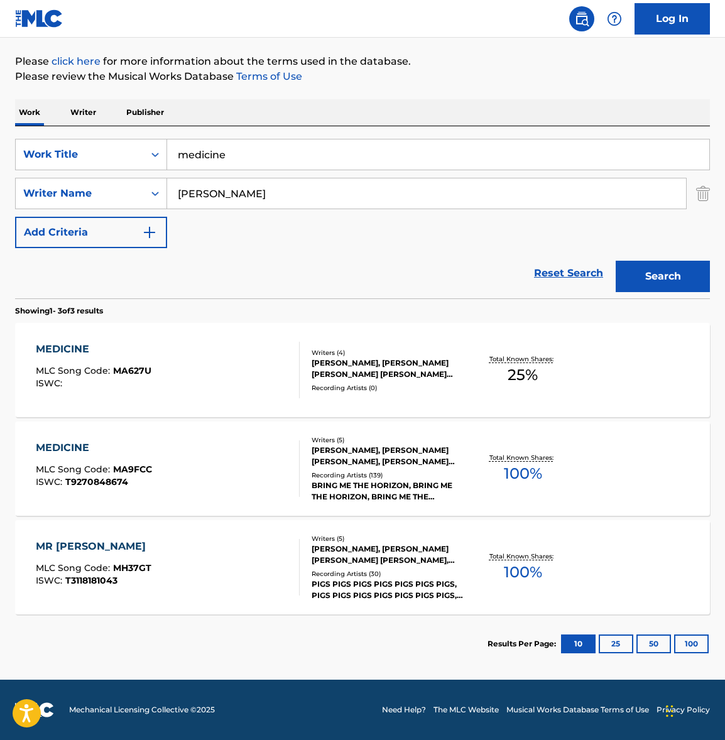
scroll to position [141, 0]
click at [222, 165] on input "medicine" at bounding box center [438, 154] width 542 height 30
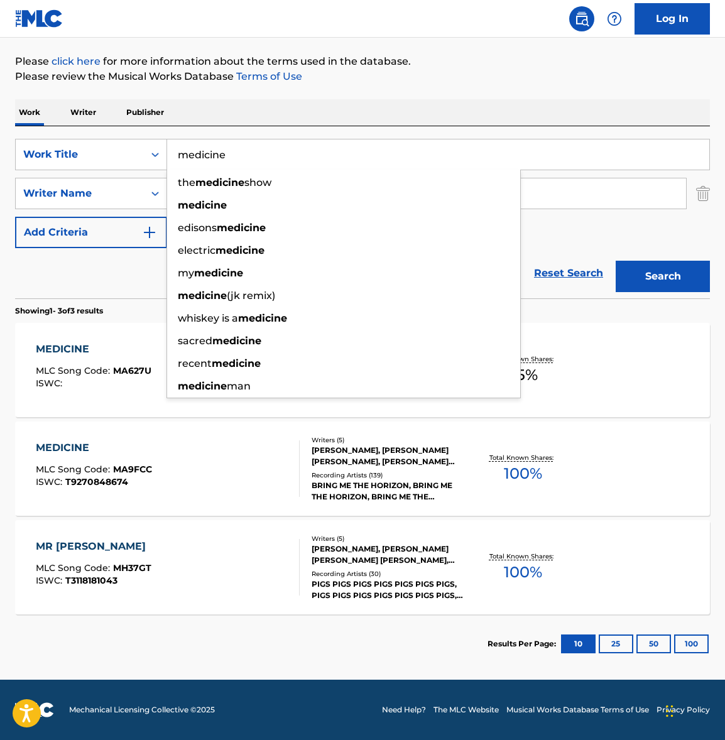
paste input "Kingslayer"
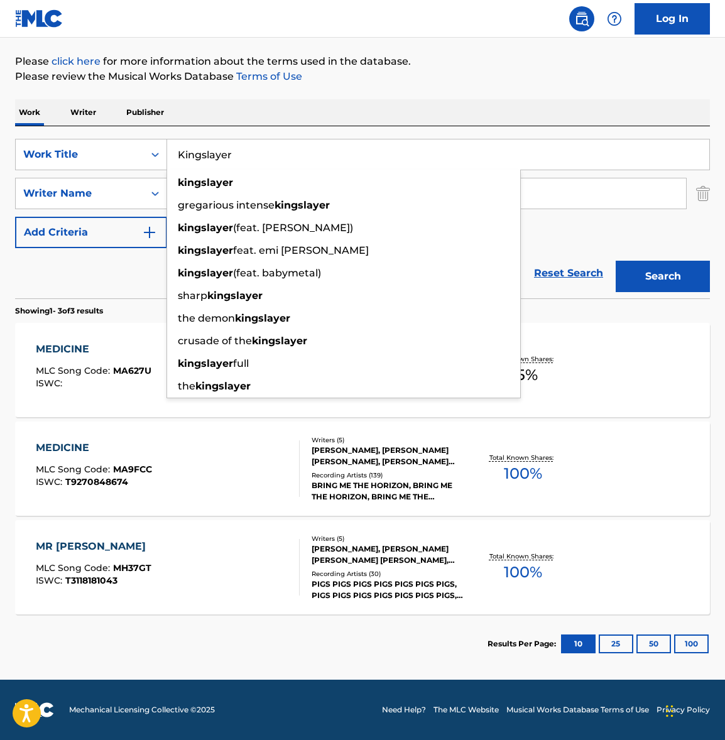
type input "Kingslayer"
click at [351, 125] on div "Work Writer Publisher" at bounding box center [362, 112] width 695 height 26
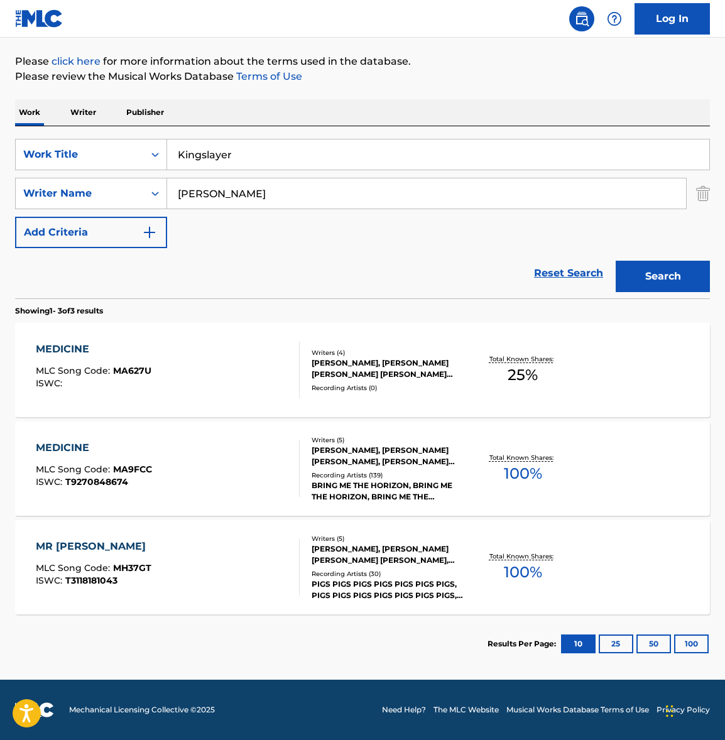
click at [686, 272] on button "Search" at bounding box center [663, 276] width 94 height 31
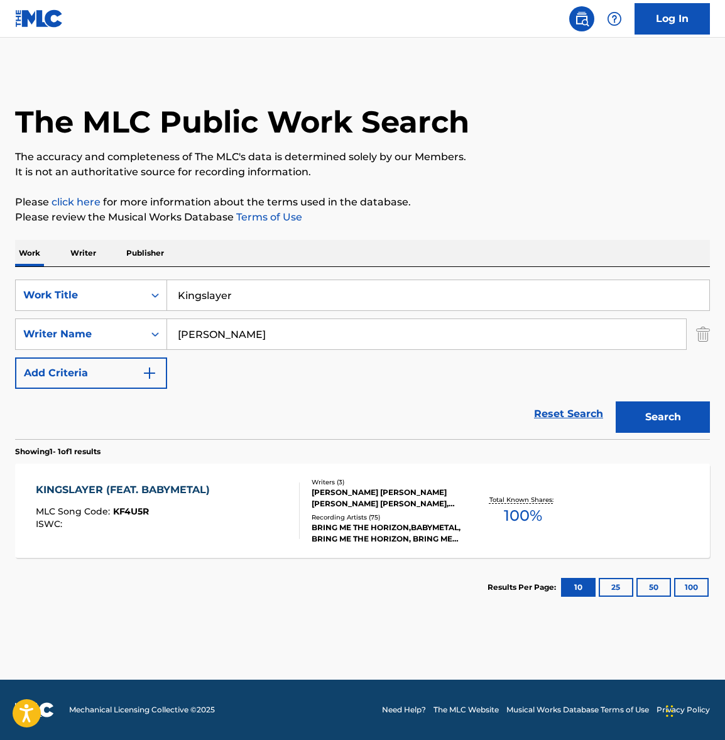
click at [227, 515] on div "KINGSLAYER (FEAT. BABYMETAL) MLC Song Code : KF4U5R ISWC :" at bounding box center [168, 510] width 264 height 57
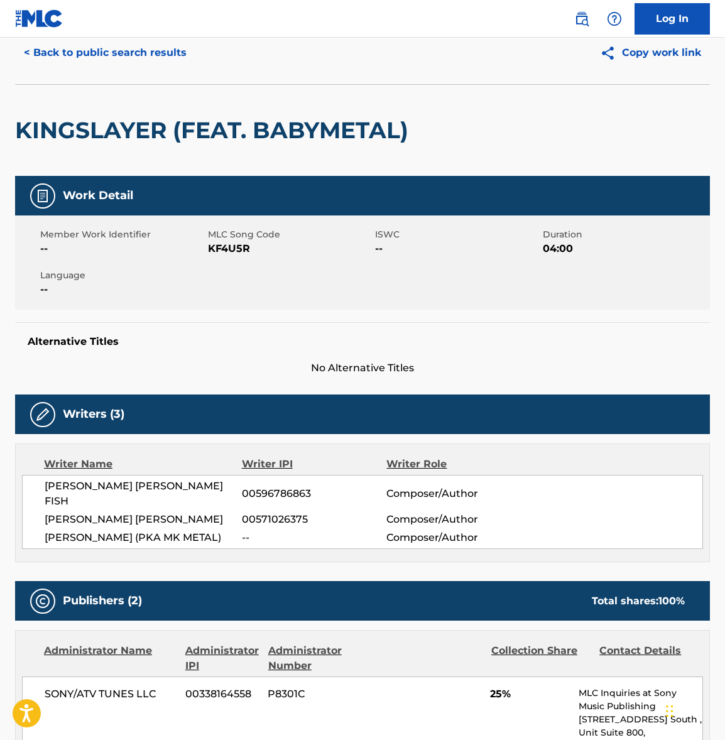
scroll to position [125, 0]
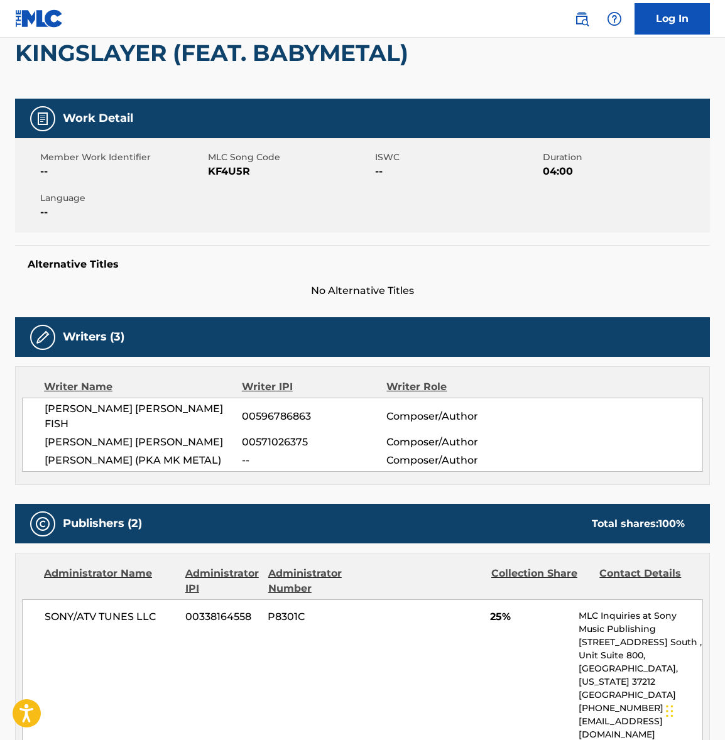
click at [111, 403] on span "[PERSON_NAME] [PERSON_NAME] FISH" at bounding box center [143, 416] width 197 height 30
click at [138, 435] on span "[PERSON_NAME] [PERSON_NAME]" at bounding box center [143, 442] width 197 height 15
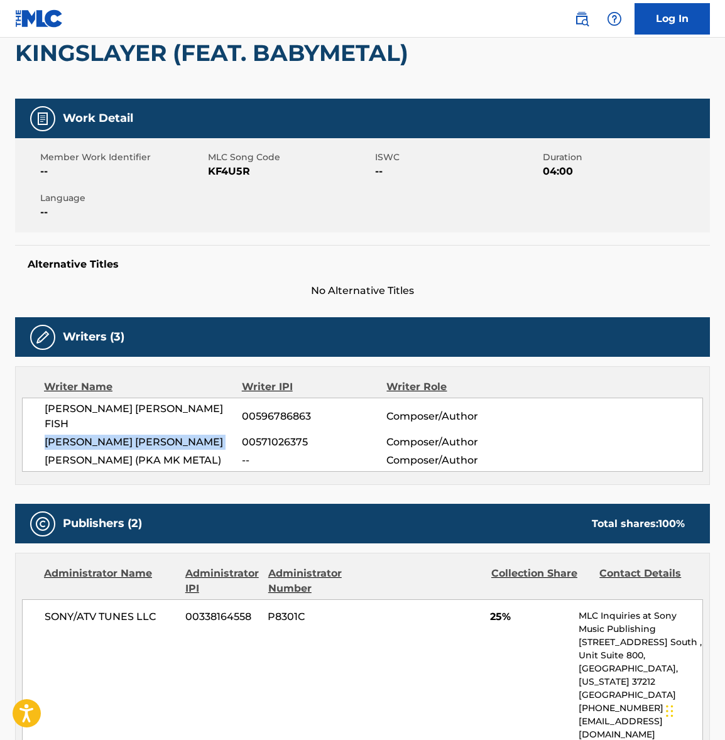
drag, startPoint x: 138, startPoint y: 427, endPoint x: 2, endPoint y: 419, distance: 136.6
click at [133, 435] on span "[PERSON_NAME] [PERSON_NAME]" at bounding box center [143, 442] width 197 height 15
drag, startPoint x: 46, startPoint y: 443, endPoint x: 131, endPoint y: 443, distance: 84.8
click at [131, 453] on span "[PERSON_NAME] (PKA MK METAL)" at bounding box center [143, 460] width 197 height 15
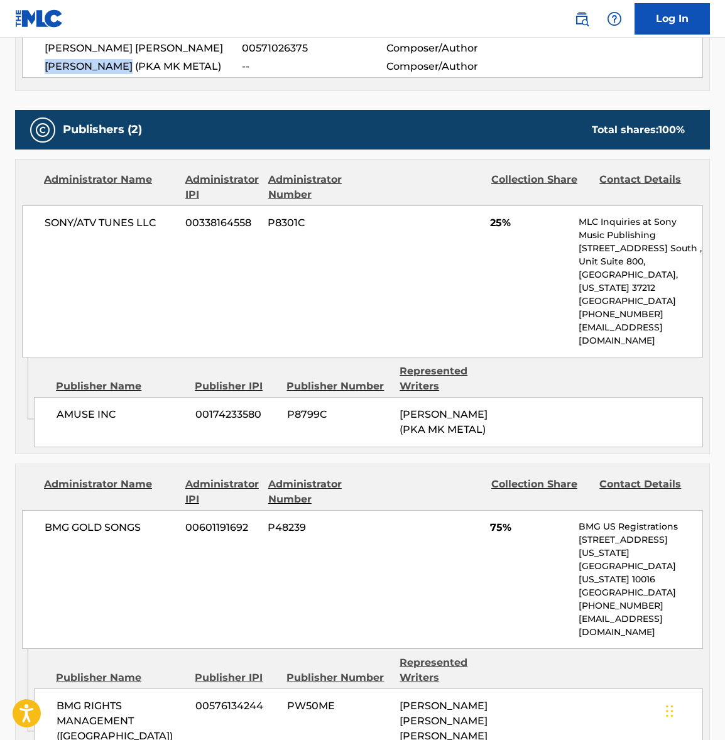
scroll to position [680, 0]
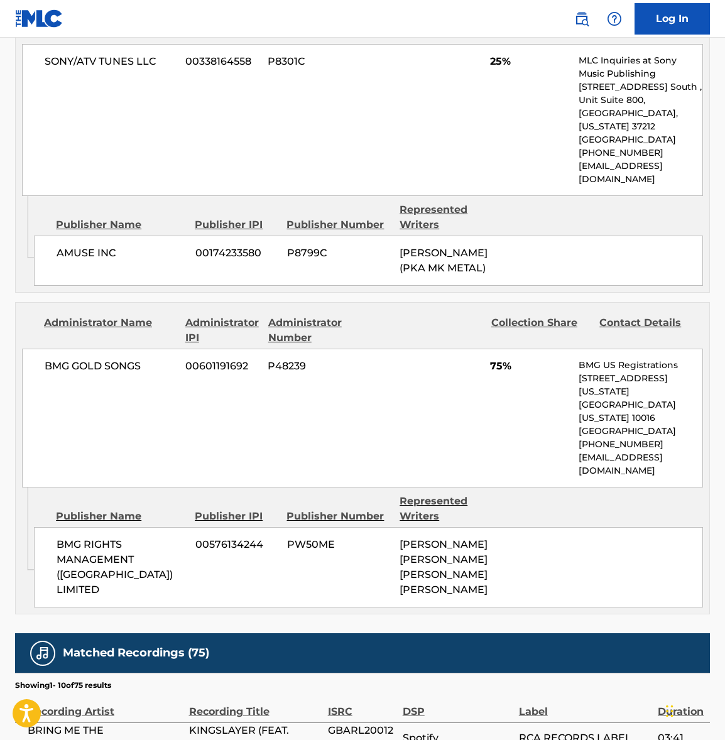
click at [94, 359] on span "BMG GOLD SONGS" at bounding box center [110, 366] width 131 height 15
click at [102, 54] on span "SONY/ATV TUNES LLC" at bounding box center [110, 61] width 131 height 15
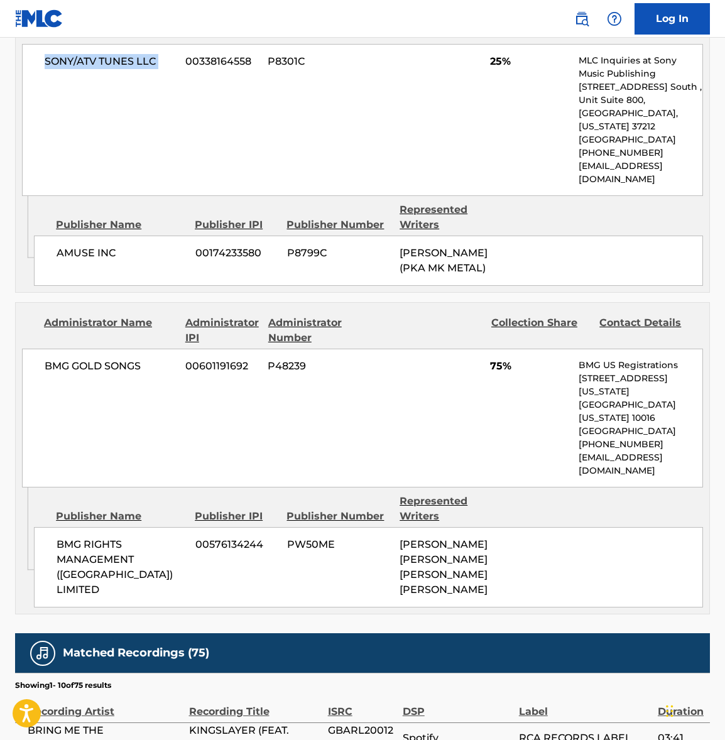
click at [102, 54] on span "SONY/ATV TUNES LLC" at bounding box center [110, 61] width 131 height 15
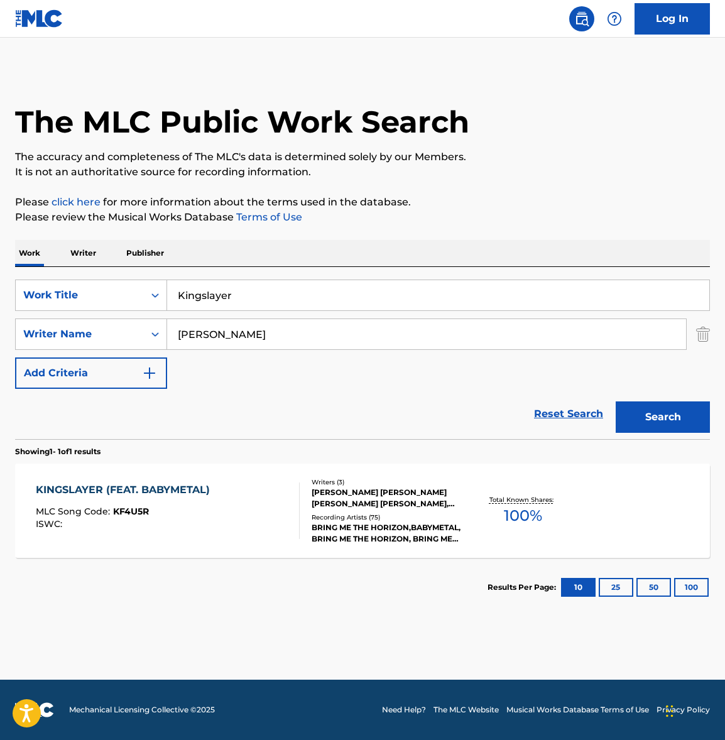
click at [223, 286] on input "Kingslayer" at bounding box center [438, 295] width 542 height 30
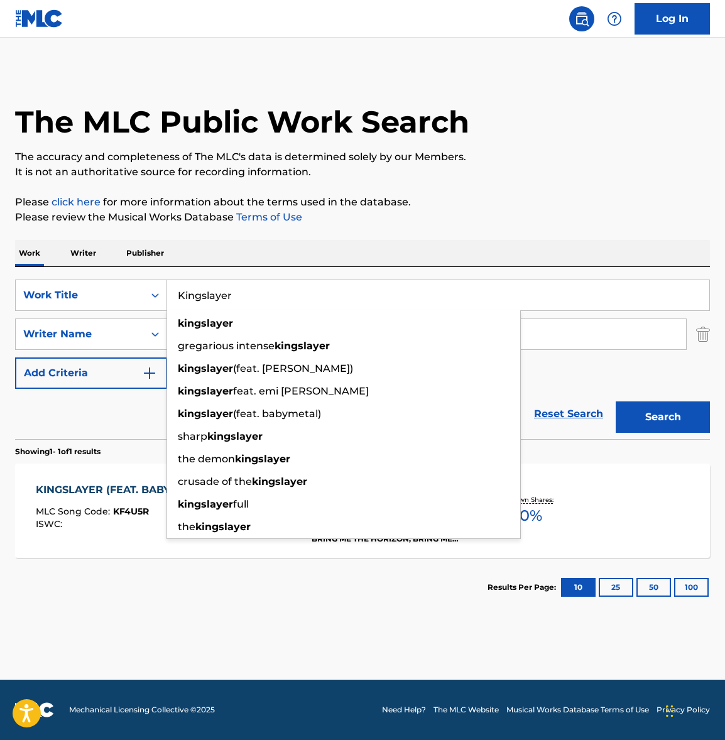
click at [223, 286] on input "Kingslayer" at bounding box center [438, 295] width 542 height 30
paste input "Throne"
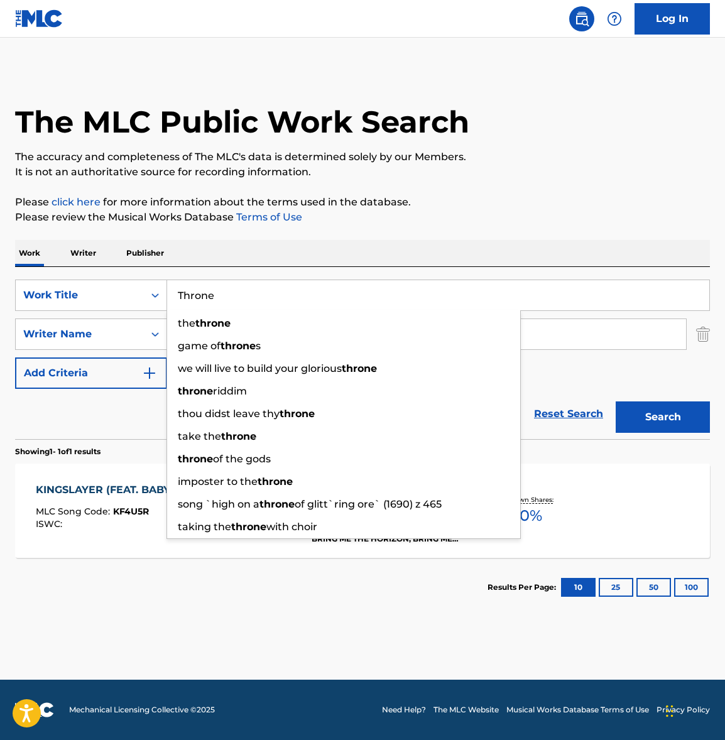
type input "Throne"
click at [406, 246] on div "Work Writer Publisher" at bounding box center [362, 253] width 695 height 26
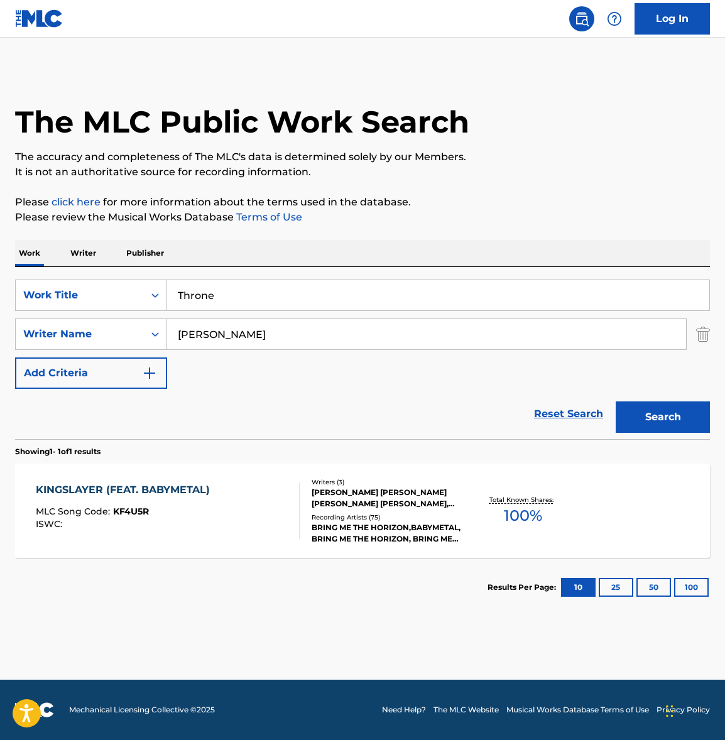
click at [664, 414] on button "Search" at bounding box center [663, 416] width 94 height 31
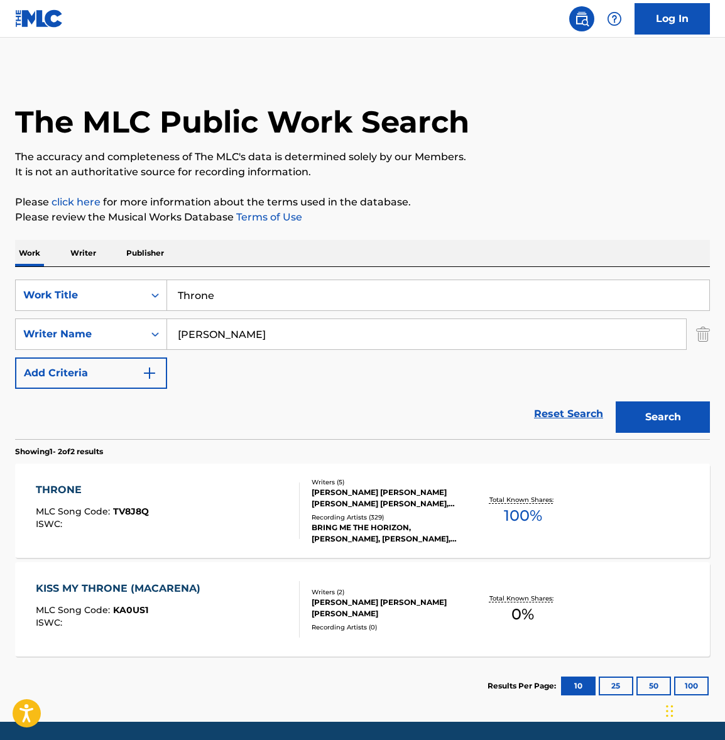
click at [254, 515] on div "THRONE MLC Song Code : TV8J8Q ISWC :" at bounding box center [168, 510] width 264 height 57
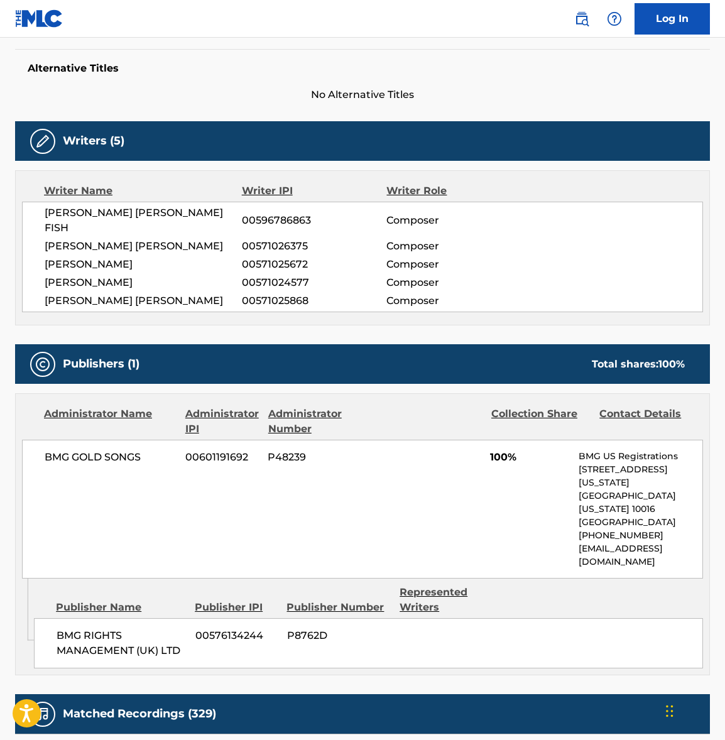
scroll to position [344, 0]
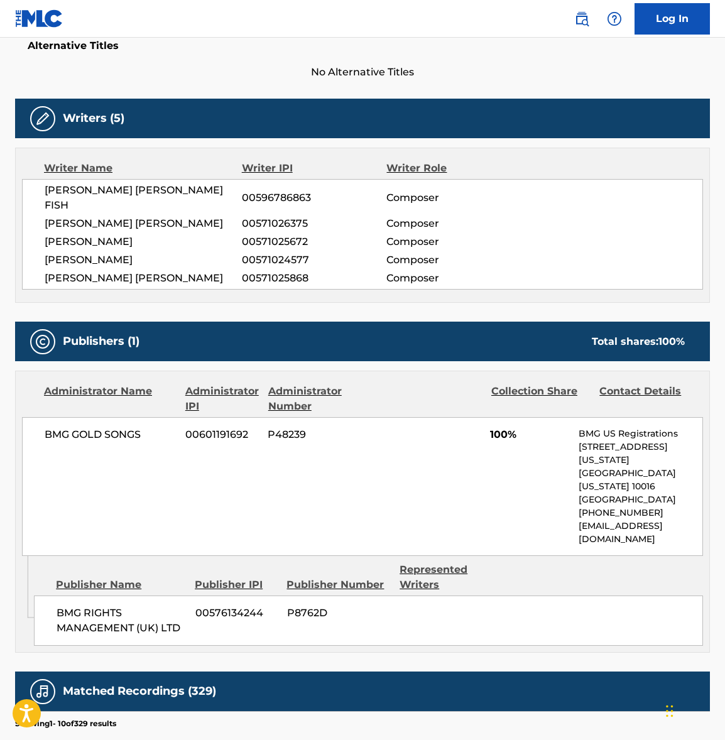
click at [107, 427] on span "BMG GOLD SONGS" at bounding box center [110, 434] width 131 height 15
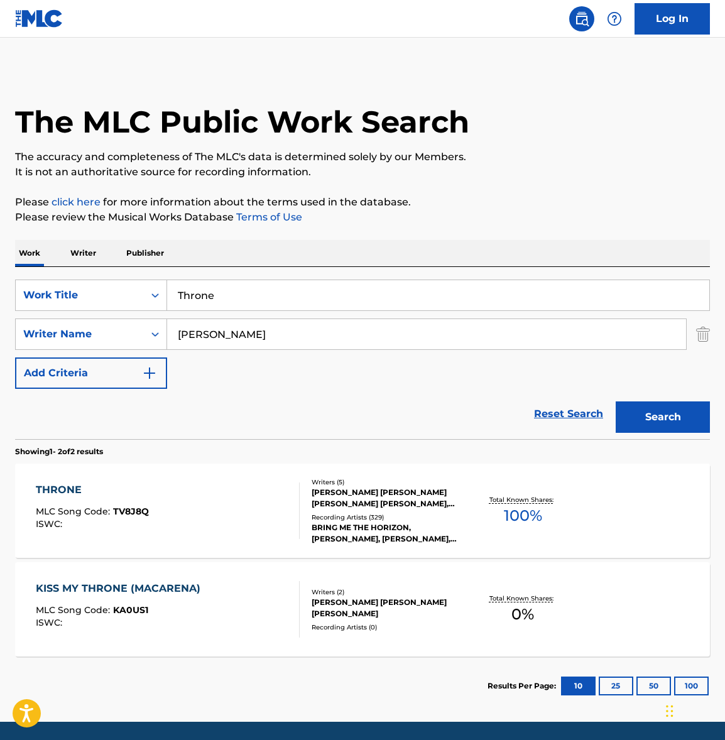
click at [237, 298] on input "Throne" at bounding box center [438, 295] width 542 height 30
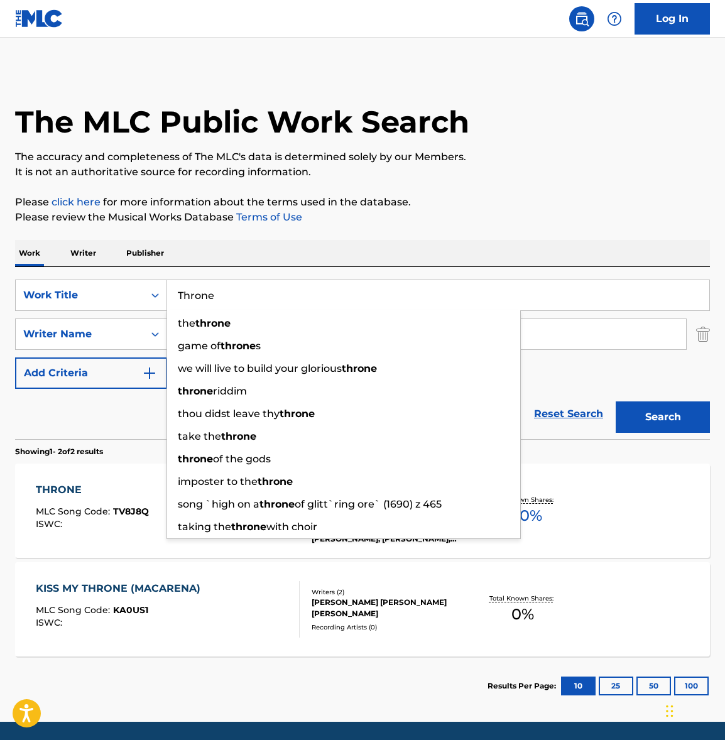
paste input "[MEDICAL_DATA] Ev"
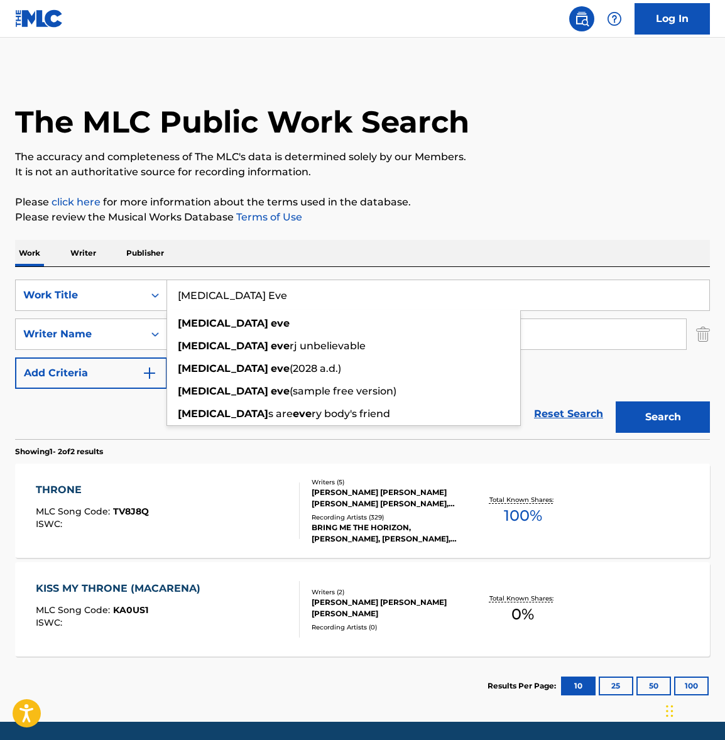
type input "[MEDICAL_DATA] Eve"
click at [457, 231] on div "The MLC Public Work Search The accuracy and completeness of The MLC's data is d…" at bounding box center [362, 392] width 725 height 646
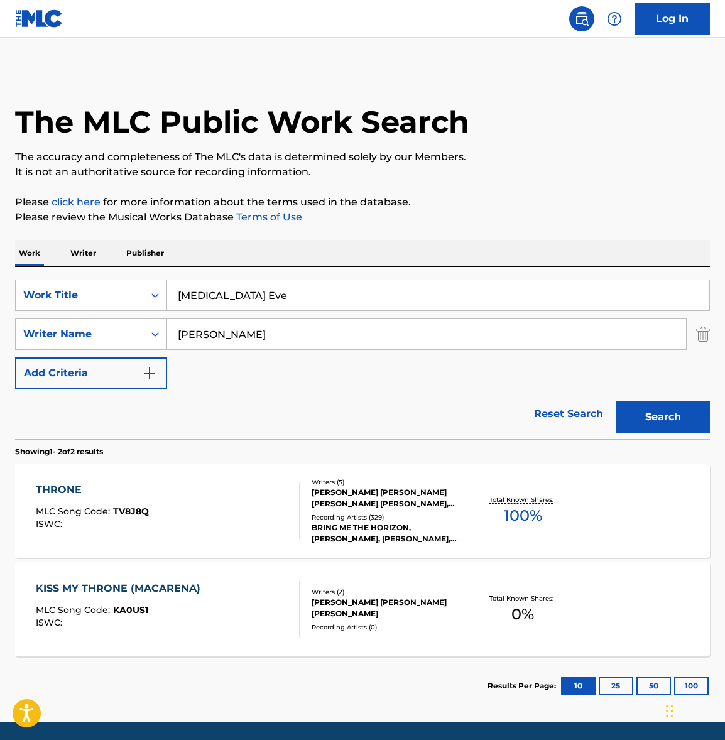
click at [665, 418] on button "Search" at bounding box center [663, 416] width 94 height 31
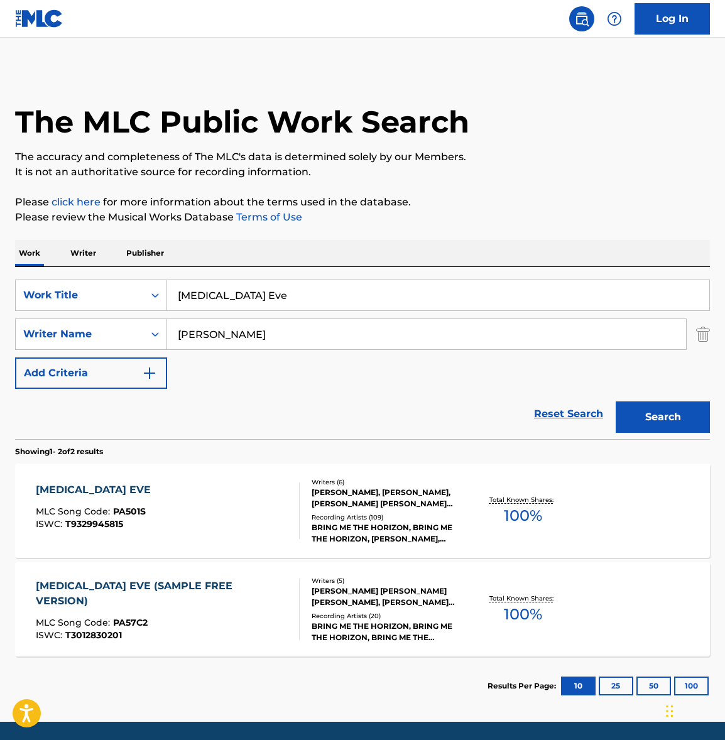
click at [243, 508] on div "[MEDICAL_DATA] EVE MLC Song Code : PA501S ISWC : T9329945815" at bounding box center [168, 510] width 264 height 57
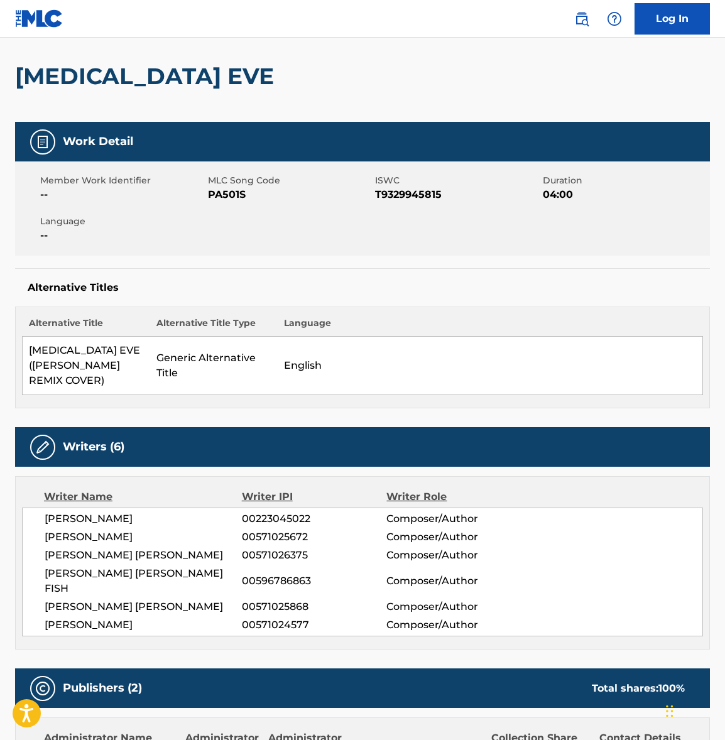
scroll to position [188, 0]
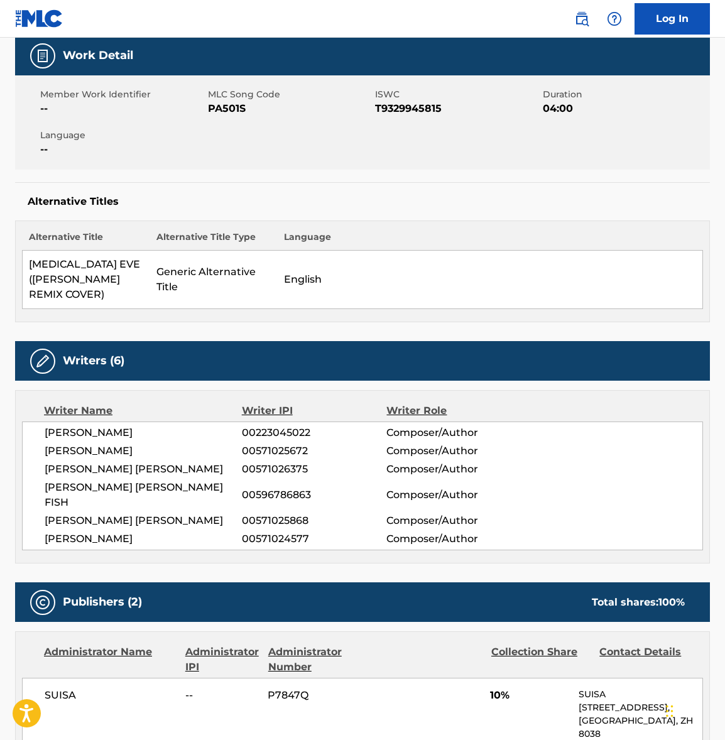
click at [113, 432] on span "[PERSON_NAME]" at bounding box center [143, 432] width 197 height 15
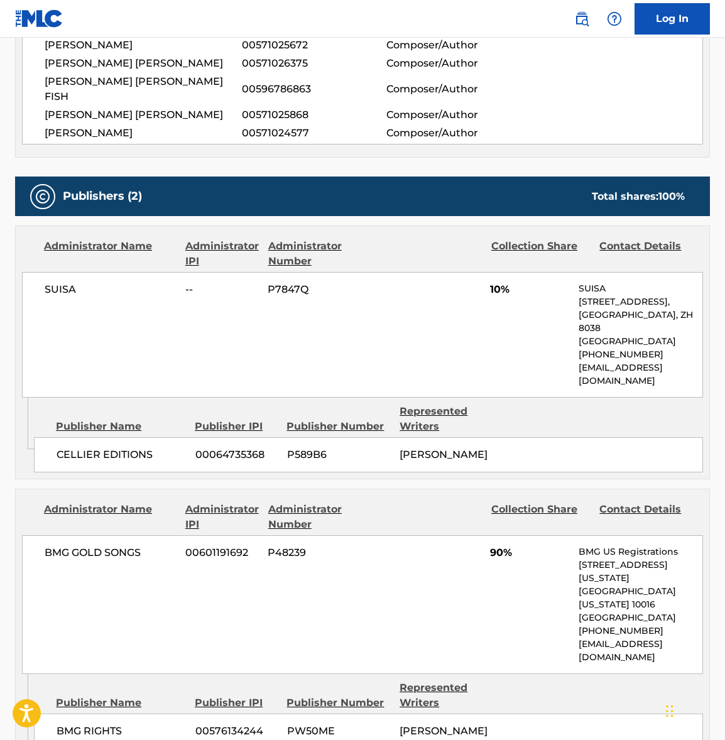
click at [111, 545] on span "BMG GOLD SONGS" at bounding box center [110, 552] width 131 height 15
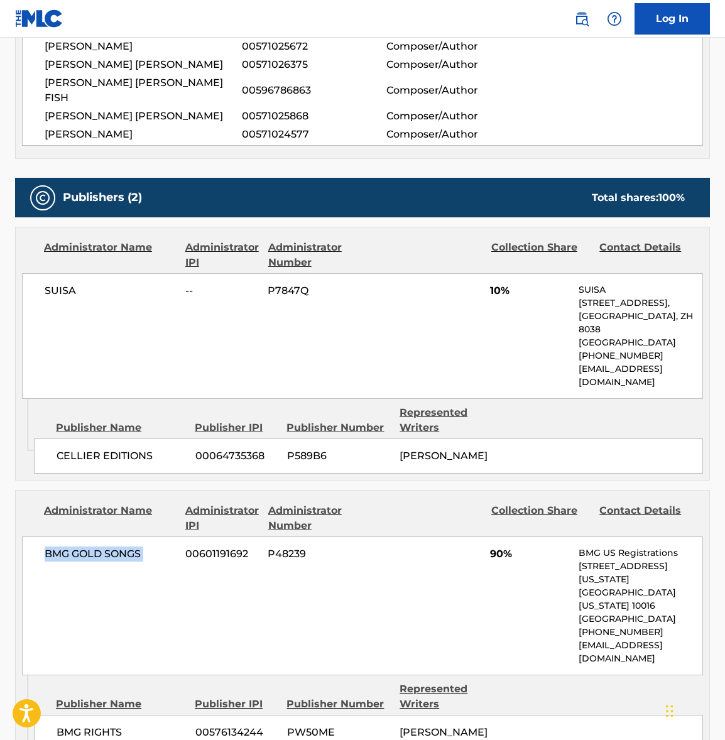
click at [111, 547] on span "BMG GOLD SONGS" at bounding box center [110, 554] width 131 height 15
click at [60, 283] on span "SUISA" at bounding box center [110, 290] width 131 height 15
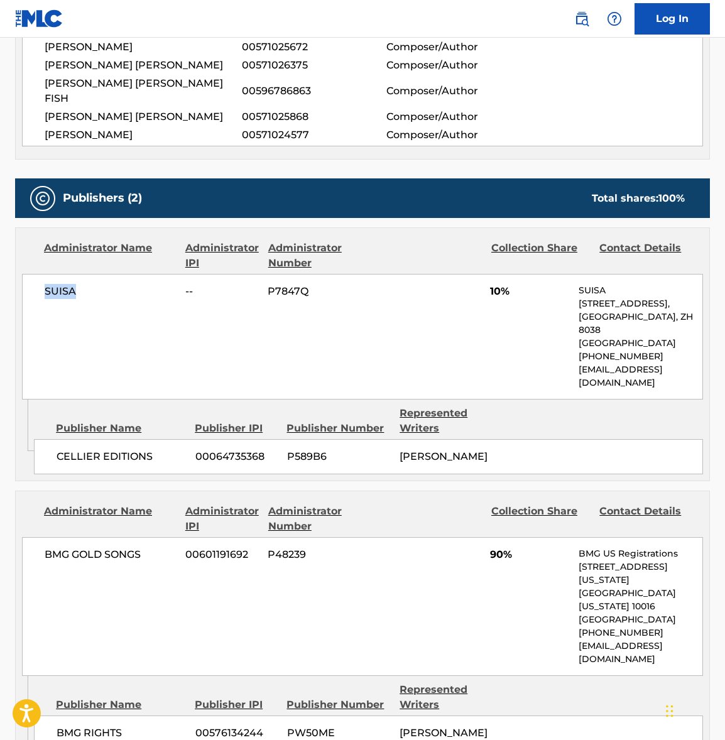
click at [60, 284] on span "SUISA" at bounding box center [110, 291] width 131 height 15
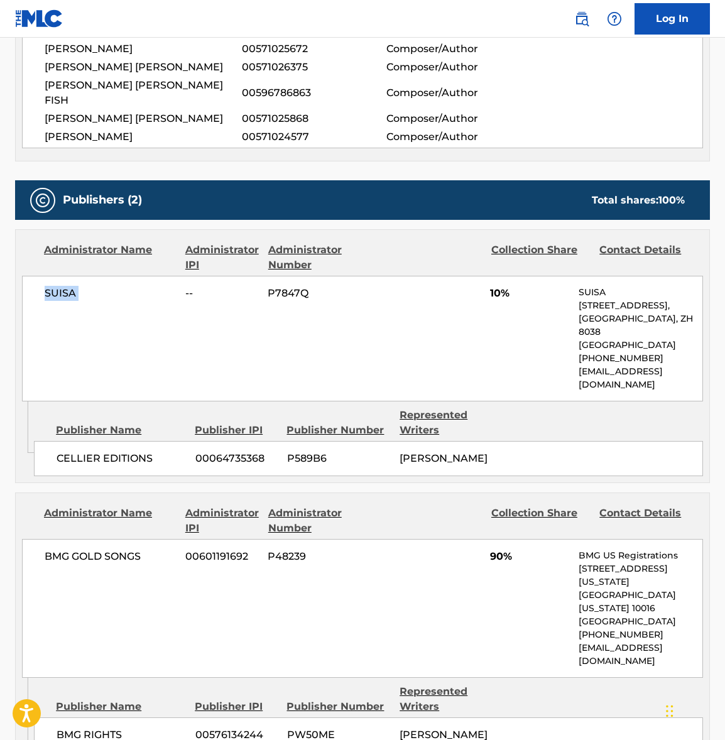
click at [60, 286] on span "SUISA" at bounding box center [110, 293] width 131 height 15
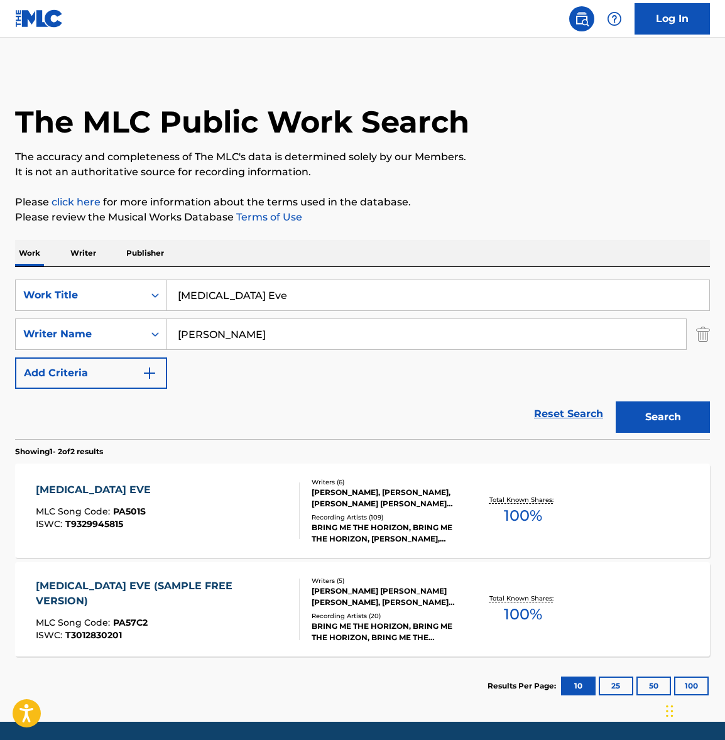
click at [230, 299] on input "[MEDICAL_DATA] Eve" at bounding box center [438, 295] width 542 height 30
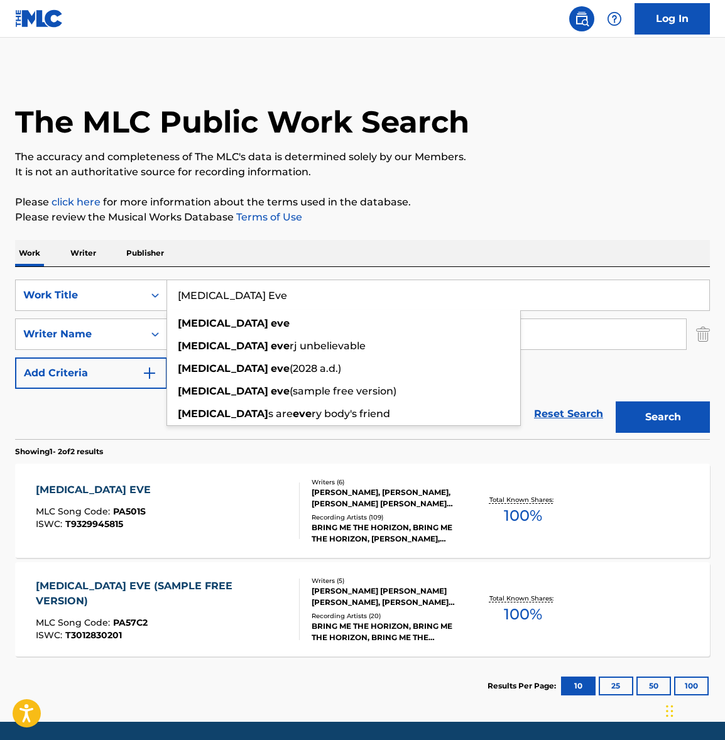
click at [230, 299] on input "[MEDICAL_DATA] Eve" at bounding box center [438, 295] width 542 height 30
paste input "Drown"
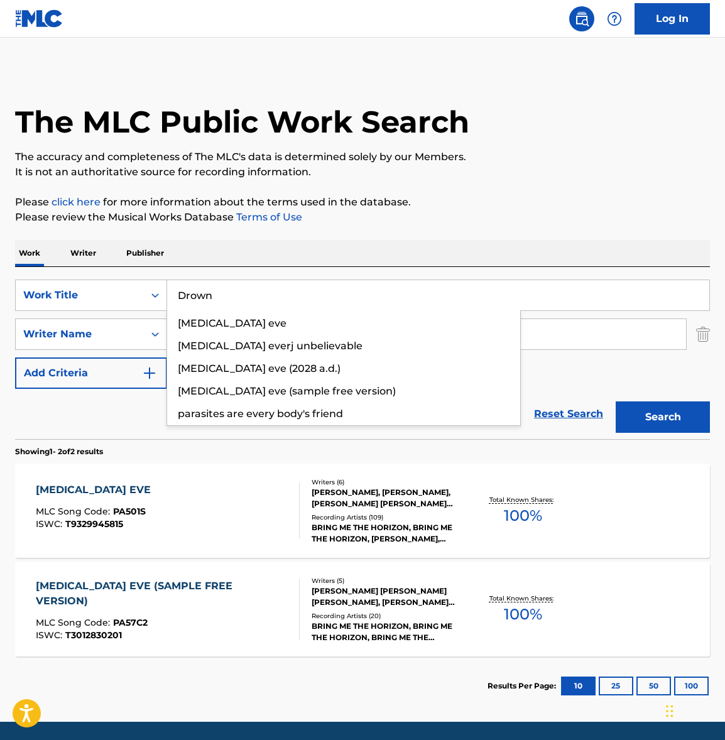
type input "Drown"
click at [350, 256] on div "Work Writer Publisher" at bounding box center [362, 253] width 695 height 26
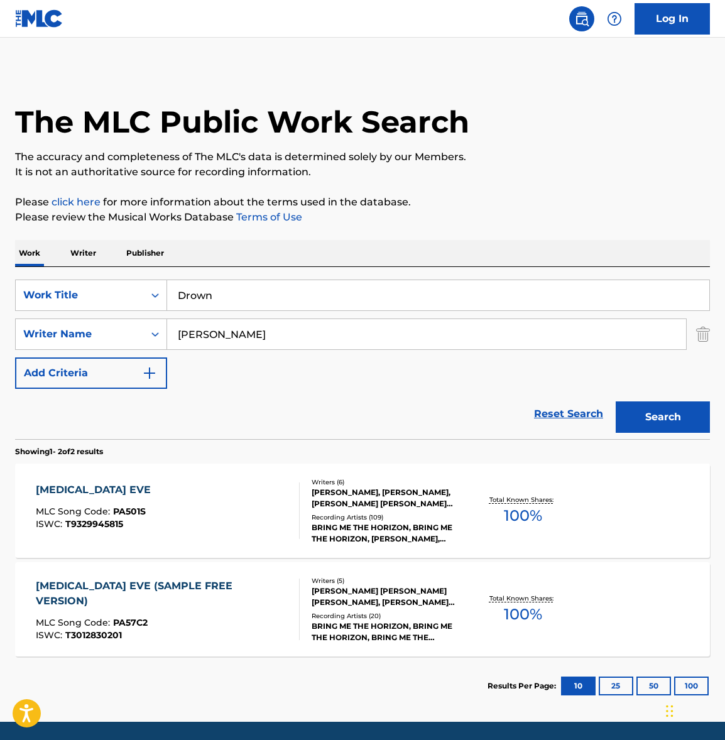
click at [675, 411] on button "Search" at bounding box center [663, 416] width 94 height 31
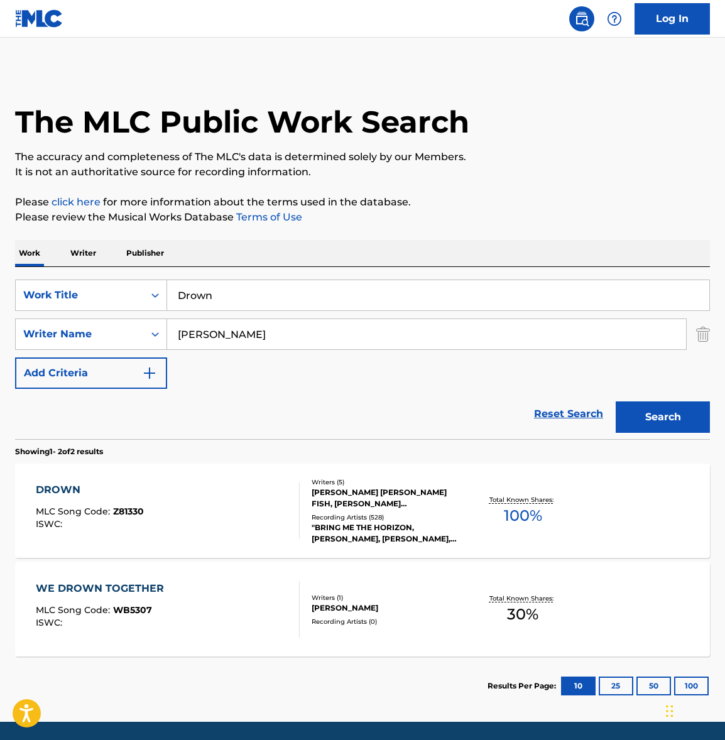
click at [192, 511] on div "DROWN MLC Song Code : Z81330 ISWC :" at bounding box center [168, 510] width 264 height 57
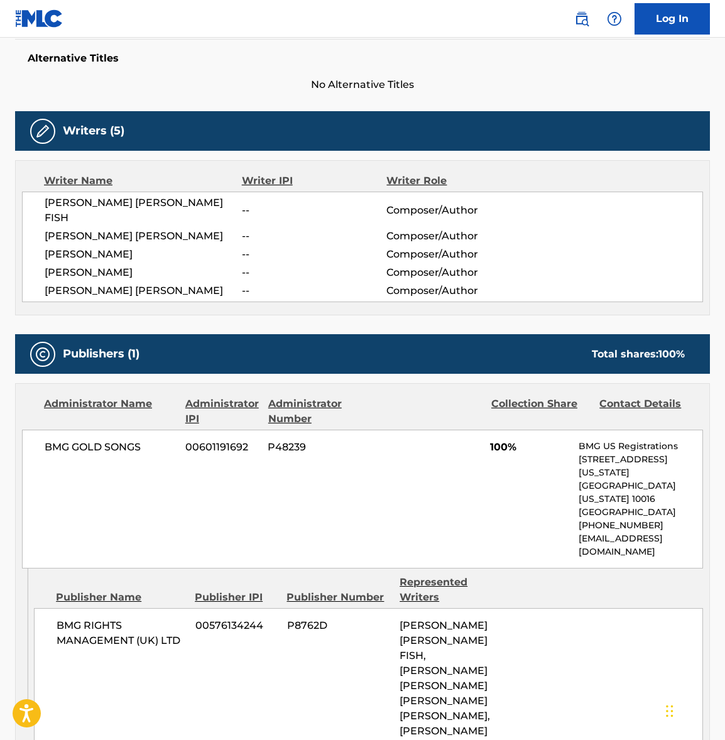
scroll to position [516, 0]
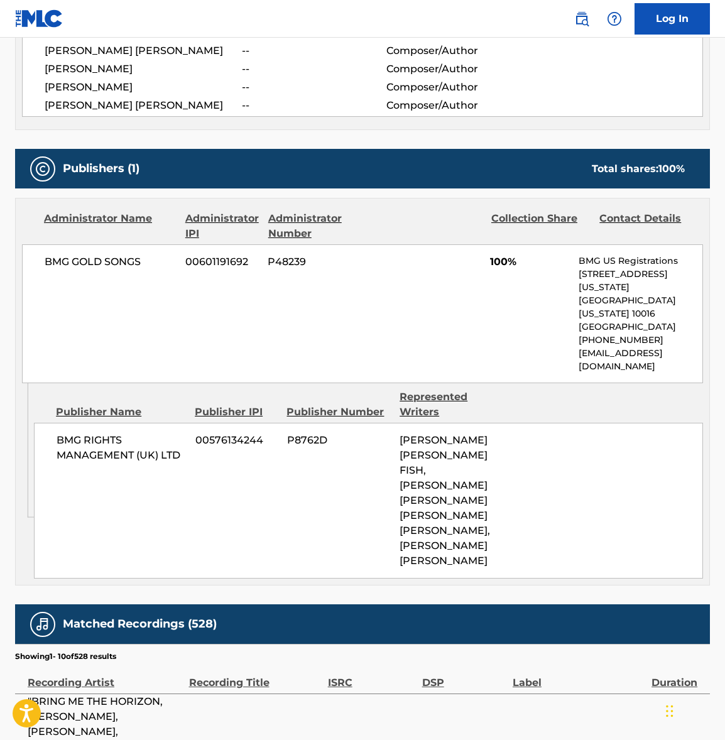
click at [99, 254] on span "BMG GOLD SONGS" at bounding box center [110, 261] width 131 height 15
